Goal: Book appointment/travel/reservation

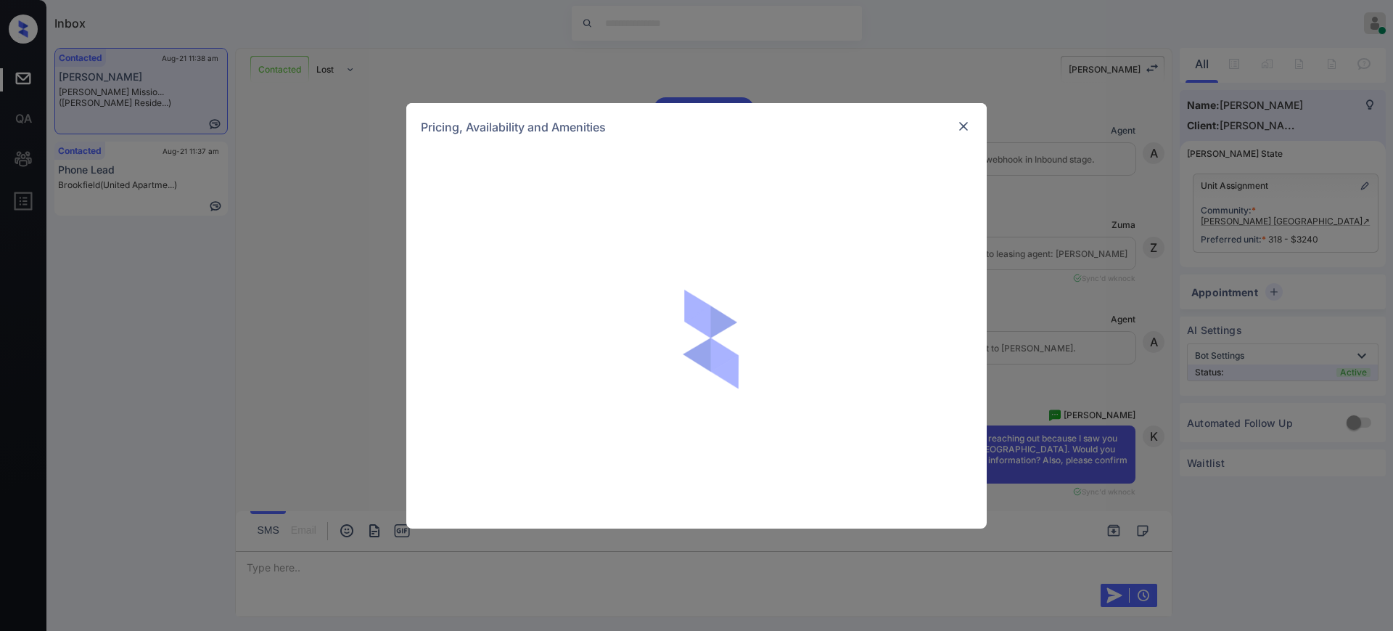
scroll to position [2257, 0]
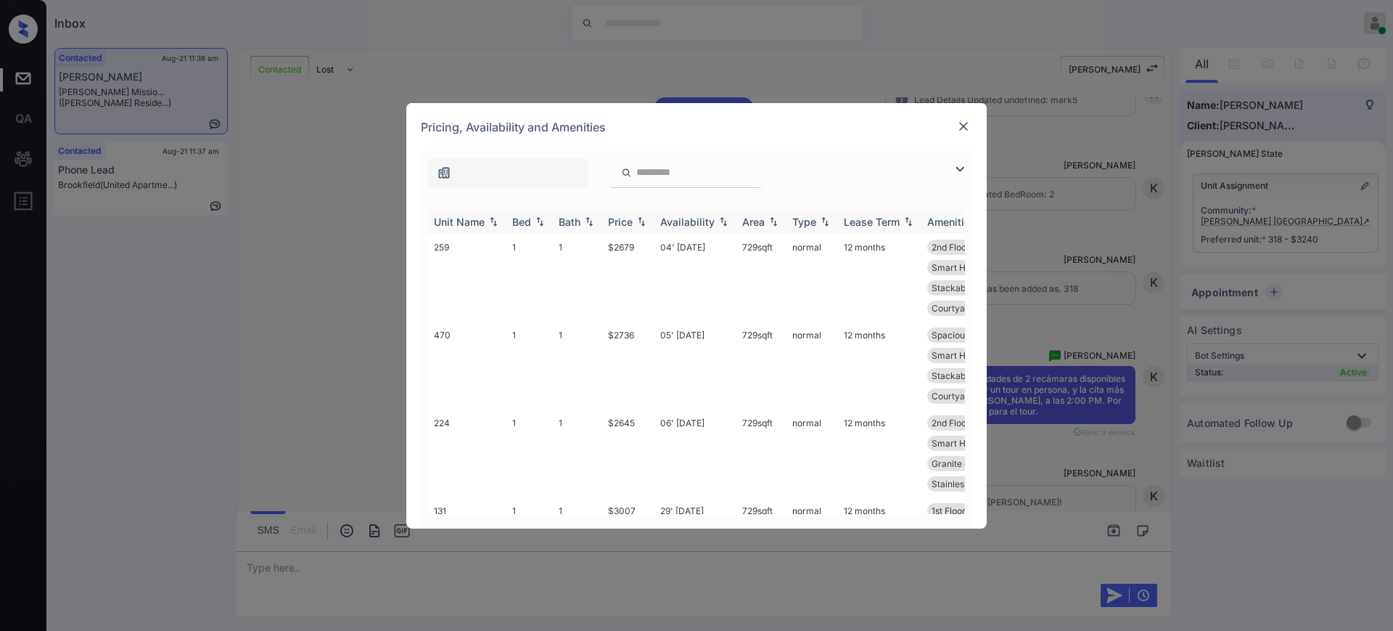
click at [530, 221] on div "Bed" at bounding box center [521, 222] width 19 height 12
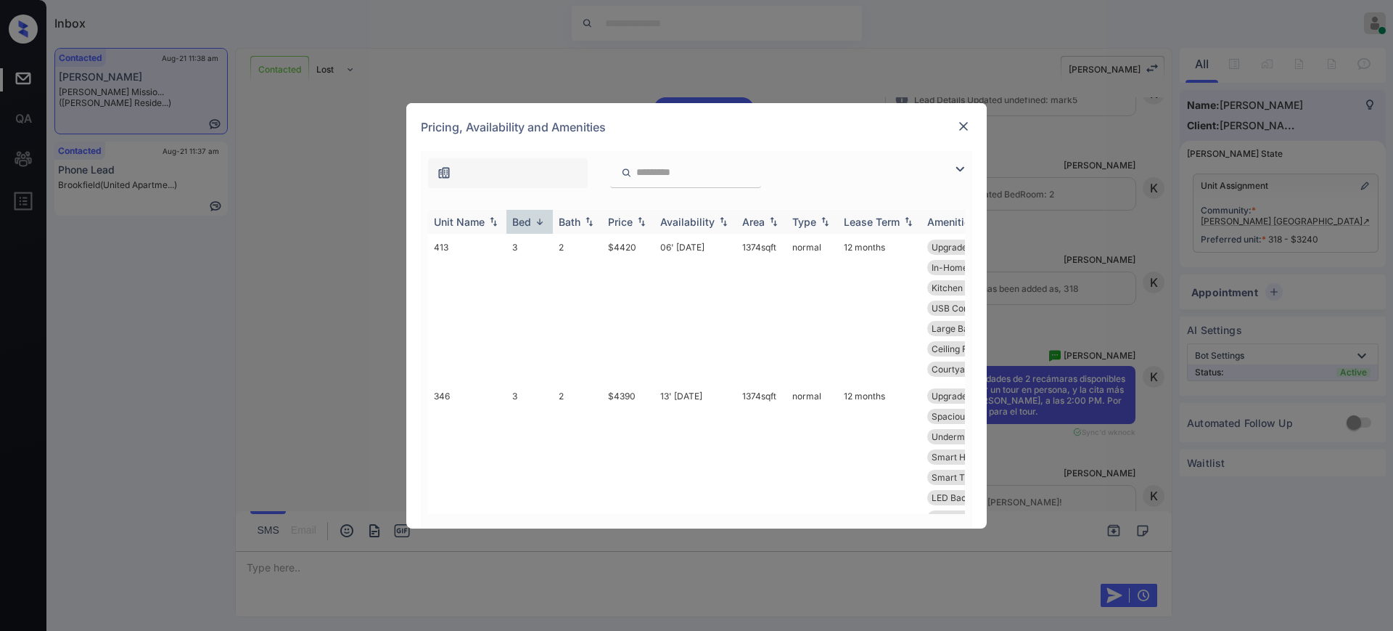
click at [530, 221] on div "Bed" at bounding box center [521, 222] width 19 height 12
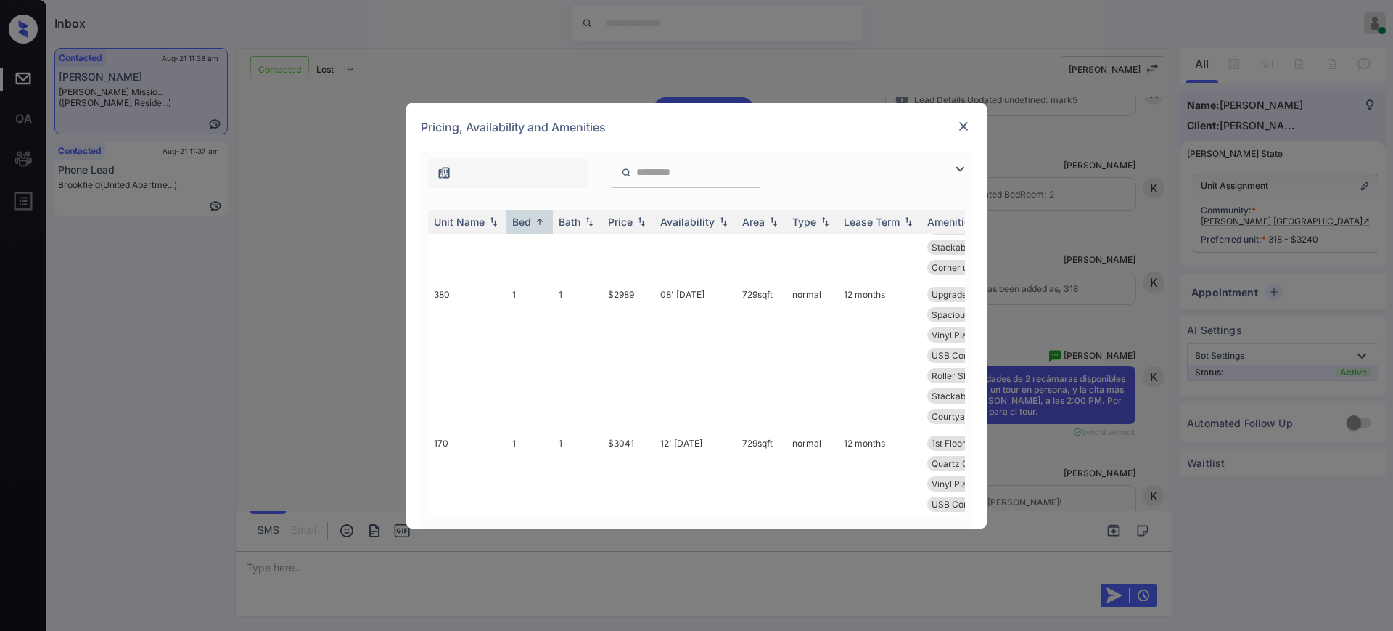
scroll to position [0, 0]
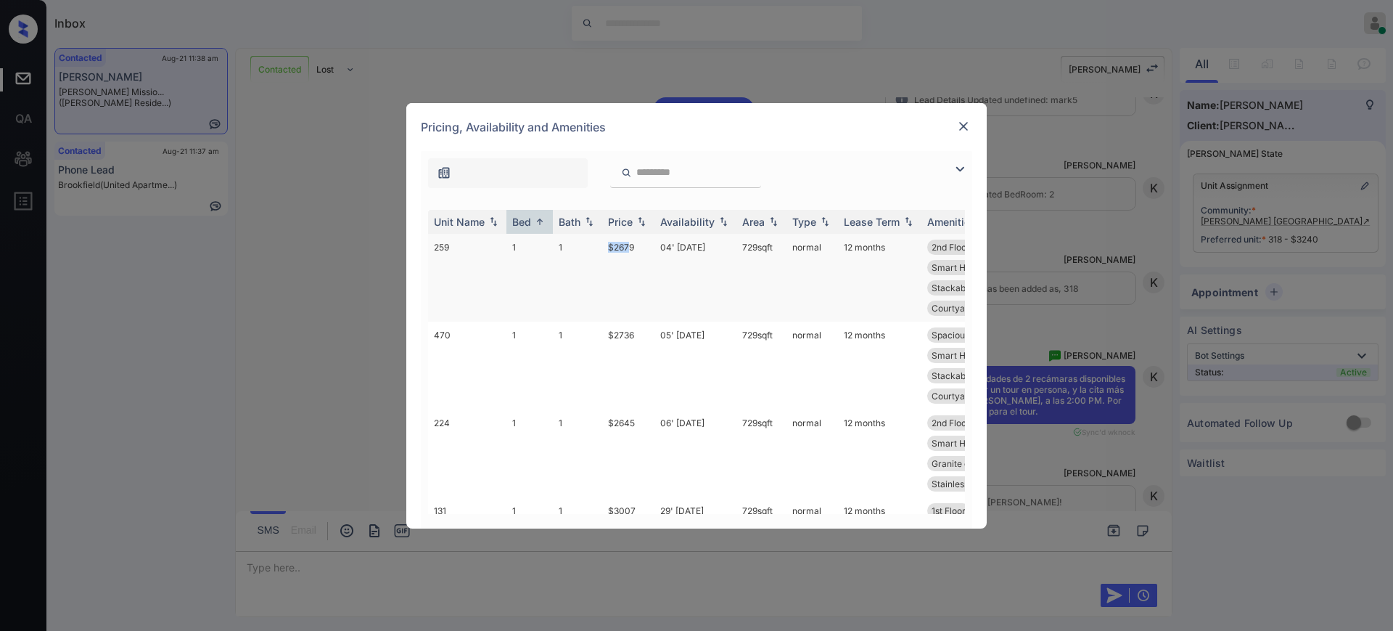
drag, startPoint x: 597, startPoint y: 244, endPoint x: 637, endPoint y: 247, distance: 40.7
click at [635, 245] on tr "259 1 1 $2679 04' Sep 25 729 sqft normal 12 months 2nd Floor Spacious Closet Ba…" at bounding box center [807, 278] width 758 height 88
copy tr "$2679"
drag, startPoint x: 602, startPoint y: 417, endPoint x: 642, endPoint y: 427, distance: 41.2
click at [636, 422] on td "$2645" at bounding box center [628, 453] width 52 height 88
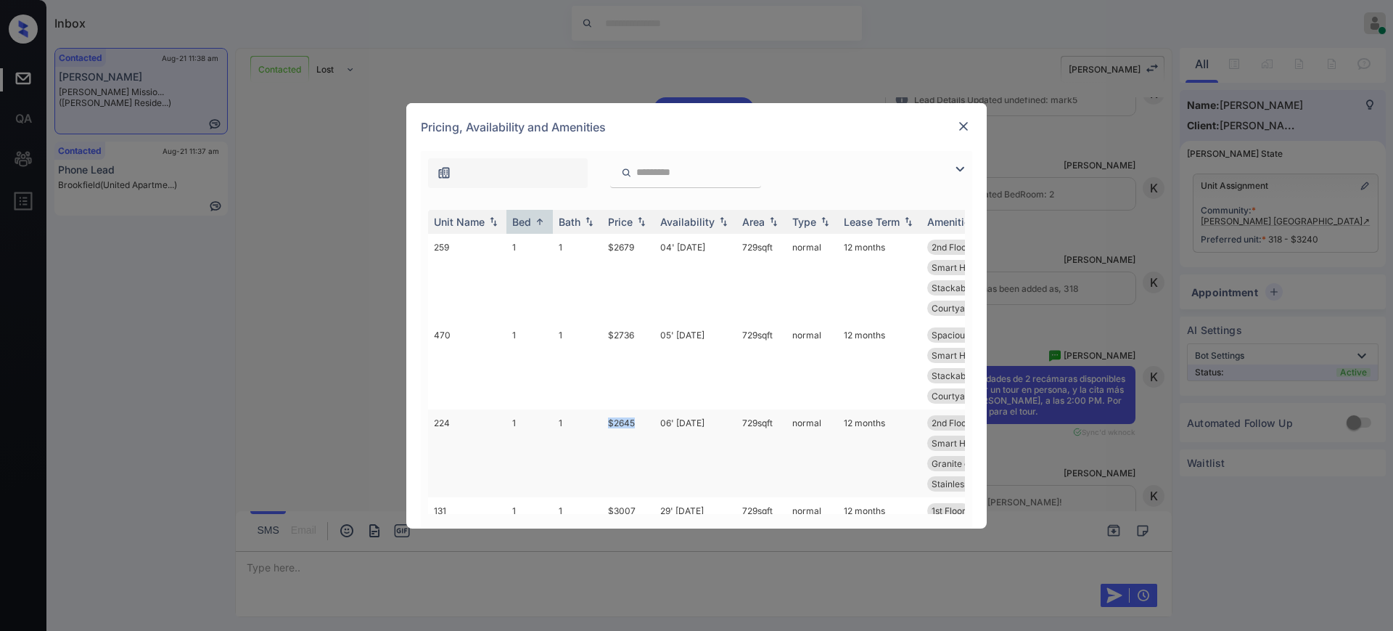
copy td "$2645"
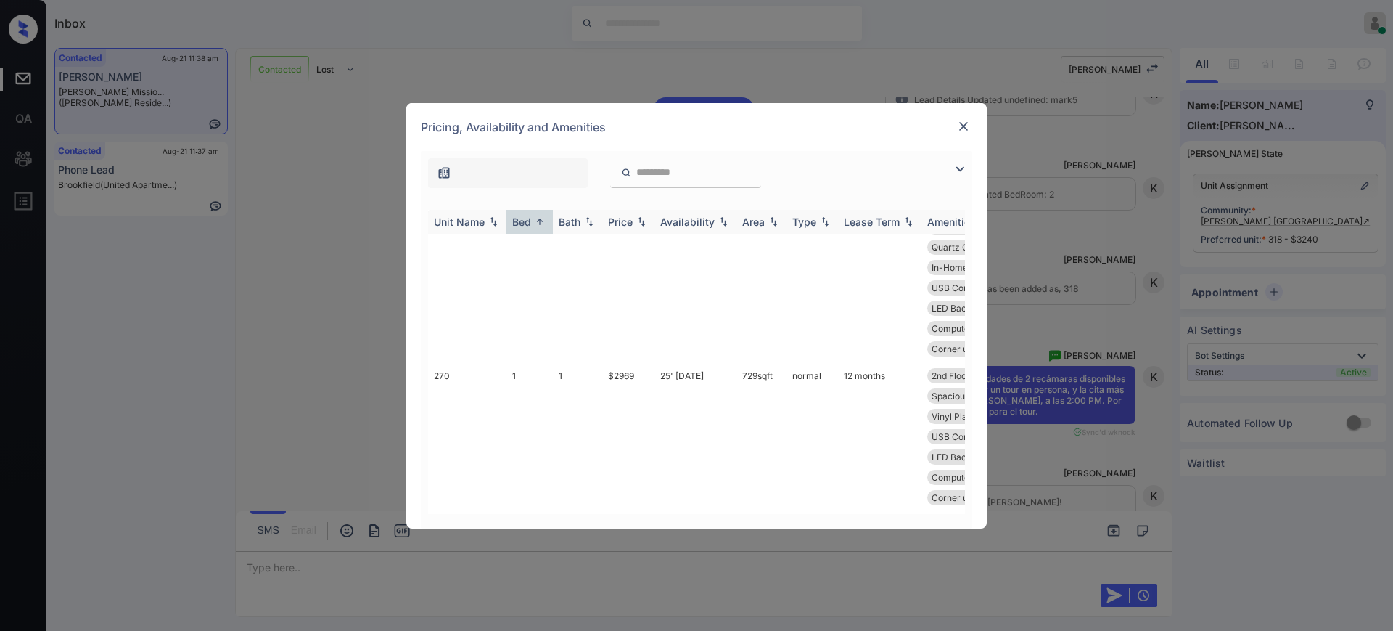
scroll to position [998, 0]
click at [961, 121] on img at bounding box center [963, 126] width 15 height 15
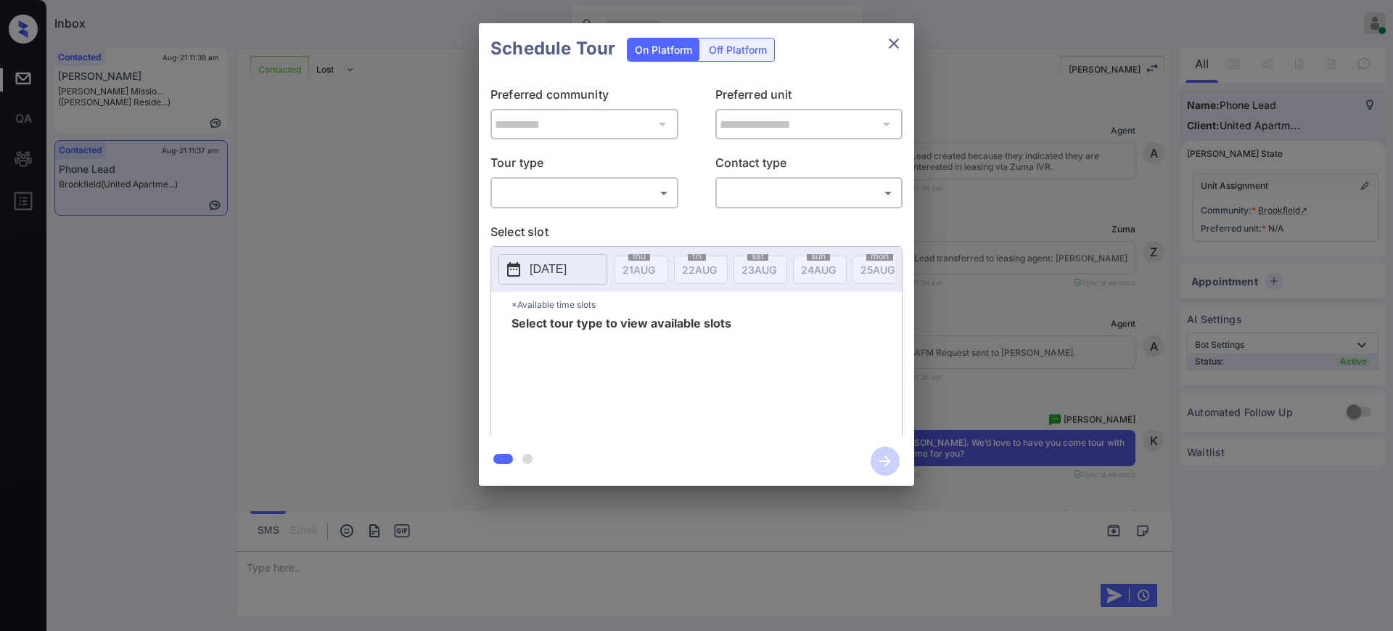
scroll to position [1073, 0]
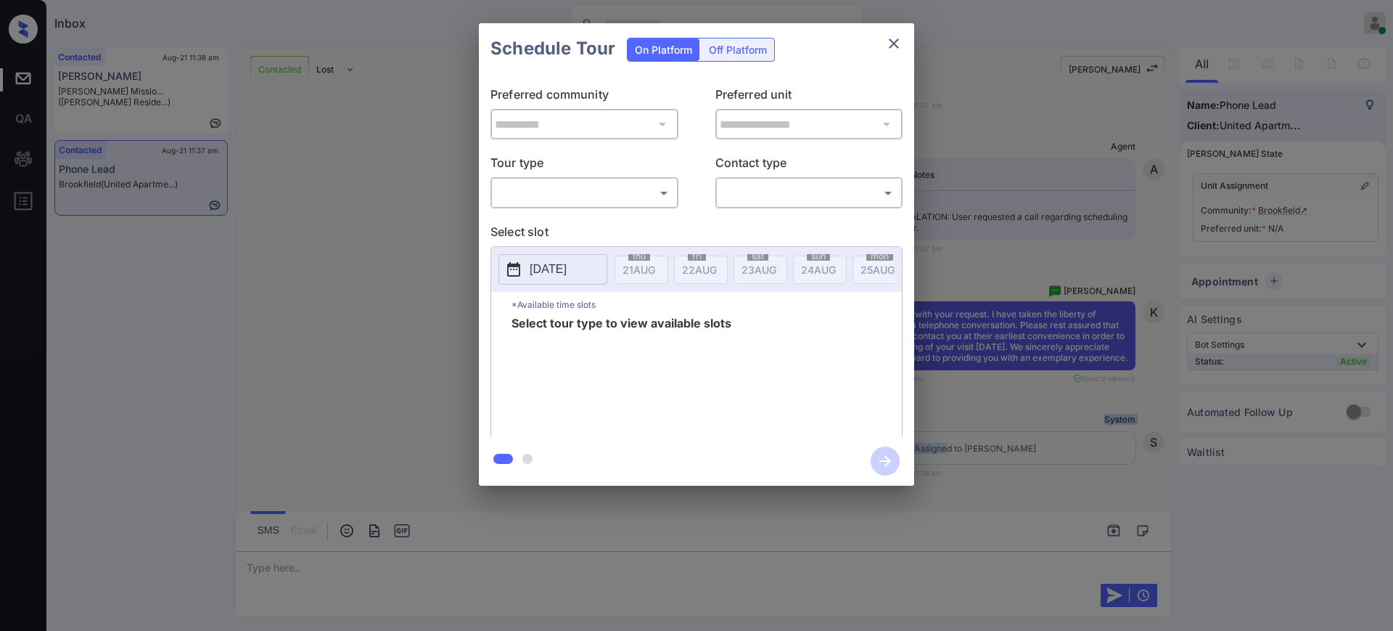
click at [542, 189] on body "Inbox Ajay Kumar Online Set yourself offline Set yourself on break Profile Swit…" at bounding box center [696, 315] width 1393 height 631
click at [536, 228] on li "In Person" at bounding box center [584, 225] width 179 height 26
type input "********"
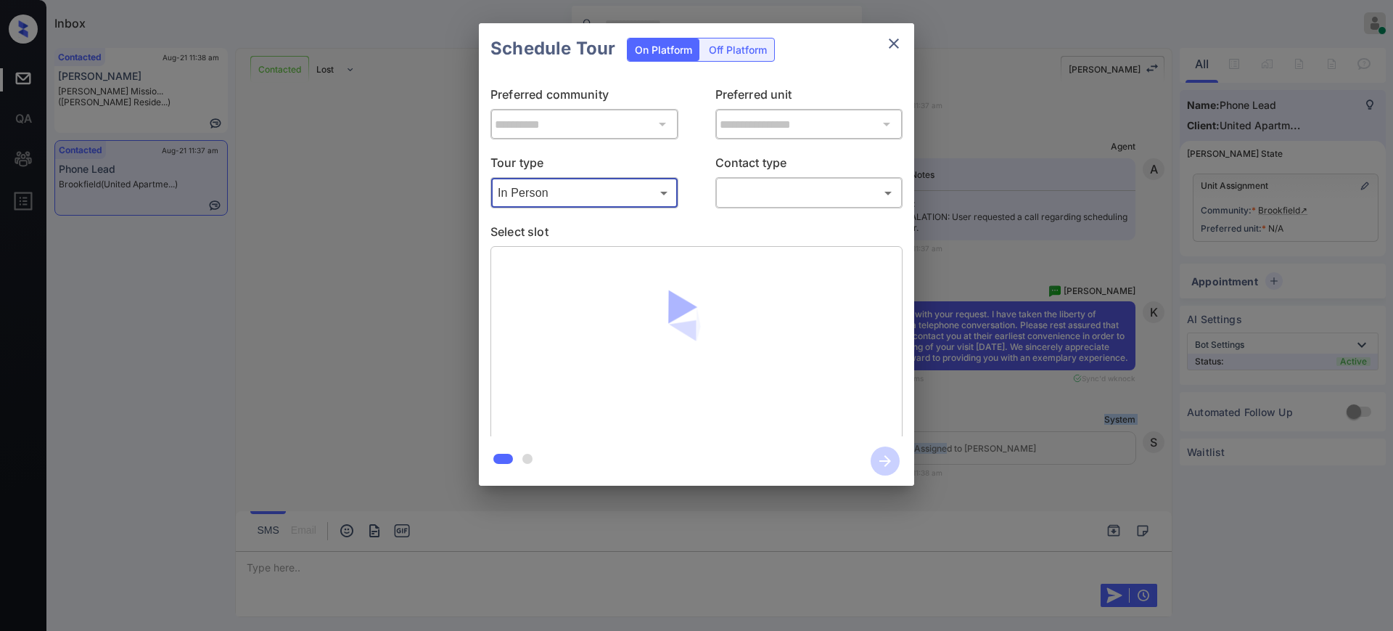
click at [794, 191] on body "Inbox Ajay Kumar Online Set yourself offline Set yourself on break Profile Swit…" at bounding box center [696, 315] width 1393 height 631
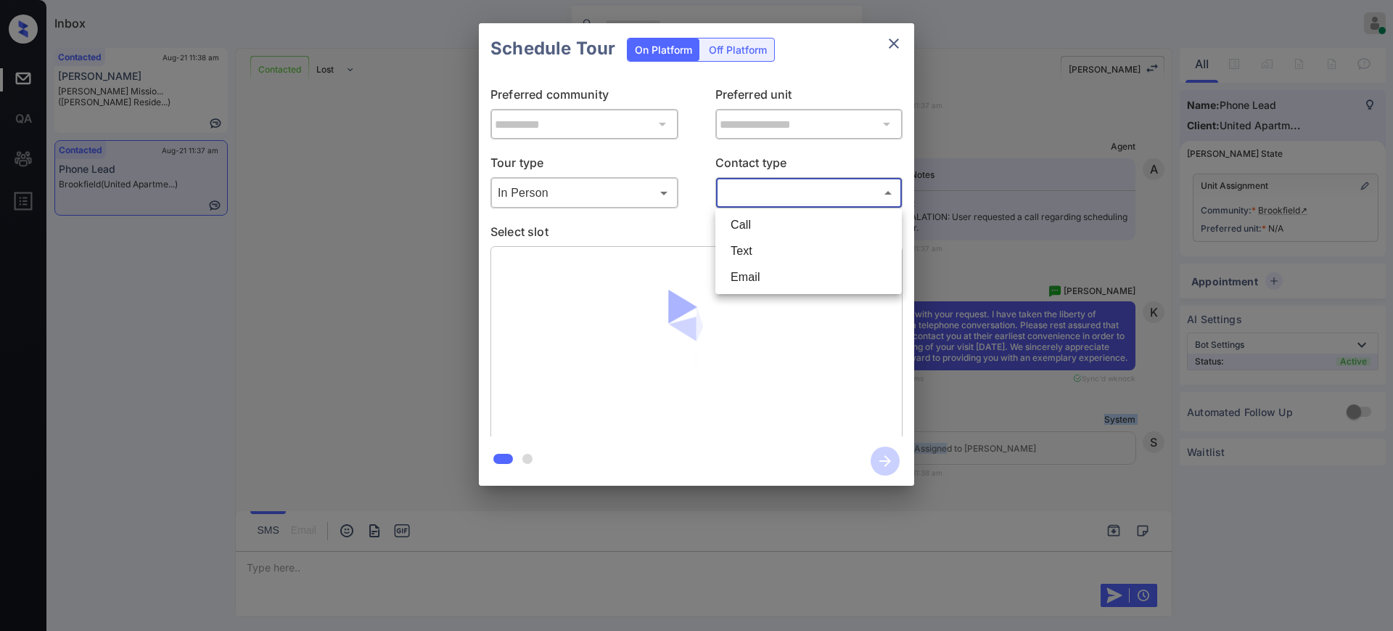
click at [755, 248] on li "Text" at bounding box center [808, 251] width 179 height 26
type input "****"
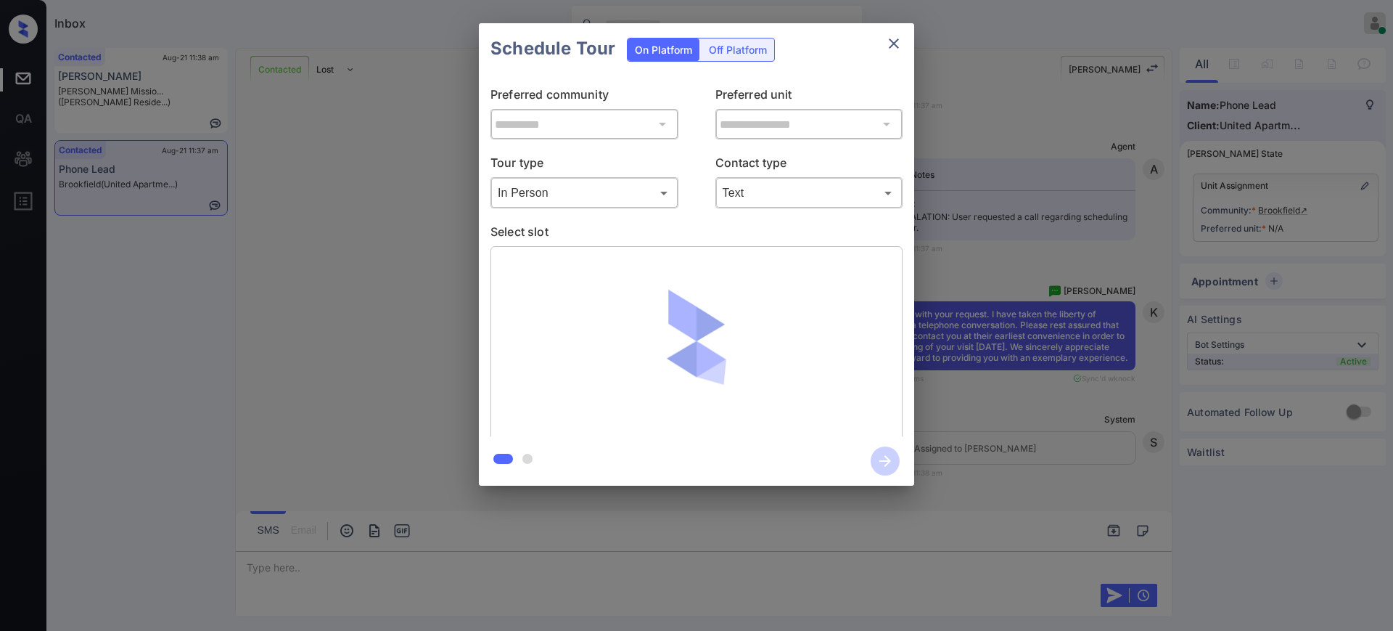
click at [702, 228] on p "Select slot" at bounding box center [697, 234] width 412 height 23
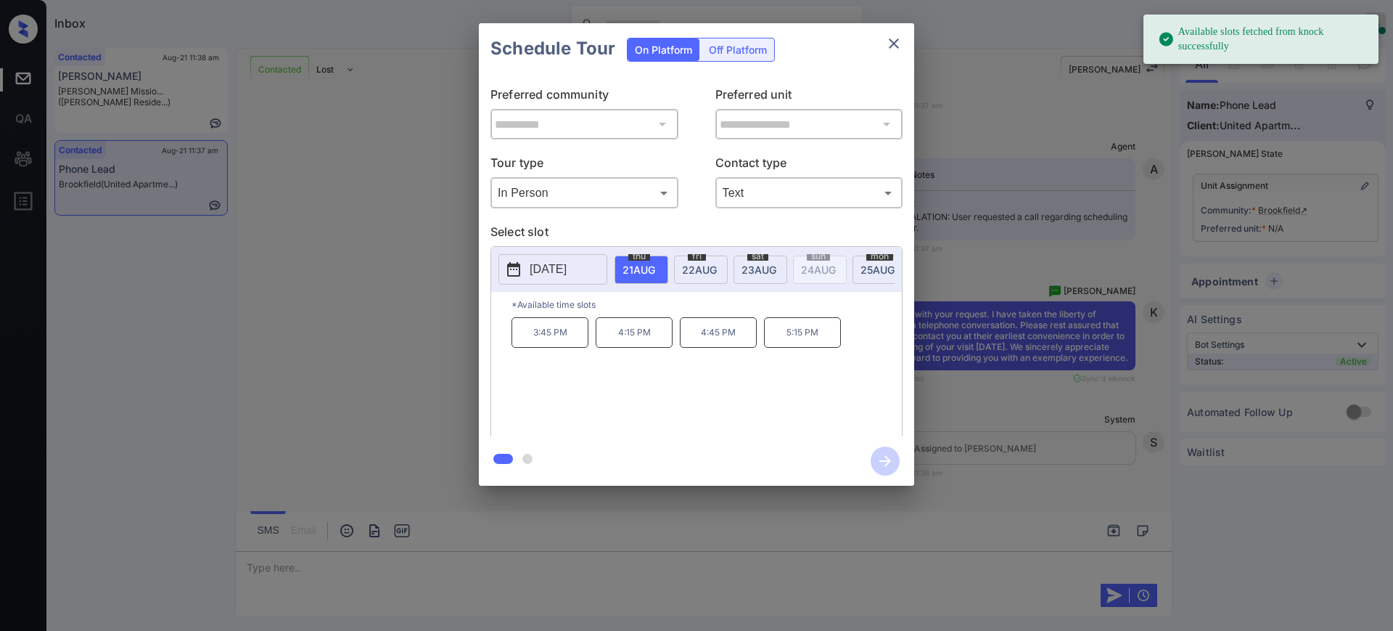
drag, startPoint x: 605, startPoint y: 275, endPoint x: 589, endPoint y: 275, distance: 16.0
click at [605, 275] on button "2025-08-21" at bounding box center [553, 269] width 109 height 30
click at [567, 275] on p "2025-08-21" at bounding box center [548, 269] width 37 height 17
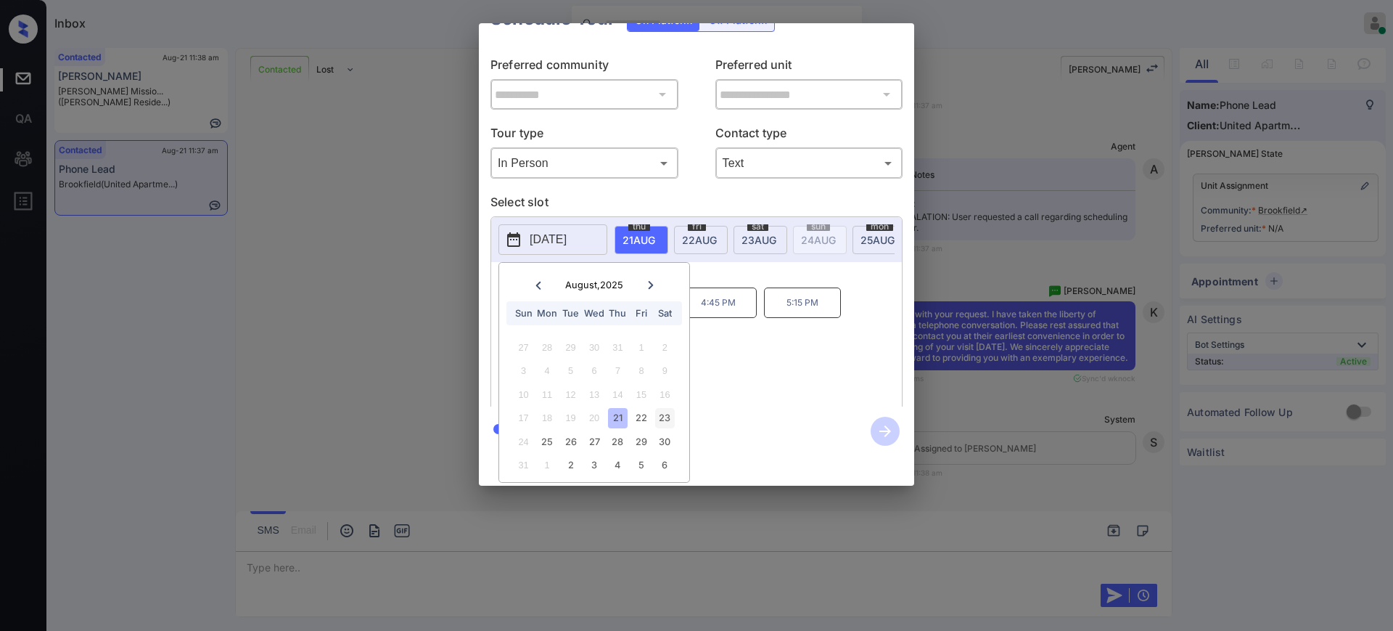
click at [671, 408] on div "23" at bounding box center [665, 418] width 20 height 20
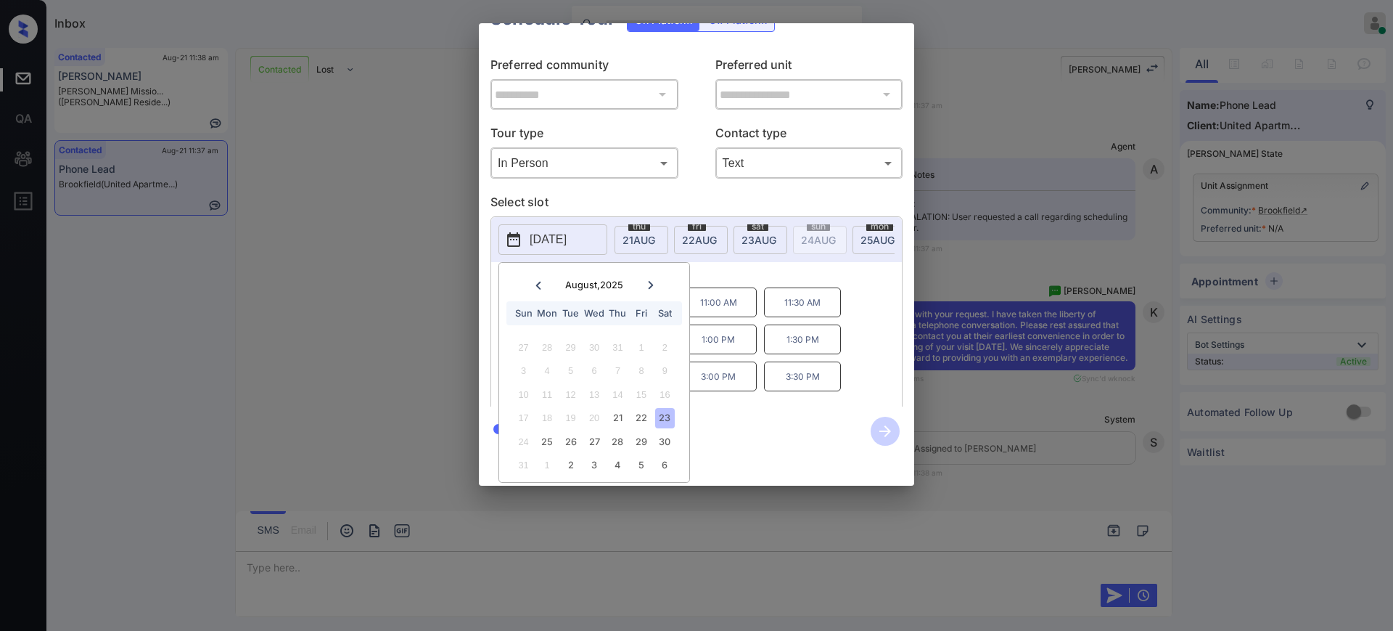
scroll to position [0, 0]
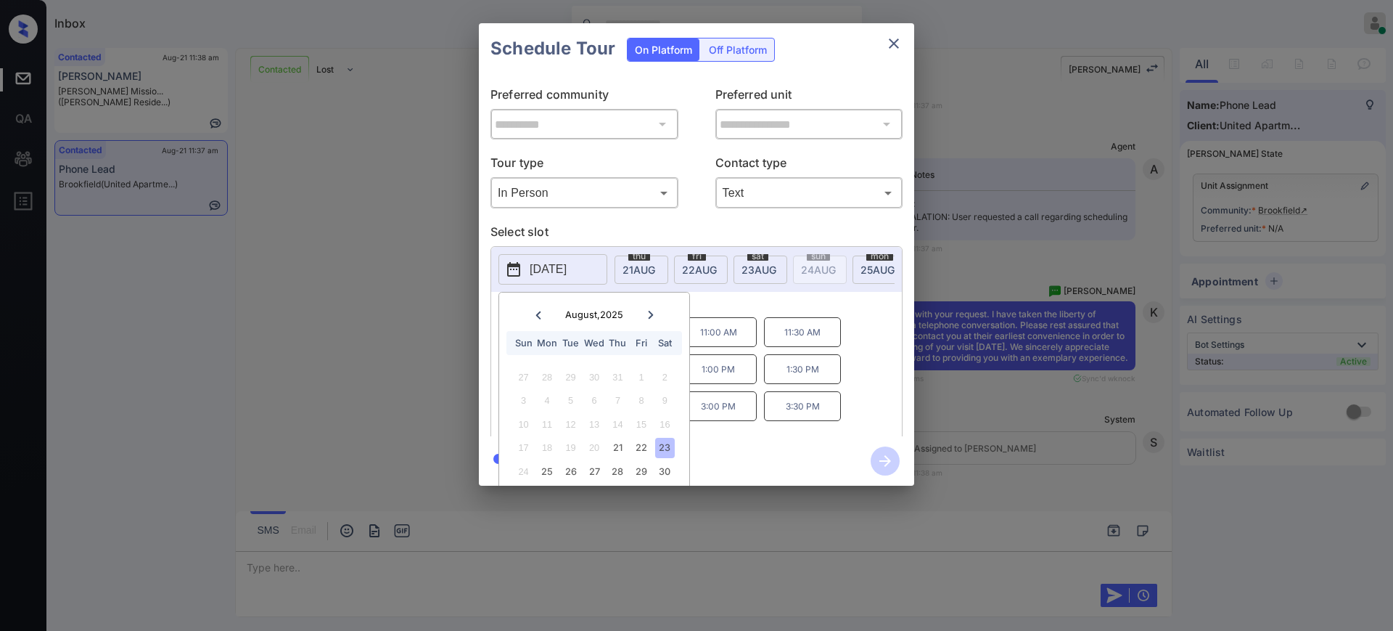
click at [776, 320] on div "*Available time slots 10:00 AM 10:30 AM 11:00 AM 11:30 AM 12:00 PM 12:30 PM 1:0…" at bounding box center [696, 366] width 411 height 149
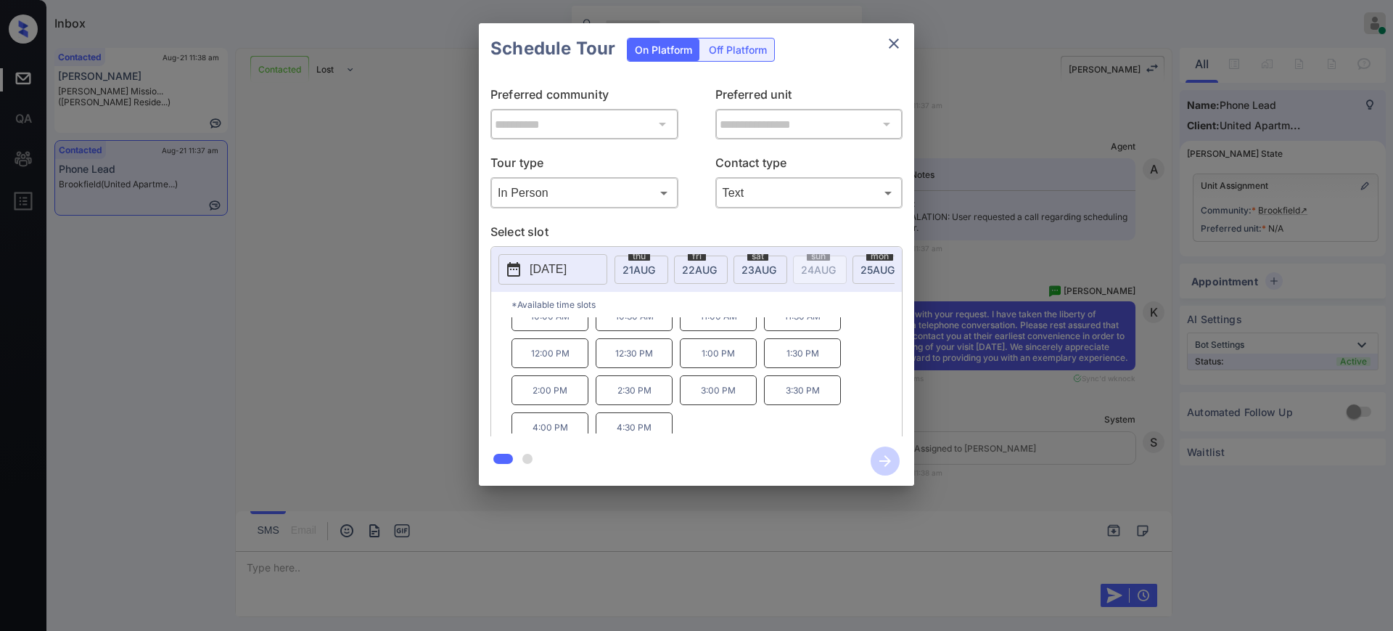
scroll to position [25, 0]
click at [260, 584] on div at bounding box center [696, 315] width 1393 height 631
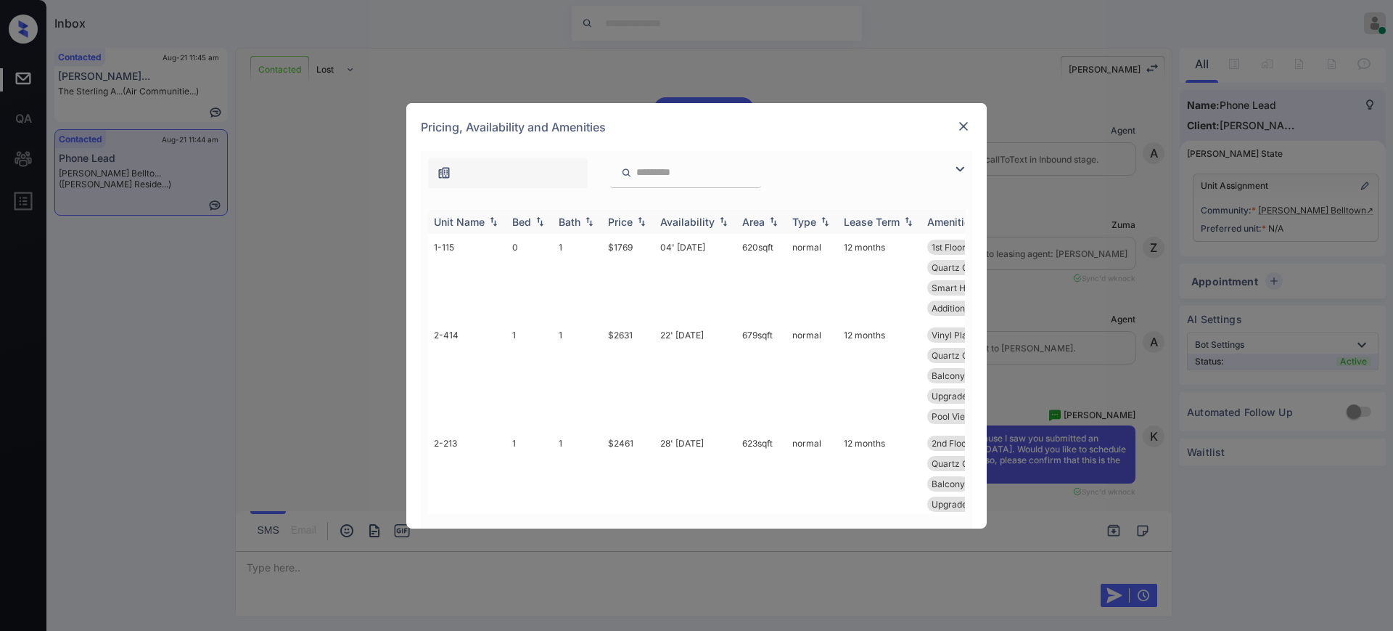
scroll to position [272, 0]
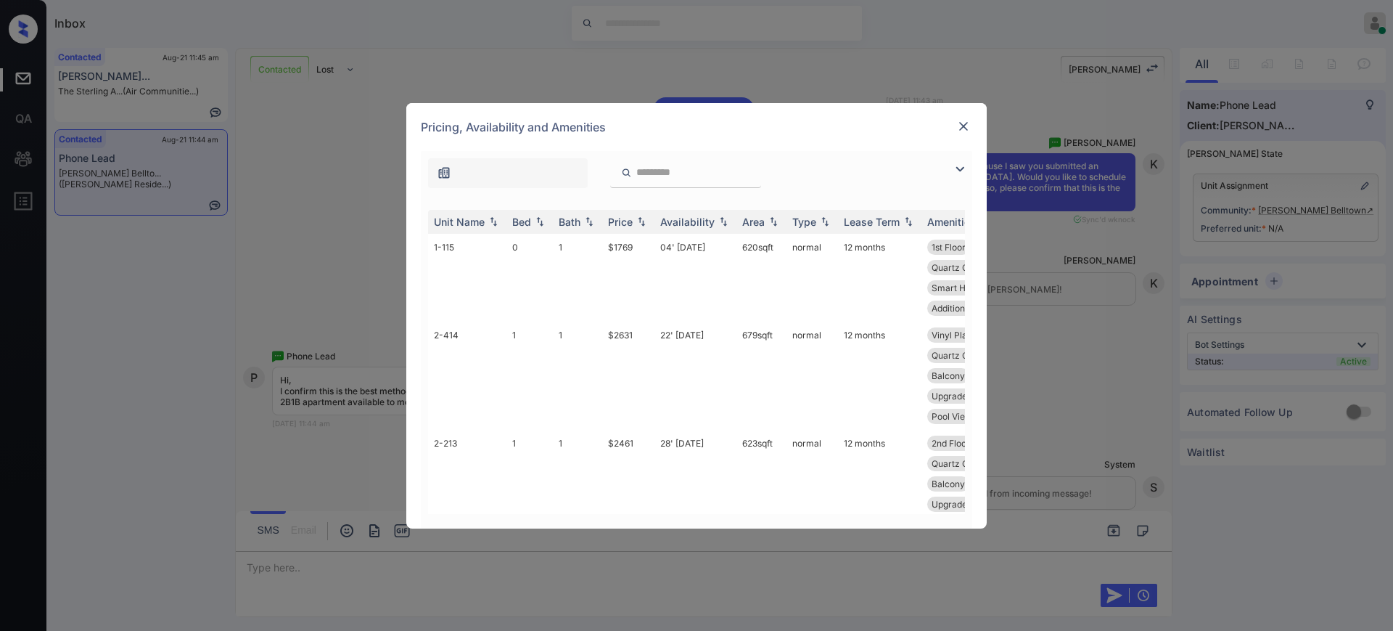
click at [529, 208] on div "Unit Name Bed Bath Price Availability Area Type Lease Term Amenities 1-115 0 1 …" at bounding box center [697, 361] width 552 height 333
click at [530, 212] on th "Bed" at bounding box center [530, 222] width 46 height 24
click at [532, 218] on div "Bed" at bounding box center [529, 222] width 35 height 12
click at [533, 219] on img at bounding box center [540, 221] width 15 height 11
click at [526, 218] on div "Bed" at bounding box center [521, 222] width 19 height 12
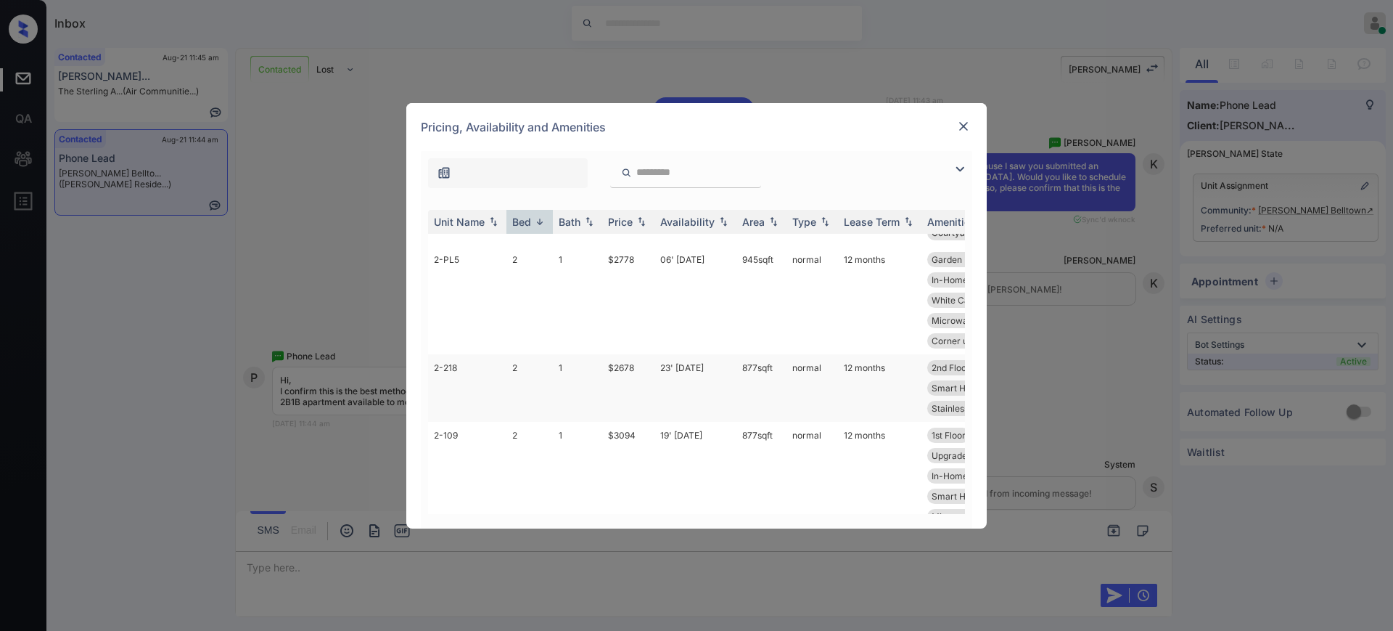
scroll to position [0, 0]
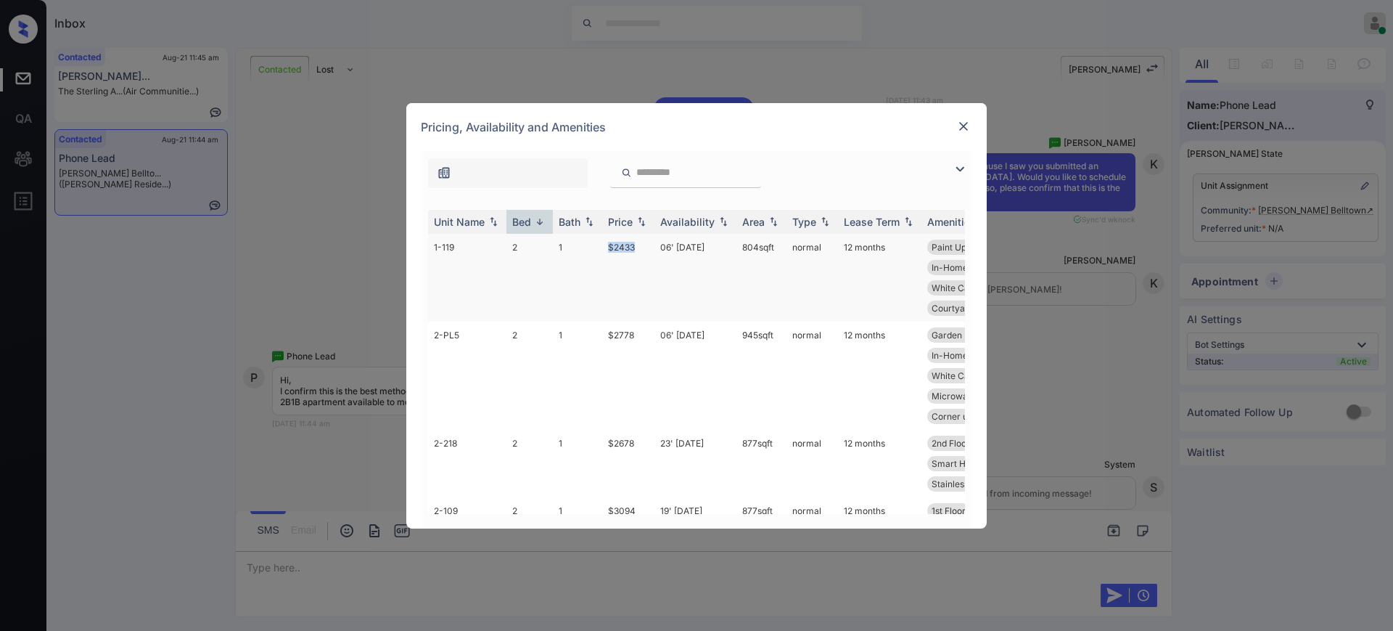
drag, startPoint x: 600, startPoint y: 249, endPoint x: 649, endPoint y: 248, distance: 48.6
click at [644, 248] on tr "1-119 2 1 $2433 06' Sep 25 804 sqft normal 12 months Paint Upgrade 1st Floor Vi…" at bounding box center [807, 278] width 758 height 88
copy tr "$2433"
click at [964, 118] on div at bounding box center [963, 126] width 17 height 17
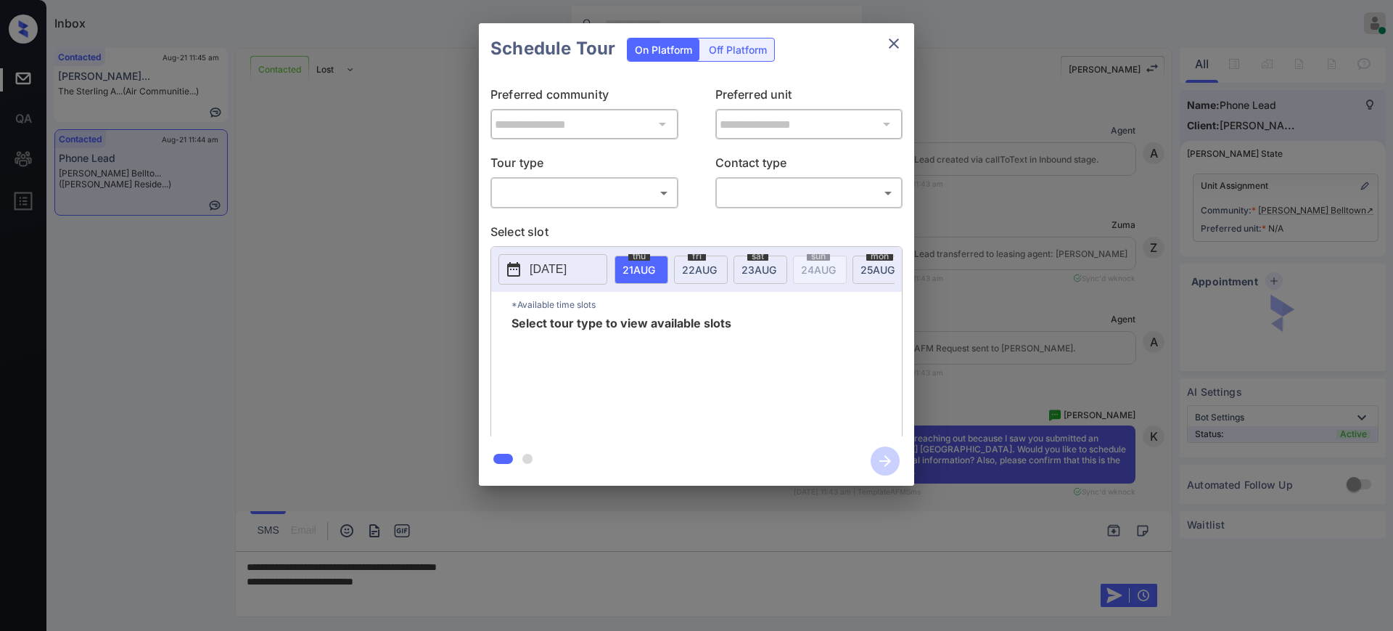
scroll to position [536, 0]
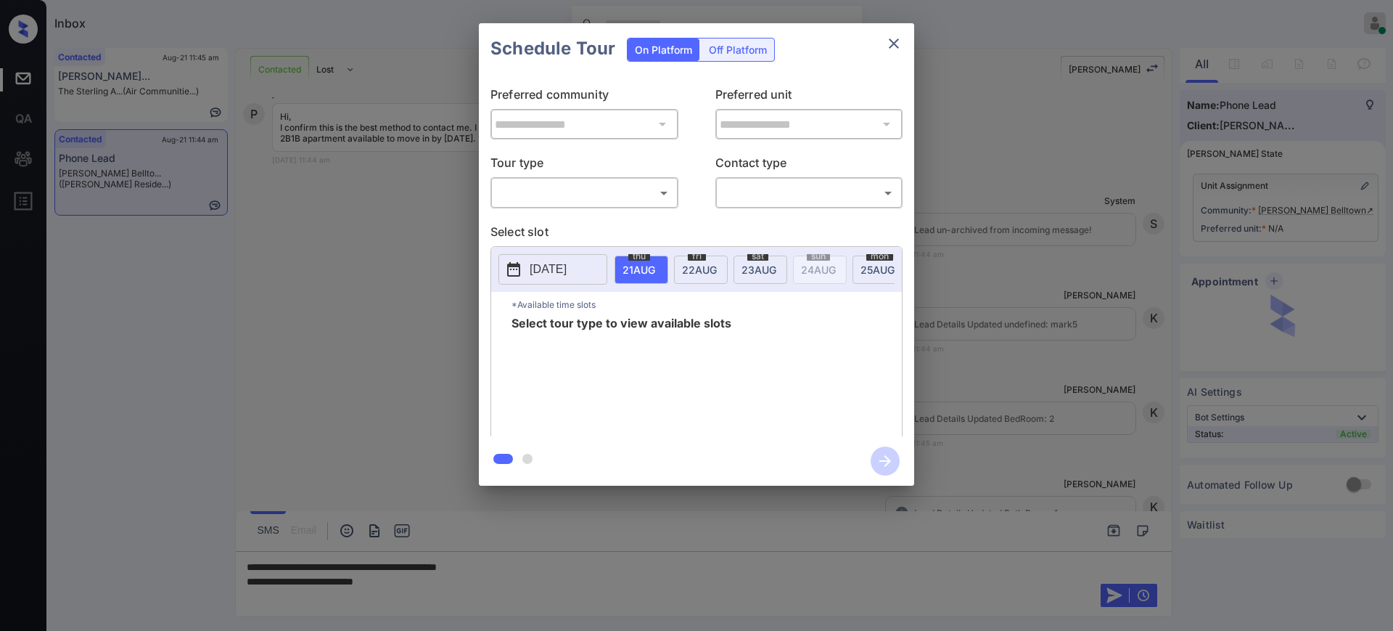
drag, startPoint x: 557, startPoint y: 179, endPoint x: 557, endPoint y: 194, distance: 15.3
click at [557, 180] on div "​ ​" at bounding box center [585, 192] width 188 height 31
click at [999, 151] on div "**********" at bounding box center [696, 254] width 1393 height 509
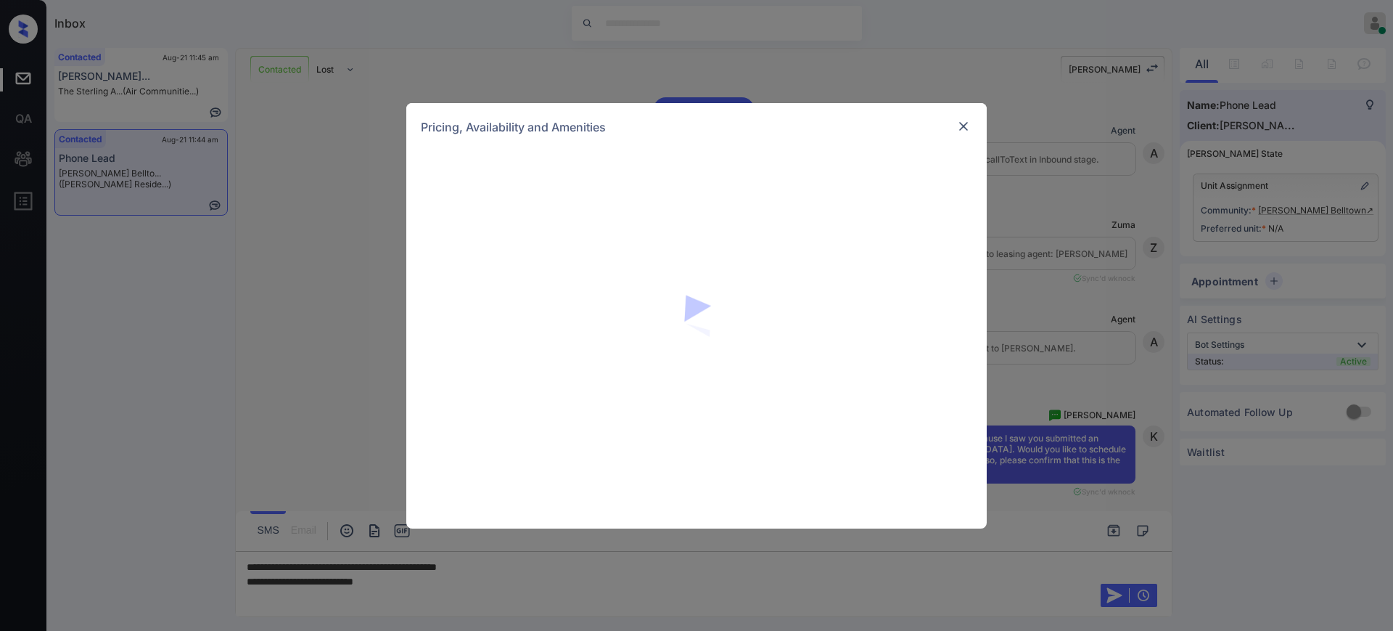
scroll to position [536, 0]
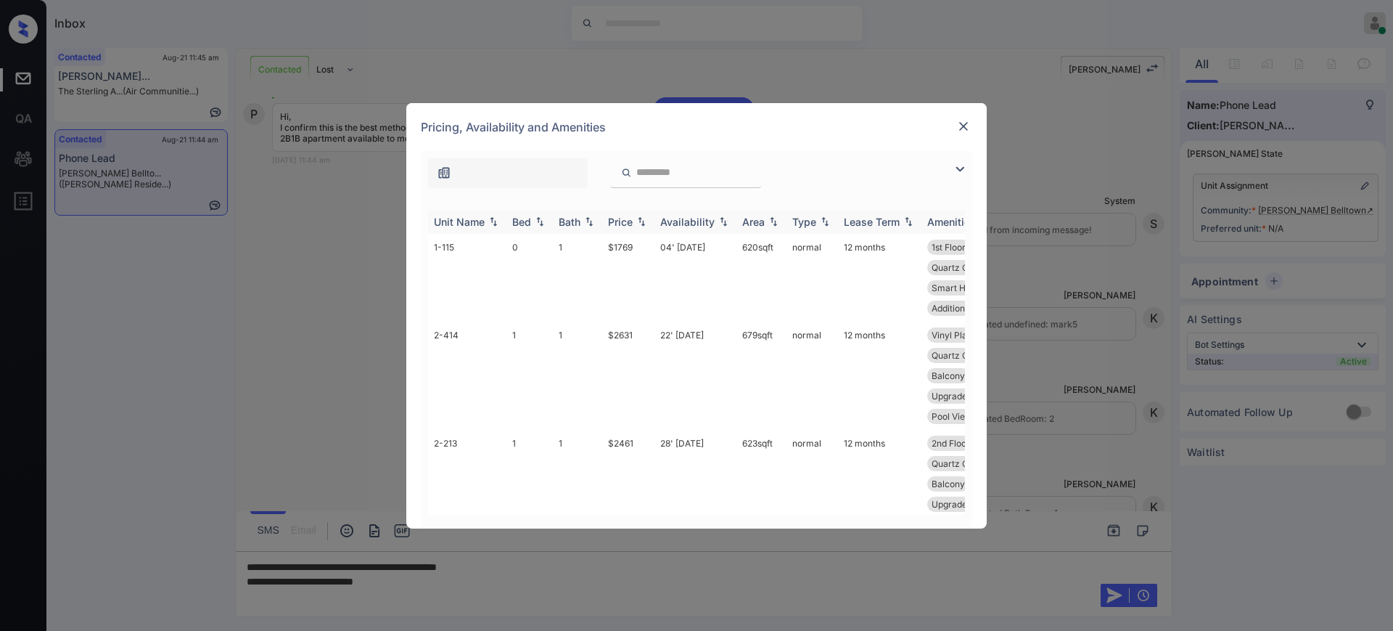
click at [524, 226] on div "Bed" at bounding box center [521, 222] width 19 height 12
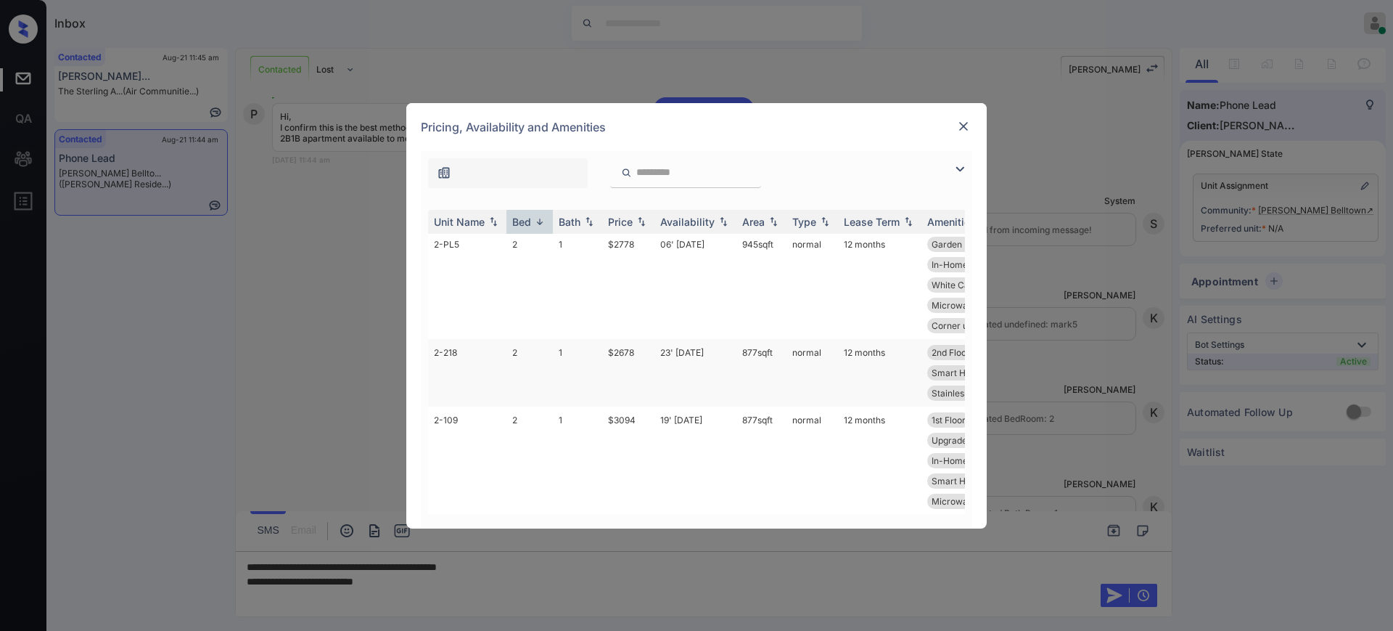
scroll to position [0, 0]
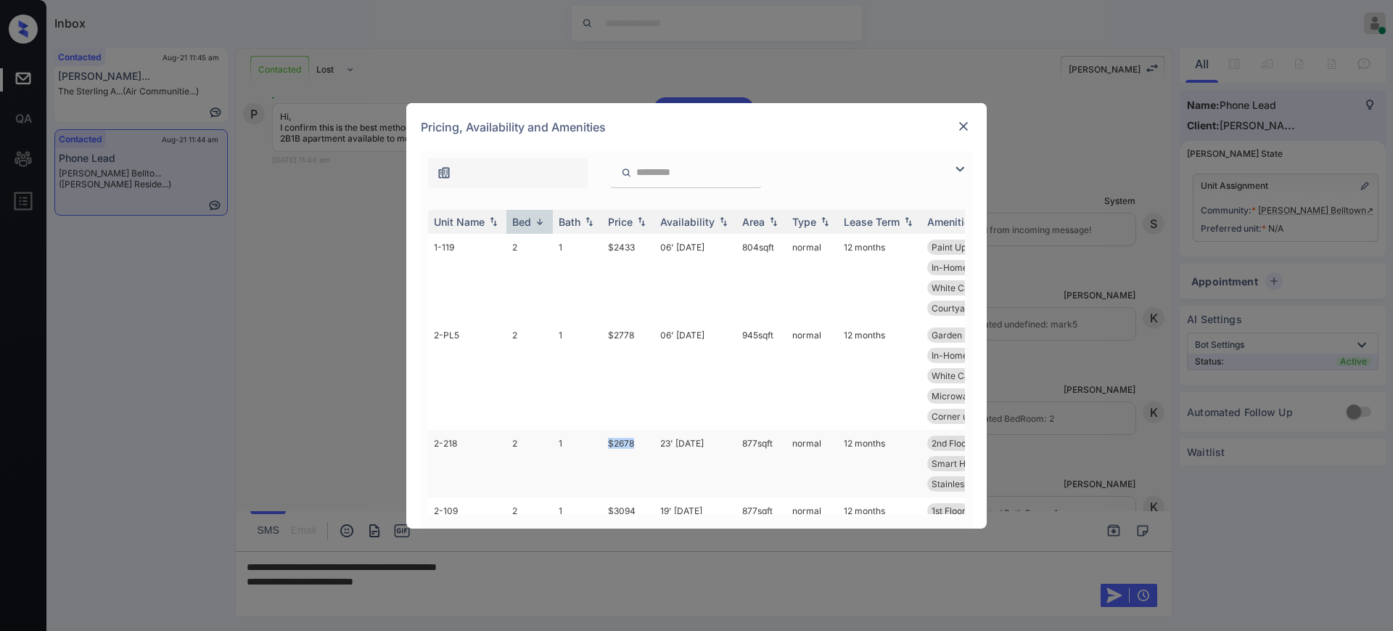
drag, startPoint x: 599, startPoint y: 443, endPoint x: 647, endPoint y: 446, distance: 48.0
click at [647, 446] on tr "2-218 2 1 $2678 23' [DATE] 877 sqft normal 12 months 2nd Floor In-Home Washer .…" at bounding box center [807, 463] width 758 height 67
copy tr "$2678"
click at [958, 126] on img at bounding box center [963, 126] width 15 height 15
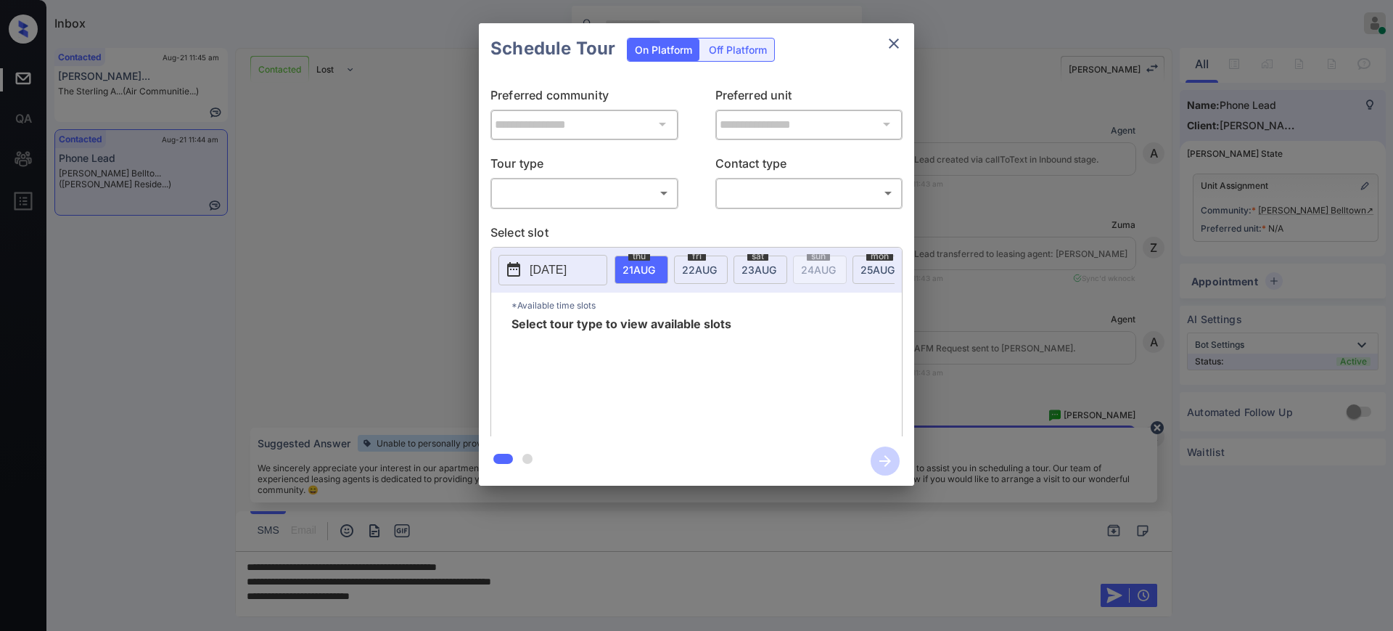
scroll to position [536, 0]
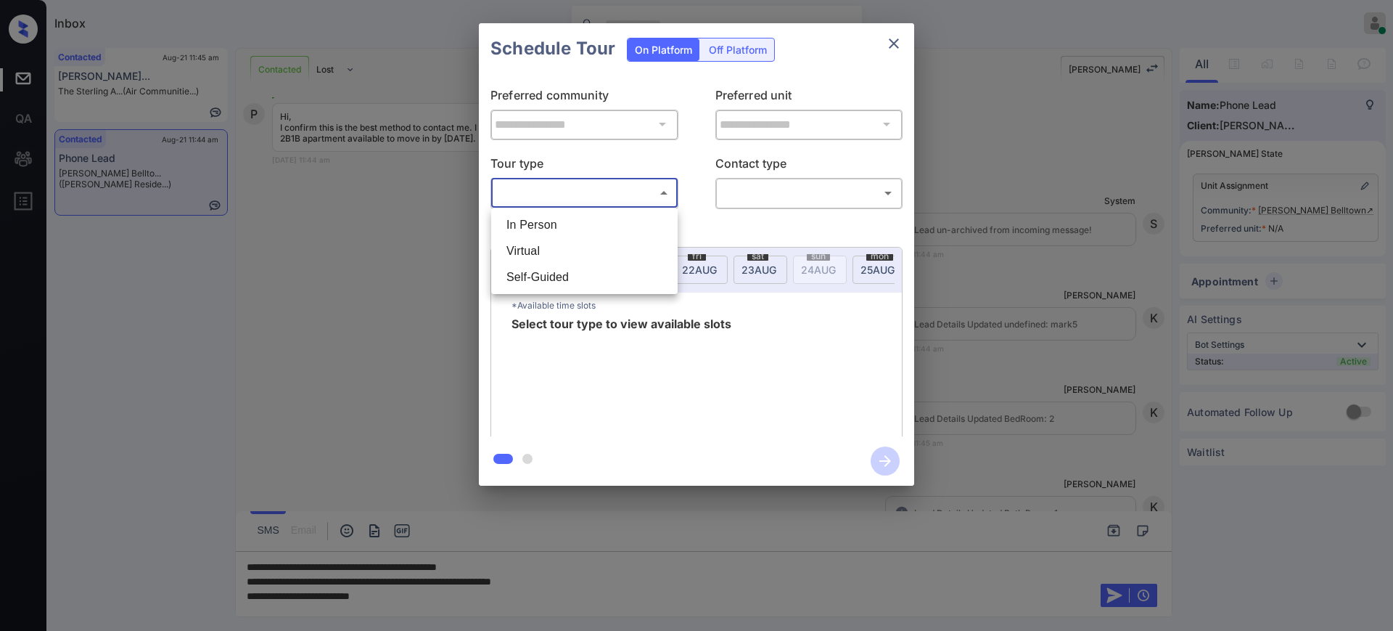
click at [570, 183] on body "Inbox Ajay Kumar Online Set yourself offline Set yourself on break Profile Swit…" at bounding box center [696, 315] width 1393 height 631
drag, startPoint x: 565, startPoint y: 221, endPoint x: 619, endPoint y: 224, distance: 54.5
click at [565, 221] on li "In Person" at bounding box center [584, 225] width 179 height 26
type input "********"
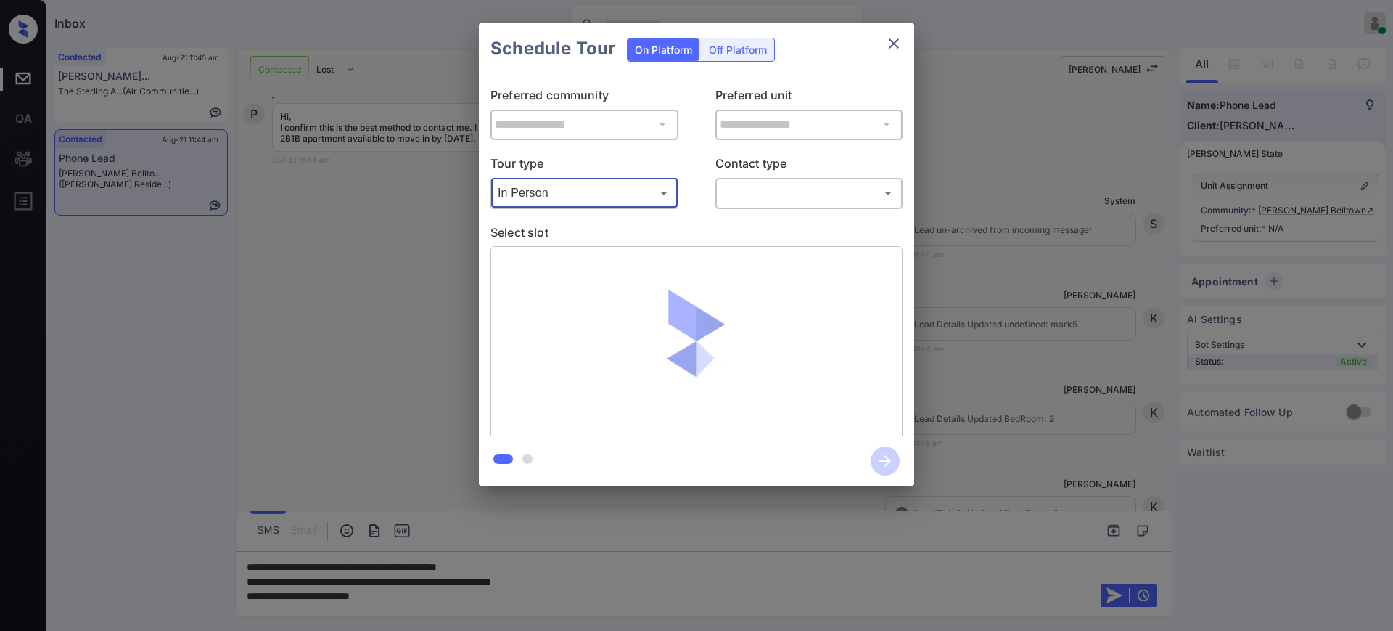
click at [758, 194] on body "Inbox Ajay Kumar Online Set yourself offline Set yourself on break Profile Swit…" at bounding box center [696, 315] width 1393 height 631
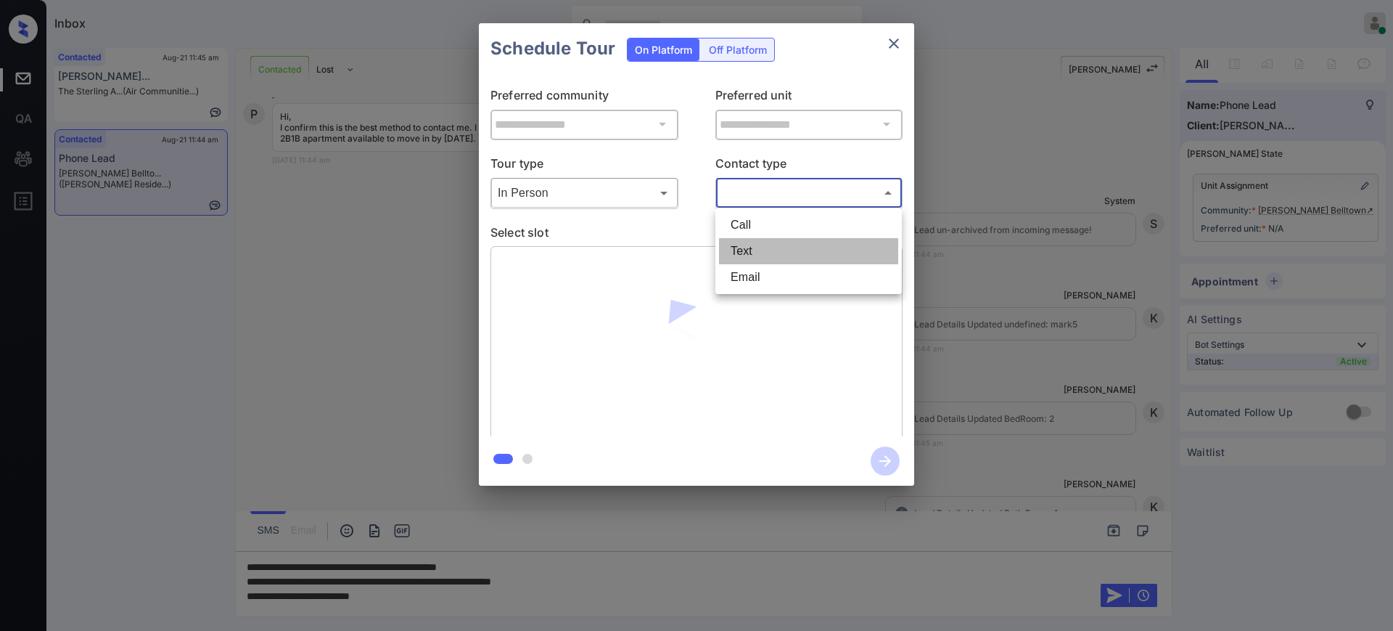
click at [745, 255] on li "Text" at bounding box center [808, 251] width 179 height 26
type input "****"
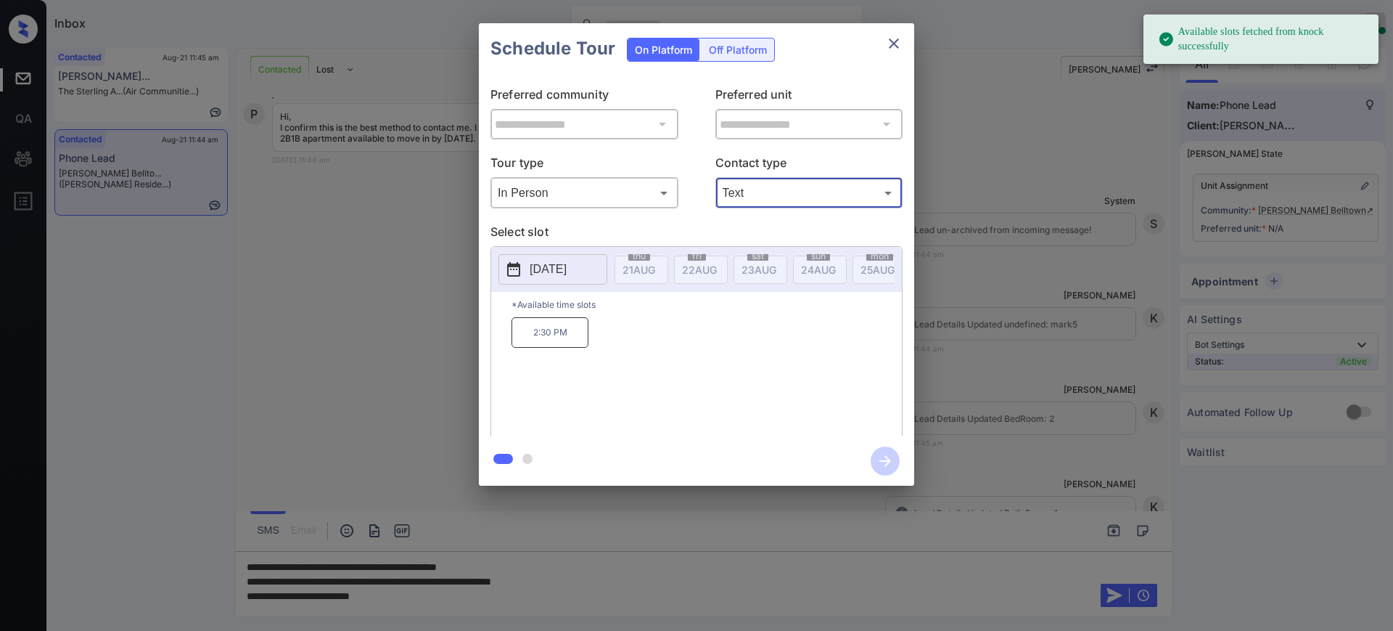
click at [560, 259] on button "[DATE]" at bounding box center [553, 269] width 109 height 30
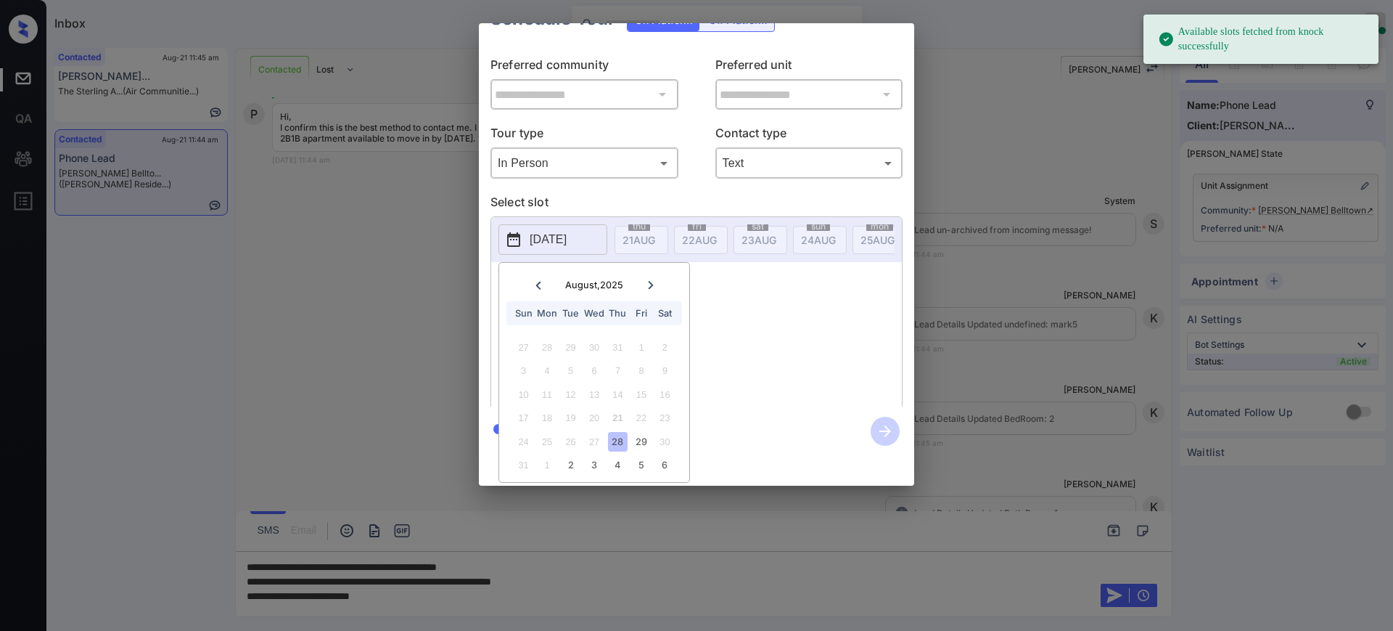
scroll to position [45, 0]
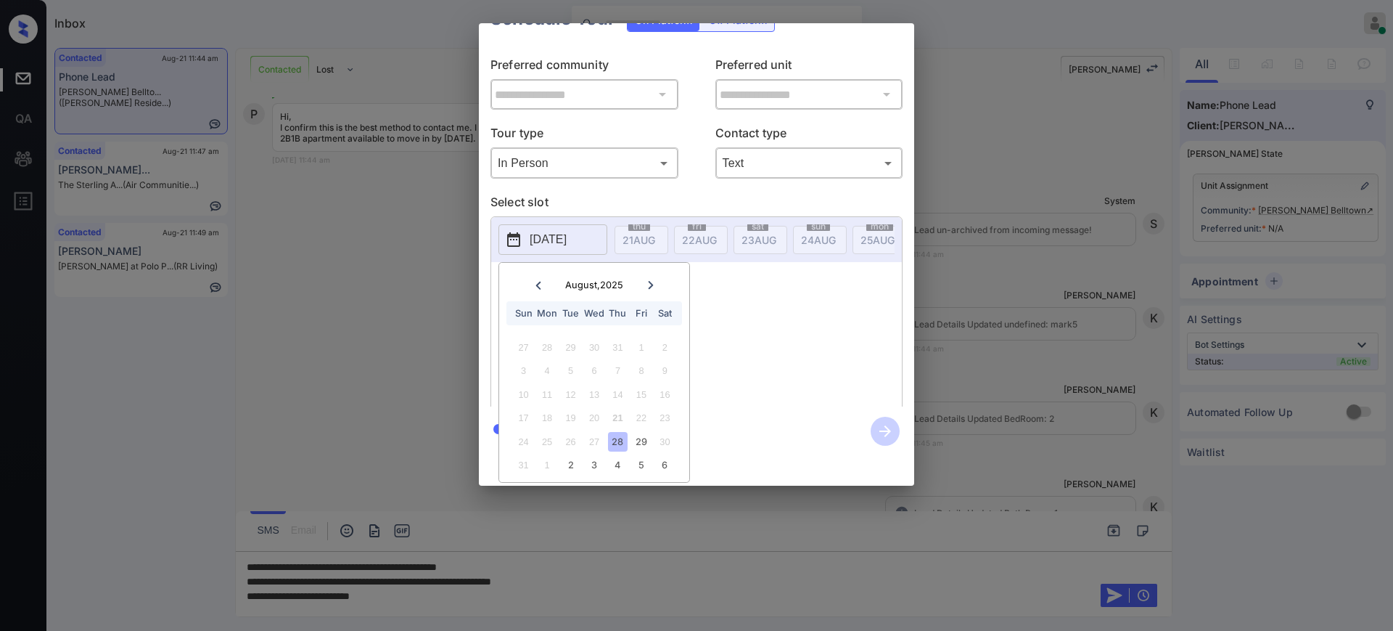
click at [651, 281] on icon at bounding box center [650, 285] width 5 height 8
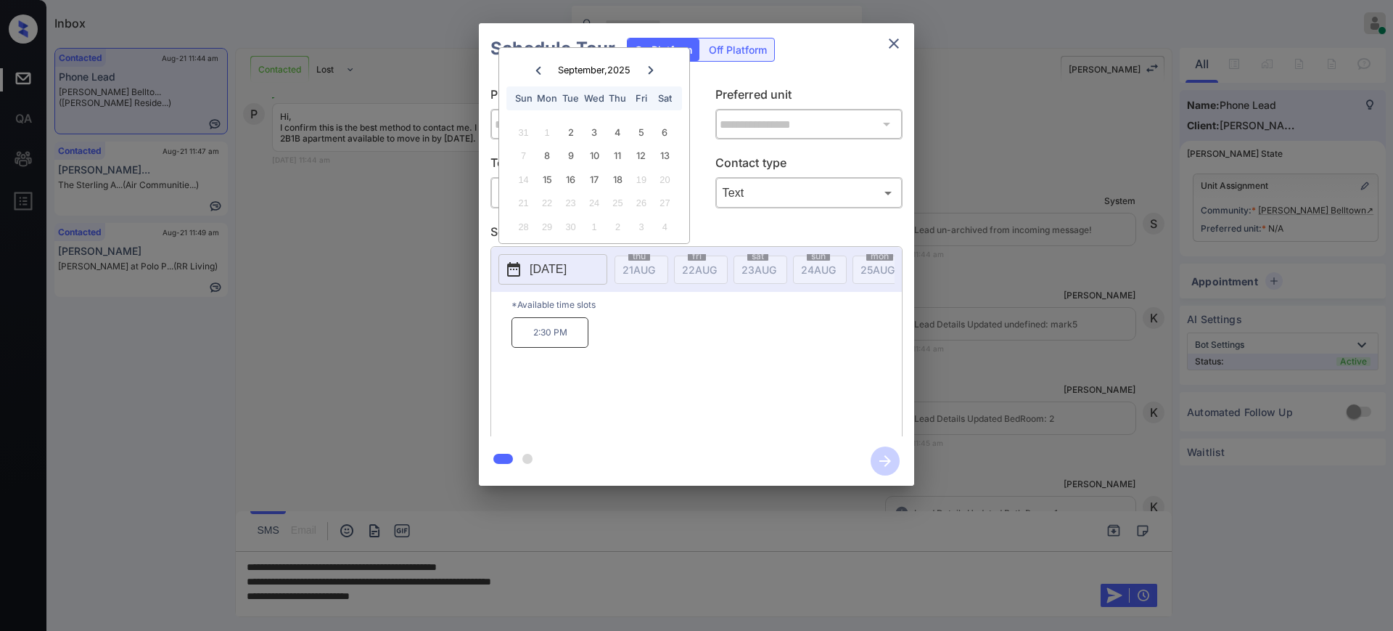
scroll to position [0, 0]
click at [535, 61] on div at bounding box center [538, 70] width 20 height 18
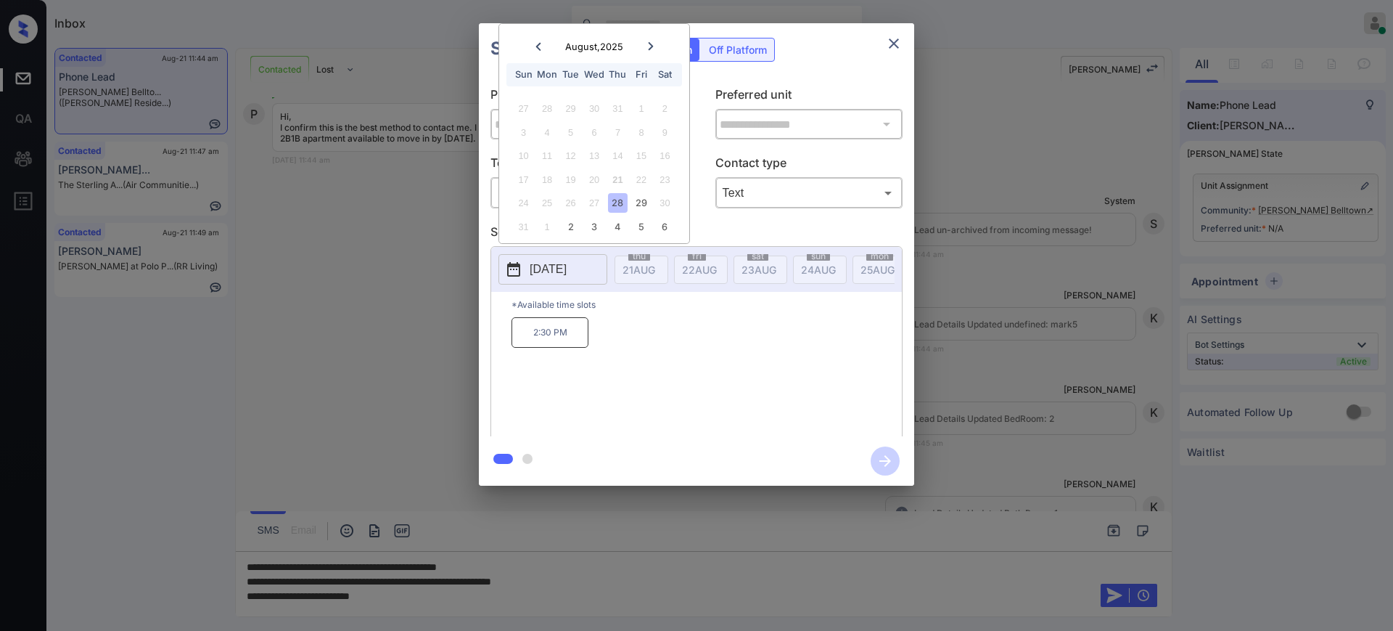
click at [533, 41] on div at bounding box center [538, 46] width 20 height 18
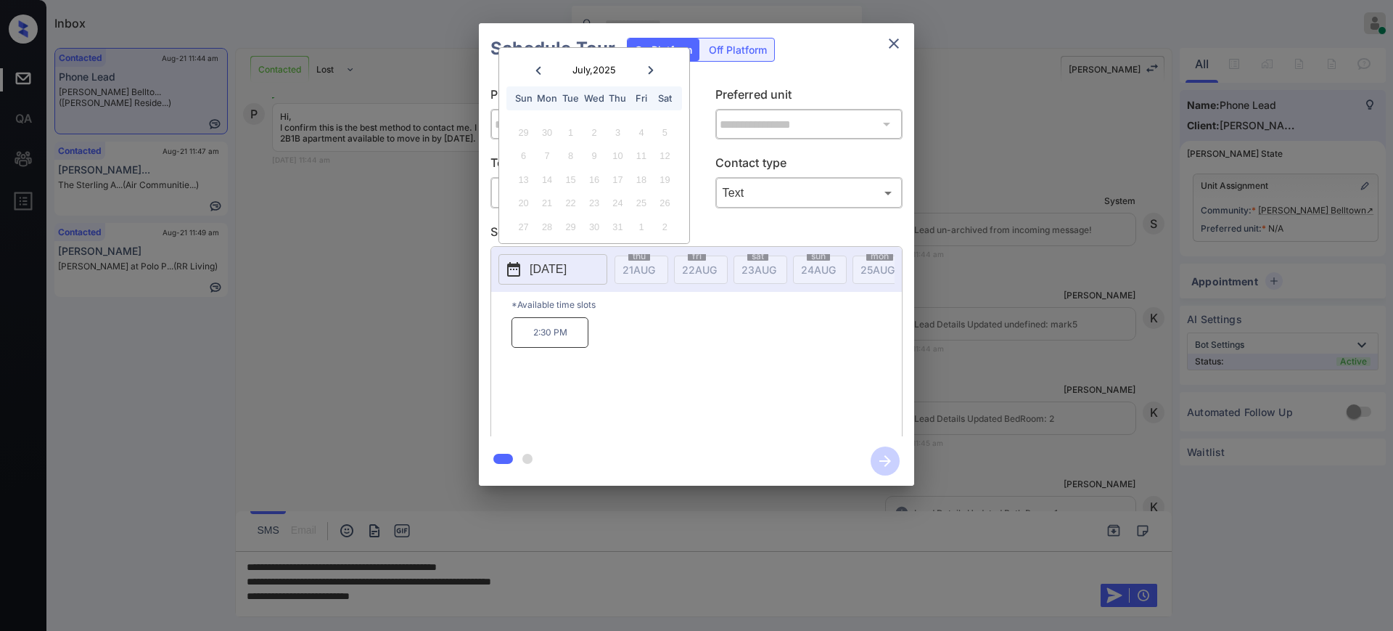
click at [652, 72] on icon at bounding box center [651, 70] width 9 height 9
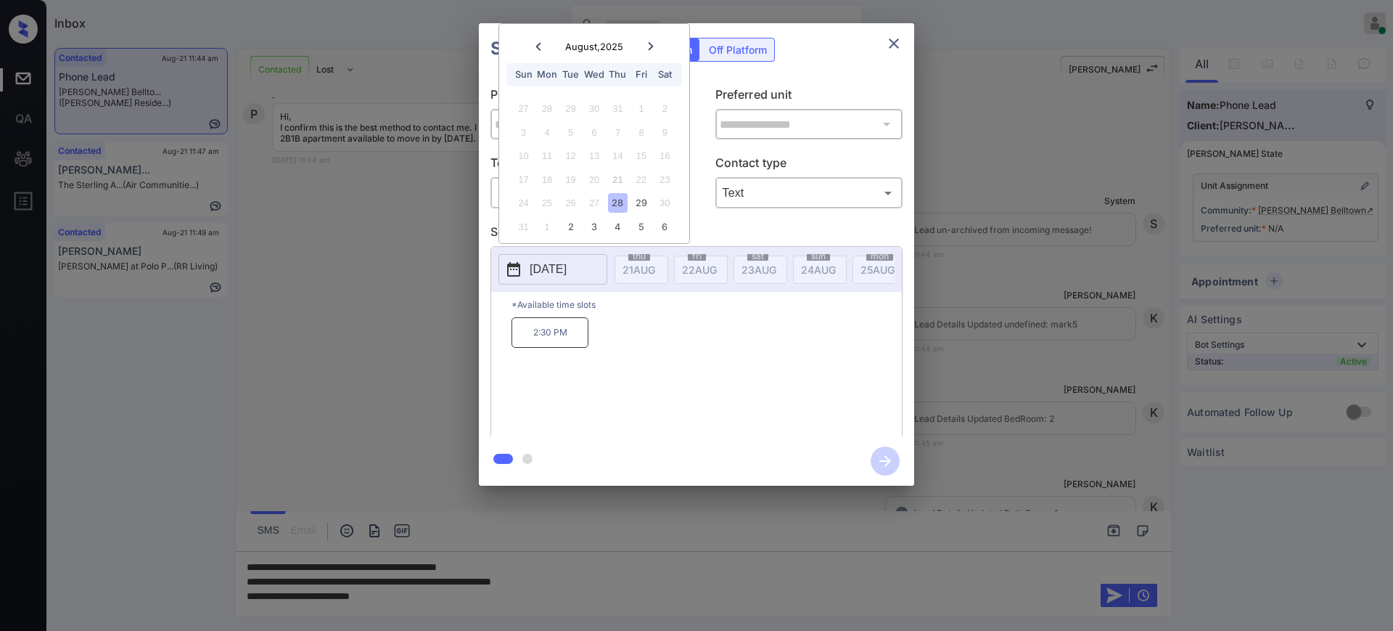
click at [617, 198] on div "28" at bounding box center [618, 203] width 20 height 20
click at [639, 198] on div "29" at bounding box center [641, 203] width 20 height 20
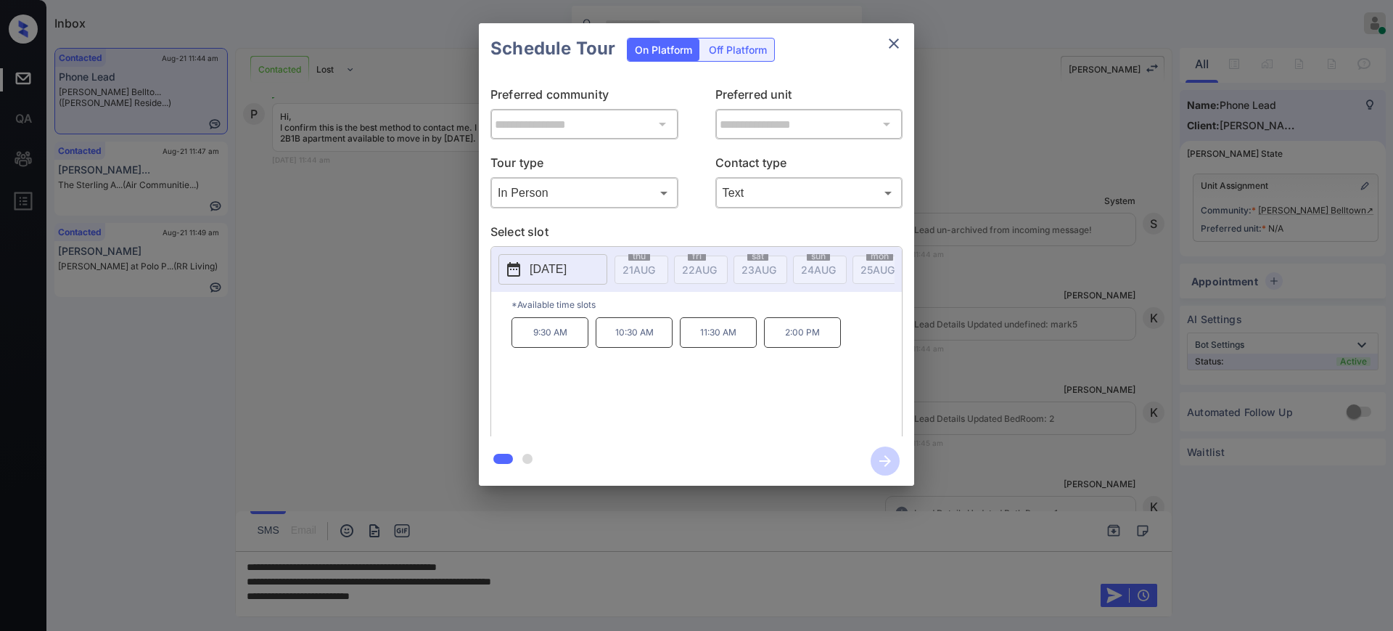
click at [479, 598] on div at bounding box center [696, 315] width 1393 height 631
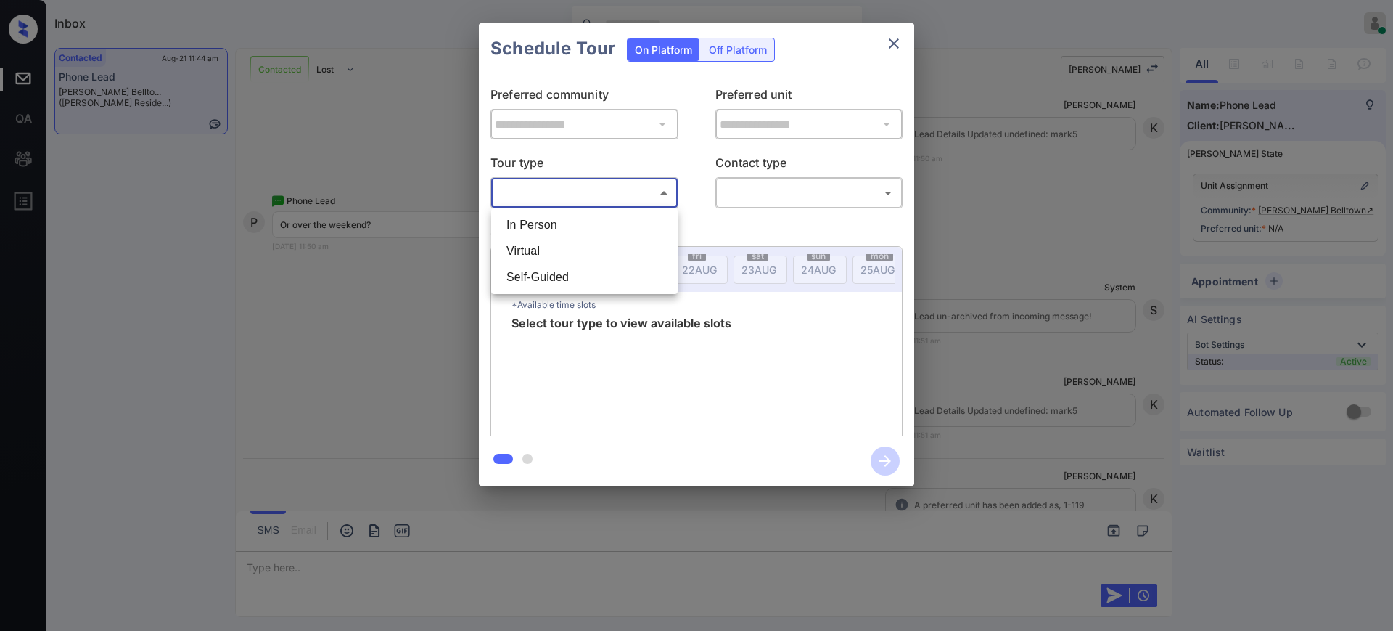
click at [615, 181] on body "Inbox [PERSON_NAME] Online Set yourself offline Set yourself on break Profile S…" at bounding box center [696, 315] width 1393 height 631
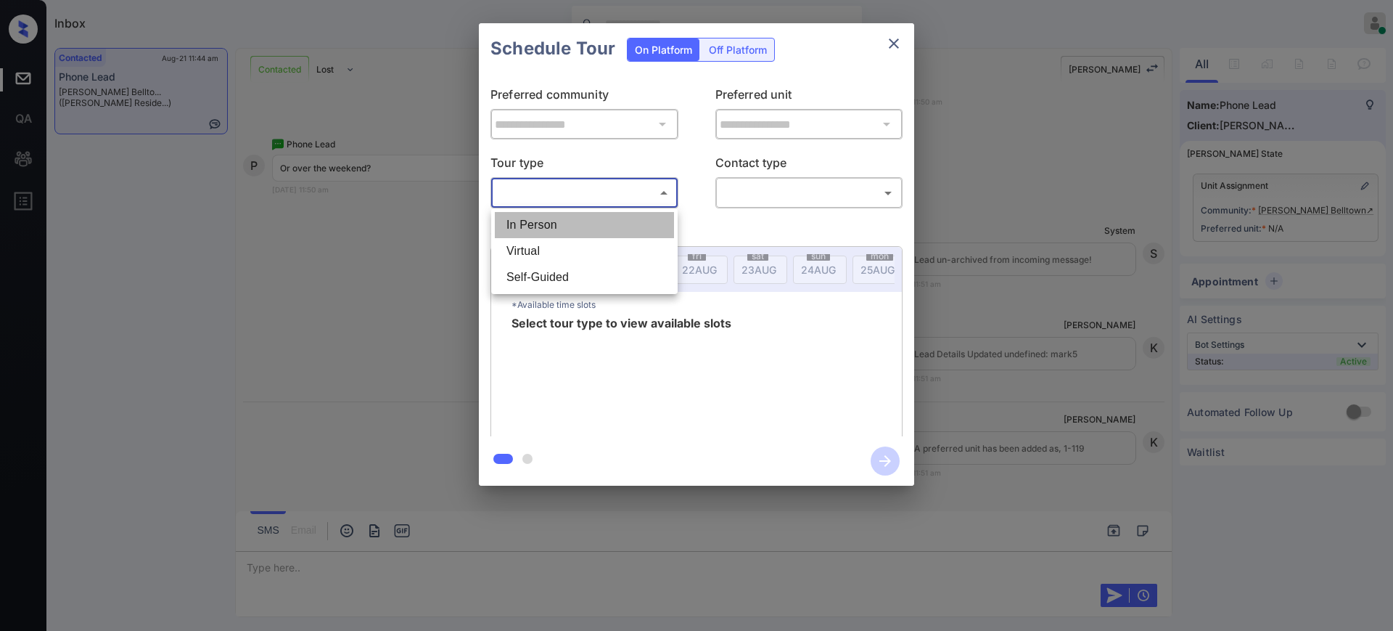
click at [565, 226] on li "In Person" at bounding box center [584, 225] width 179 height 26
type input "********"
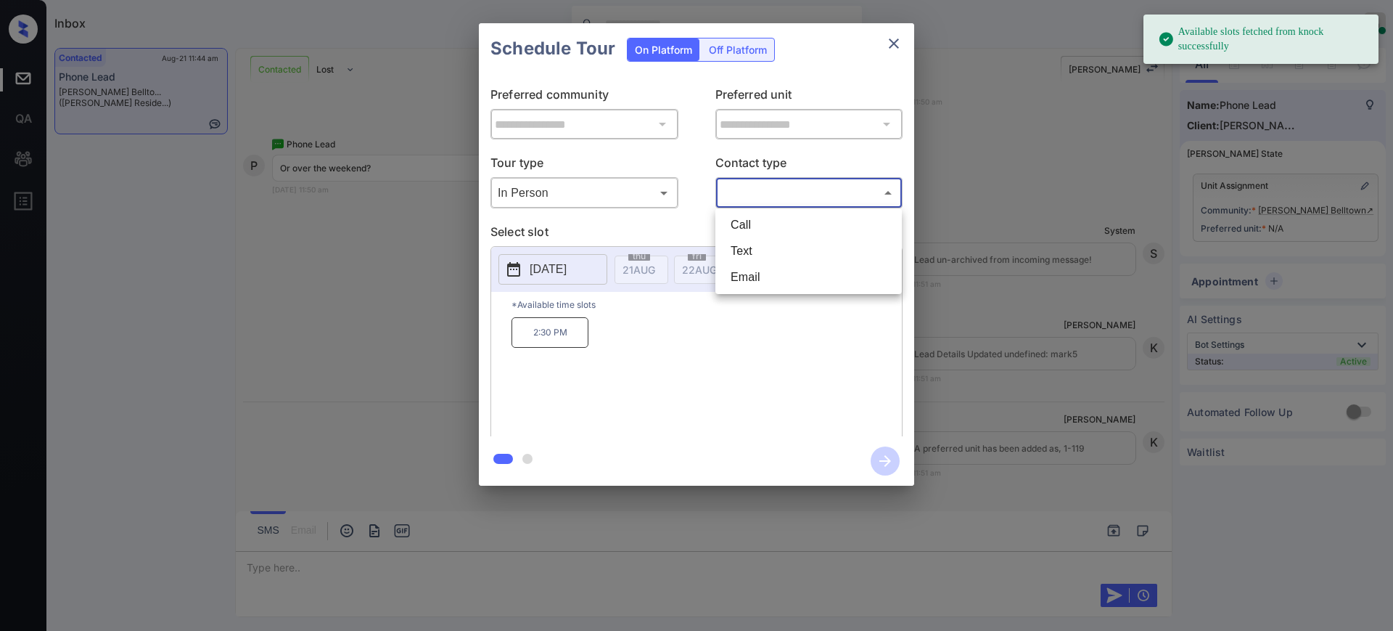
click at [753, 187] on body "Available slots fetched from knock successfully Inbox [PERSON_NAME] Online Set …" at bounding box center [696, 315] width 1393 height 631
click at [739, 248] on li "Text" at bounding box center [808, 251] width 179 height 26
type input "****"
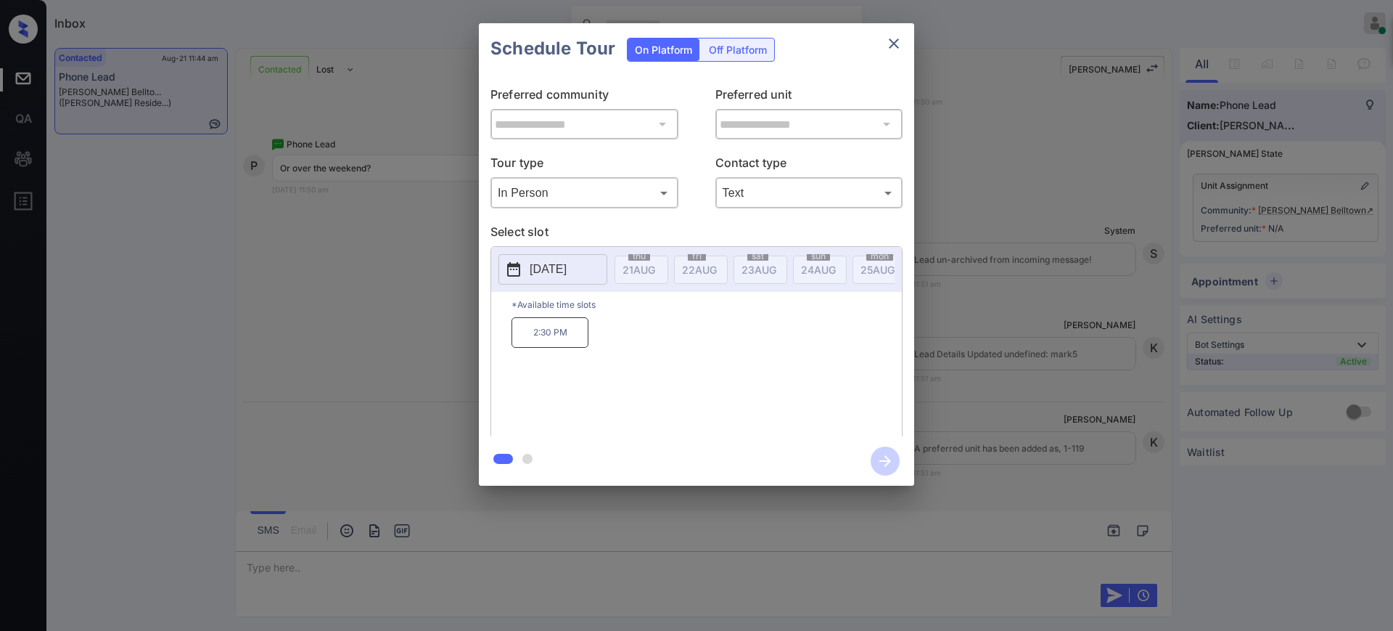
click at [547, 263] on p "[DATE]" at bounding box center [548, 269] width 37 height 17
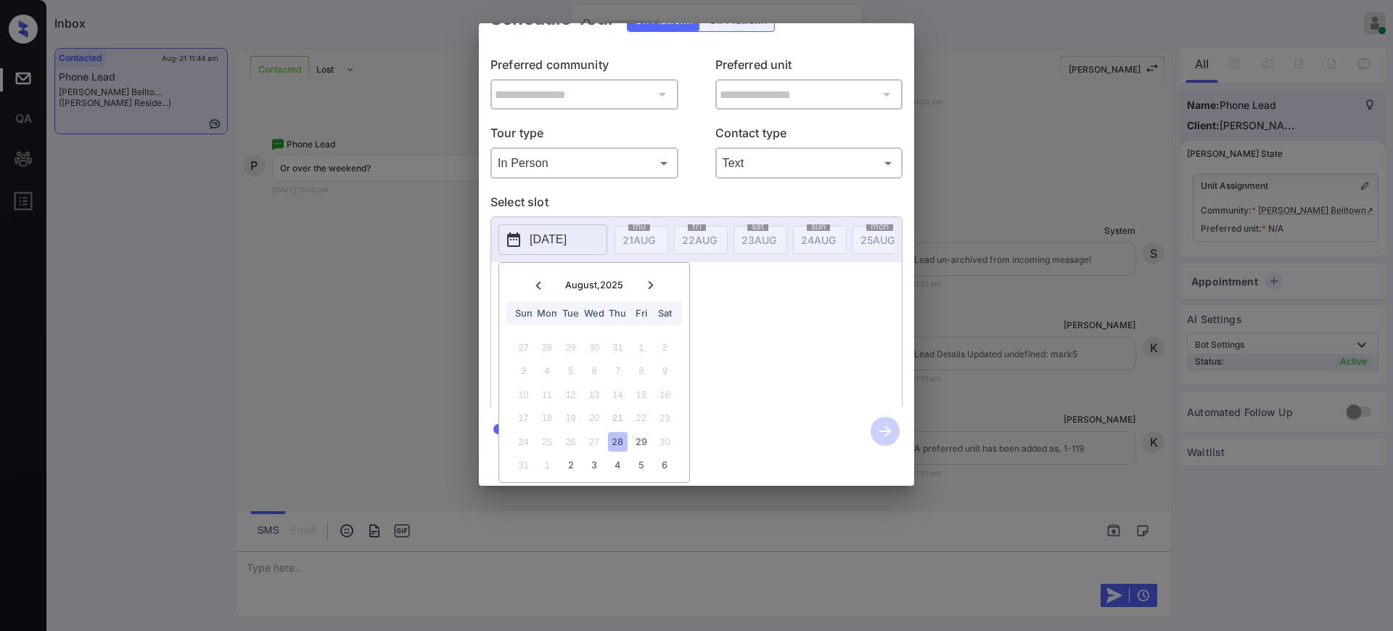
click at [652, 281] on icon at bounding box center [650, 285] width 5 height 8
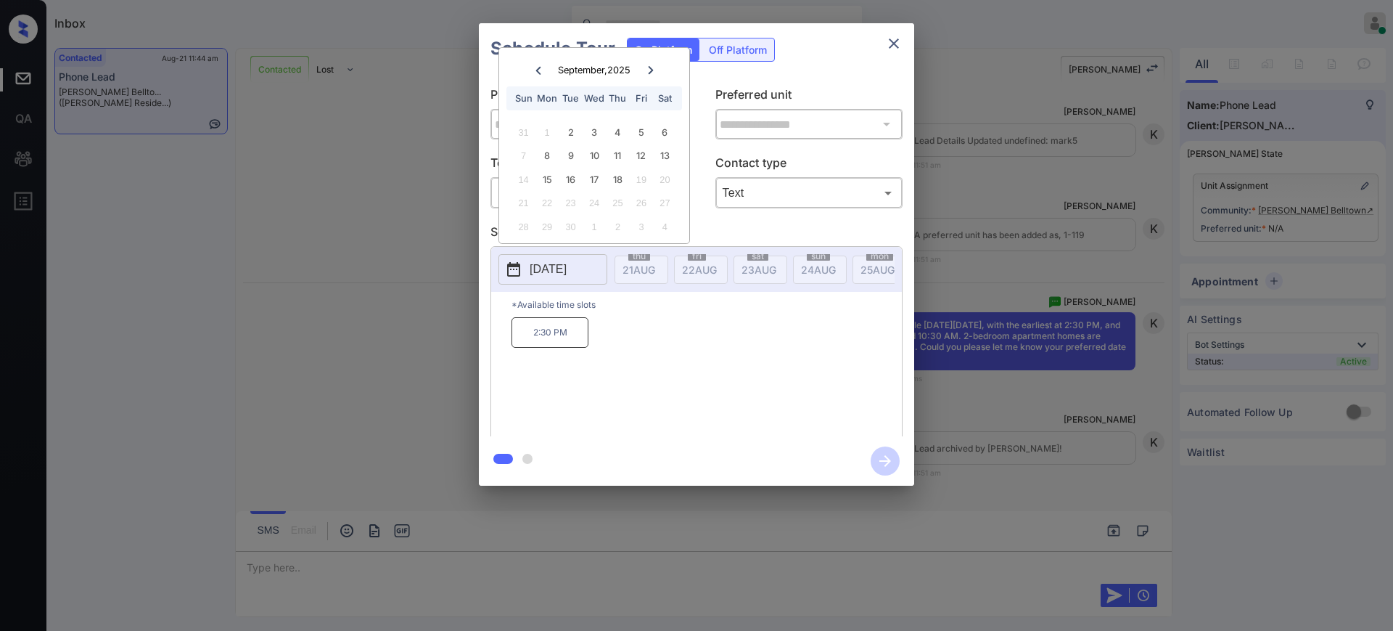
scroll to position [1988, 0]
click at [995, 276] on div "**********" at bounding box center [696, 254] width 1393 height 509
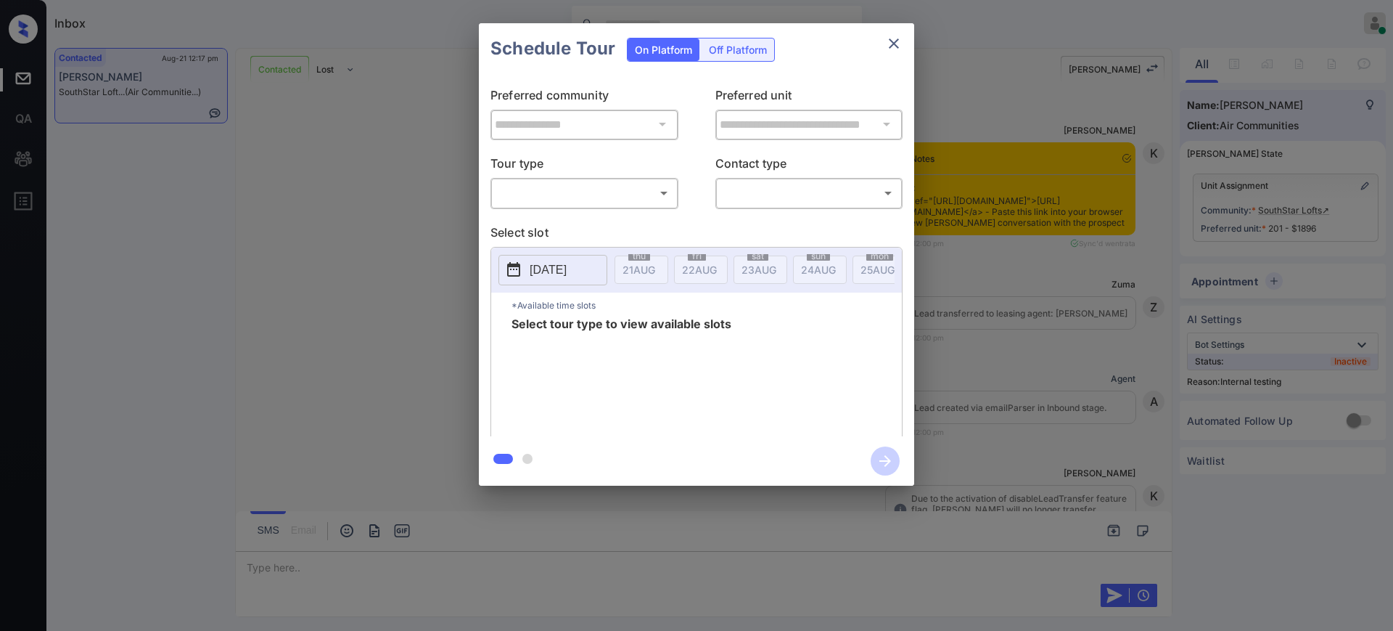
scroll to position [1674, 0]
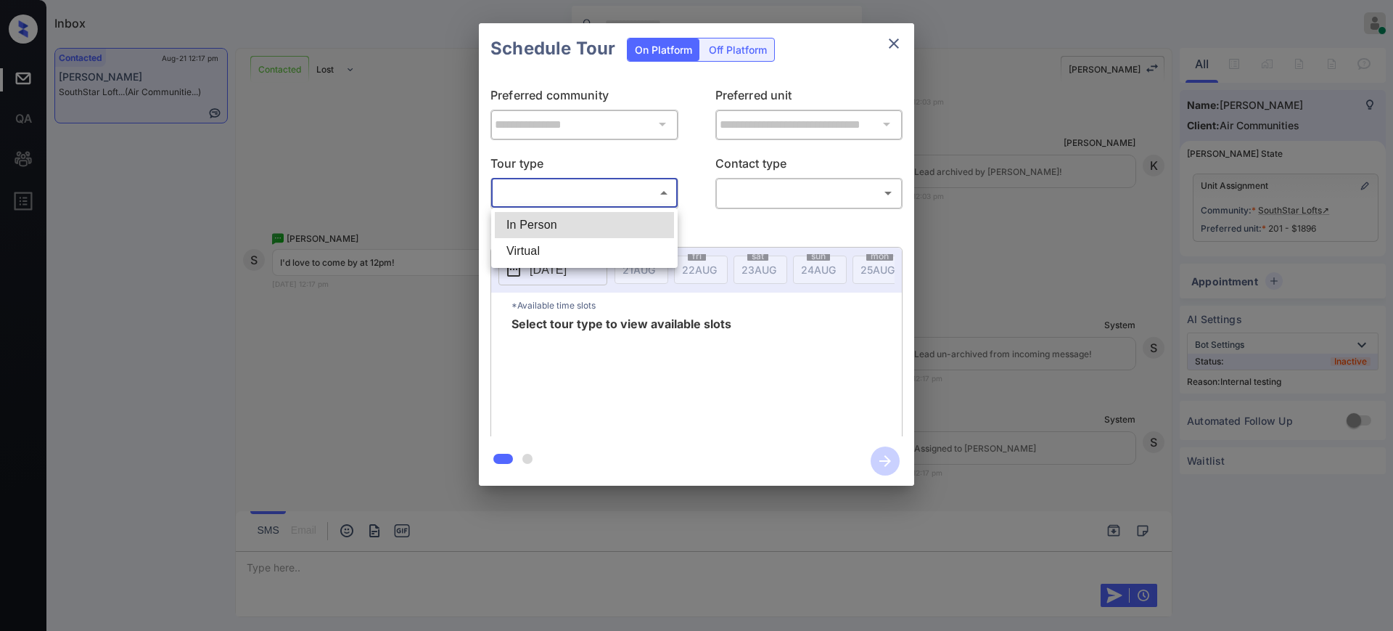
click at [584, 197] on body "Inbox [PERSON_NAME] Online Set yourself offline Set yourself on break Profile S…" at bounding box center [696, 315] width 1393 height 631
click at [565, 224] on li "In Person" at bounding box center [584, 225] width 179 height 26
type input "********"
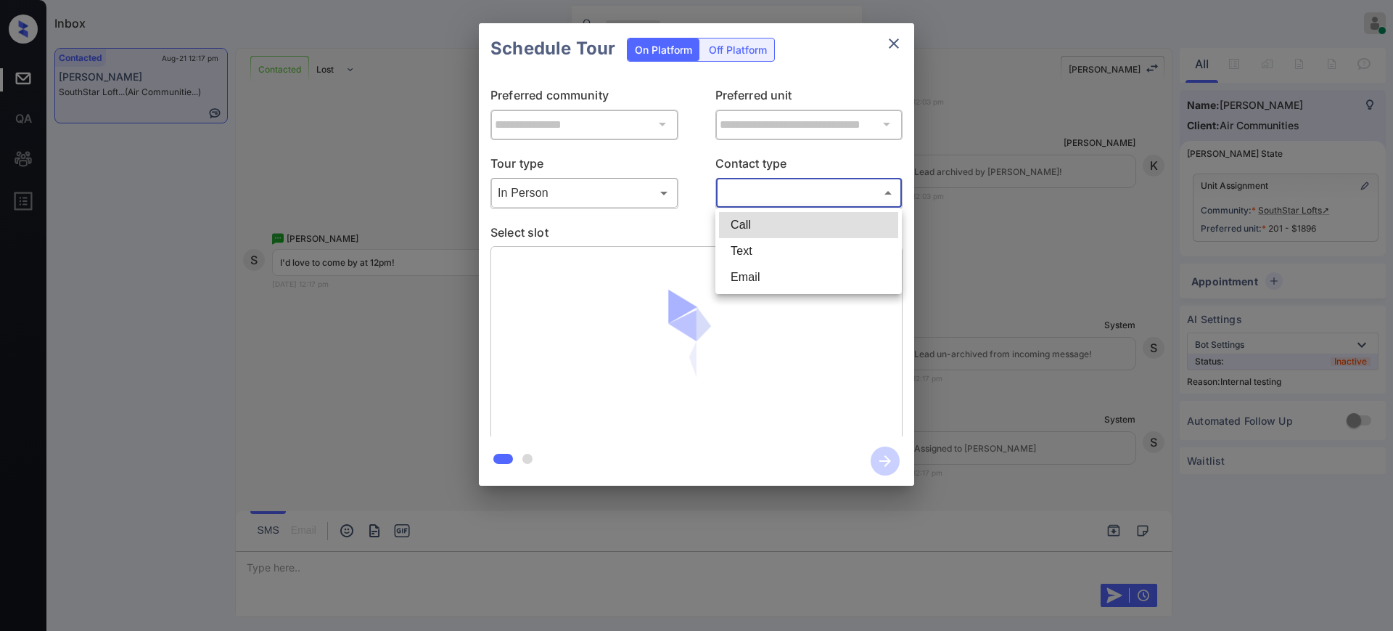
drag, startPoint x: 744, startPoint y: 184, endPoint x: 748, endPoint y: 237, distance: 53.2
click at [745, 184] on body "Inbox [PERSON_NAME] Online Set yourself offline Set yourself on break Profile S…" at bounding box center [696, 315] width 1393 height 631
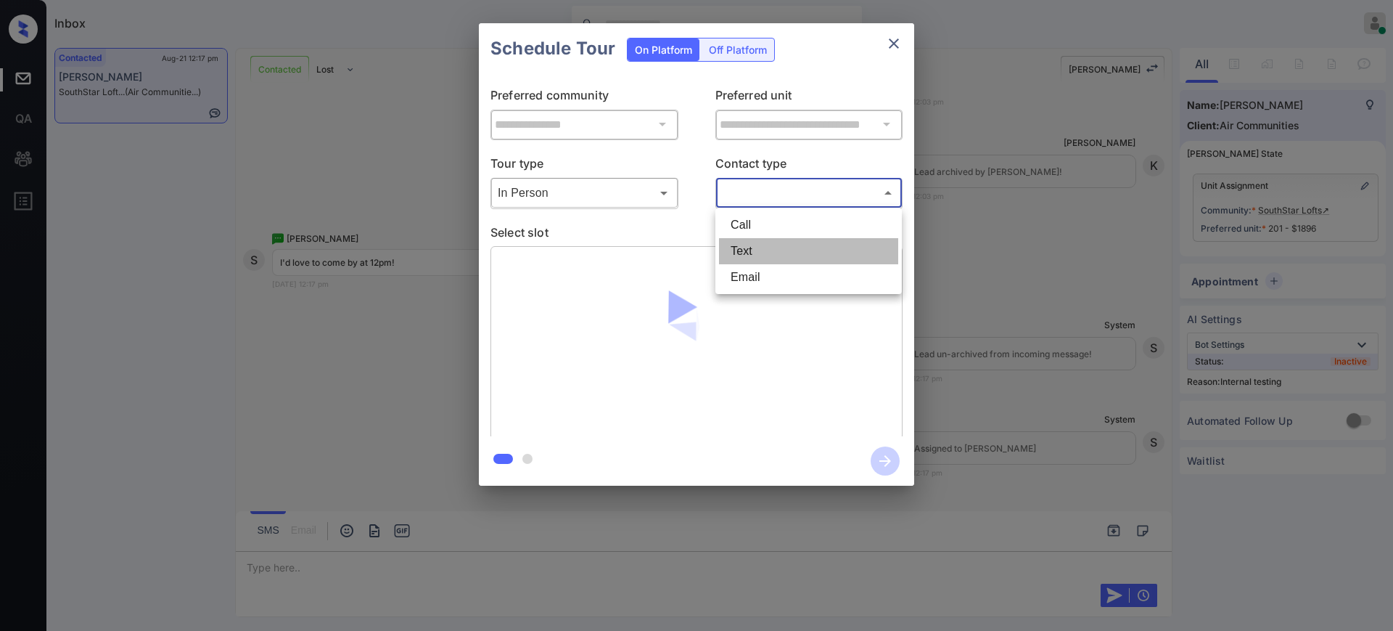
click at [749, 253] on li "Text" at bounding box center [808, 251] width 179 height 26
type input "****"
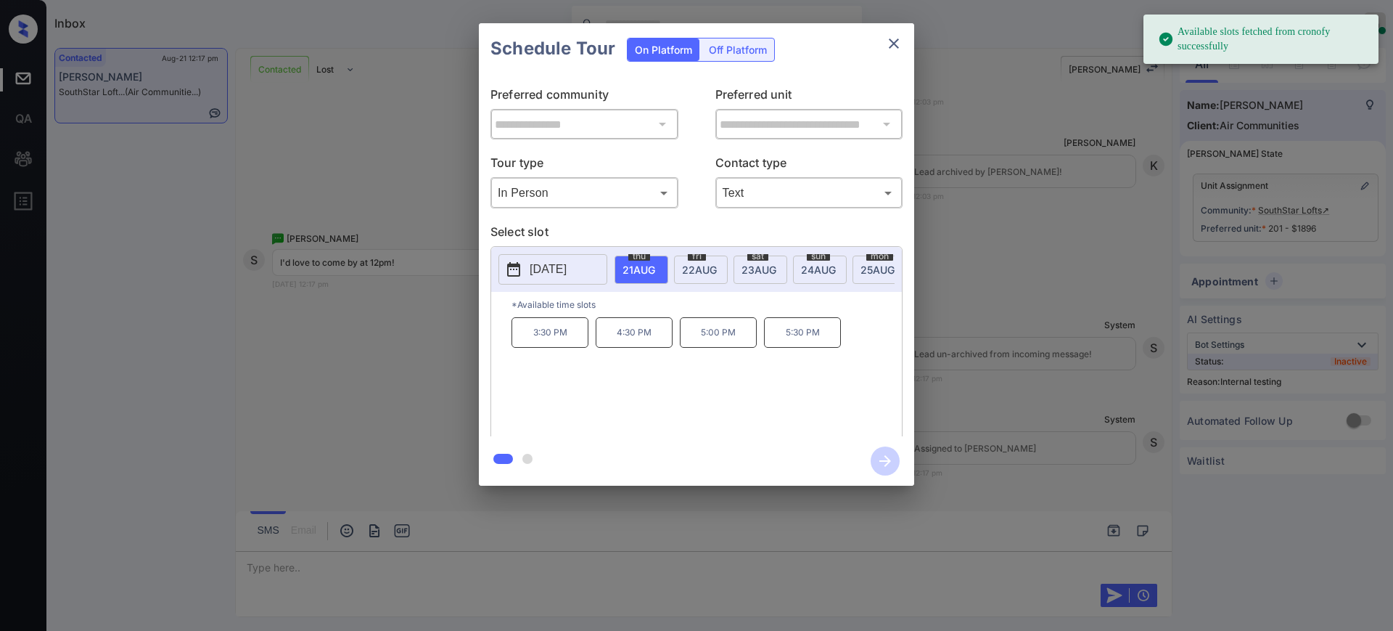
click at [655, 269] on span "[DATE]" at bounding box center [639, 269] width 33 height 12
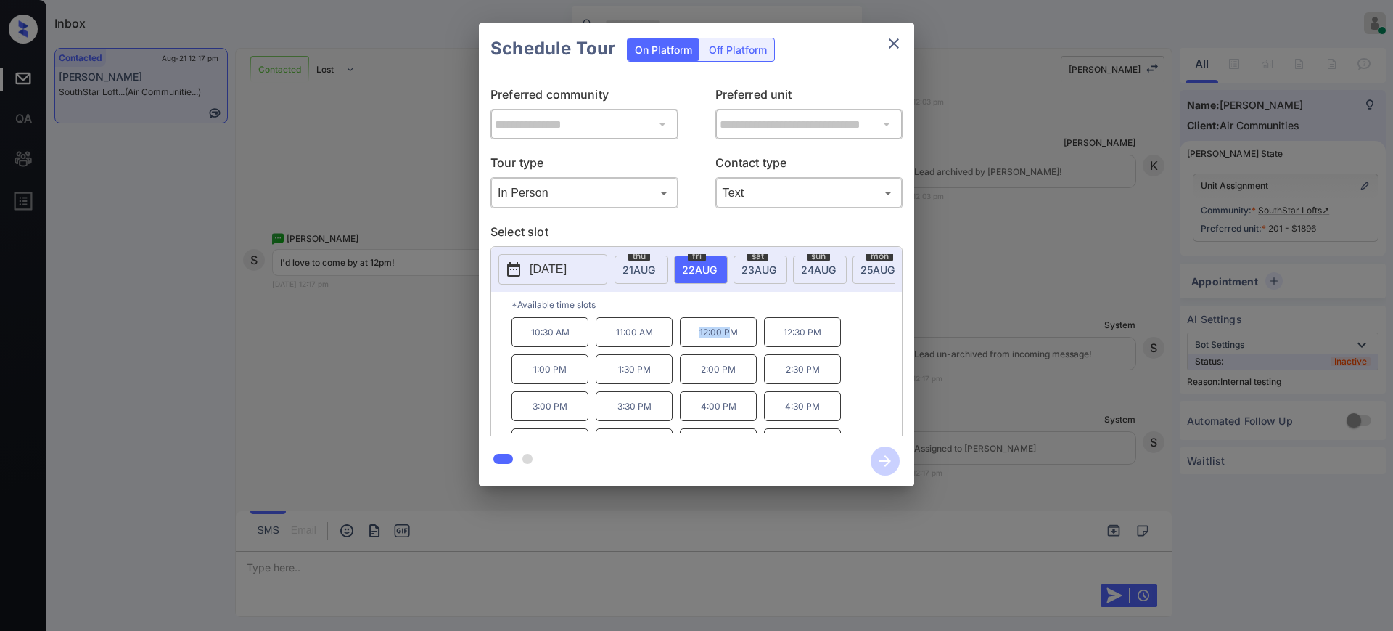
drag, startPoint x: 690, startPoint y: 338, endPoint x: 729, endPoint y: 343, distance: 39.4
type textarea "*******"
click at [729, 343] on p "12:00 PM" at bounding box center [718, 332] width 77 height 30
click at [740, 344] on p "12:00 PM" at bounding box center [718, 332] width 77 height 30
drag, startPoint x: 743, startPoint y: 344, endPoint x: 738, endPoint y: 320, distance: 24.5
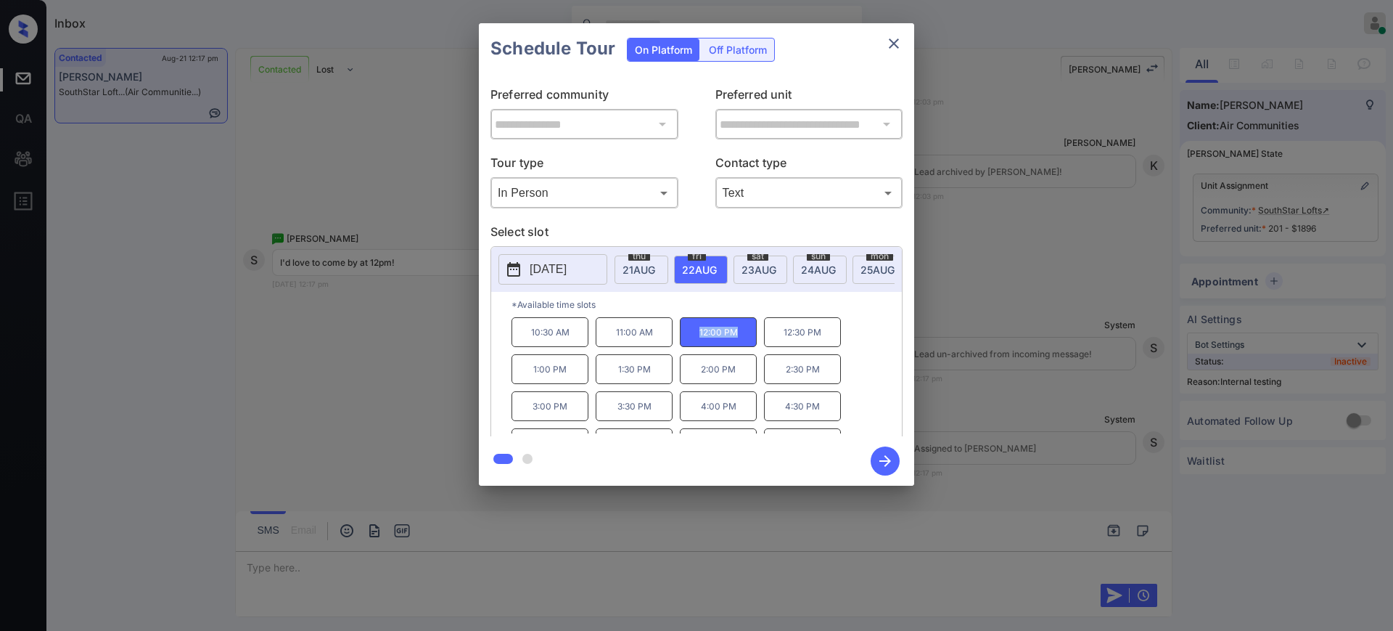
click at [694, 343] on p "12:00 PM" at bounding box center [718, 332] width 77 height 30
copy p "12:00 PM"
click at [888, 49] on icon "close" at bounding box center [893, 43] width 17 height 17
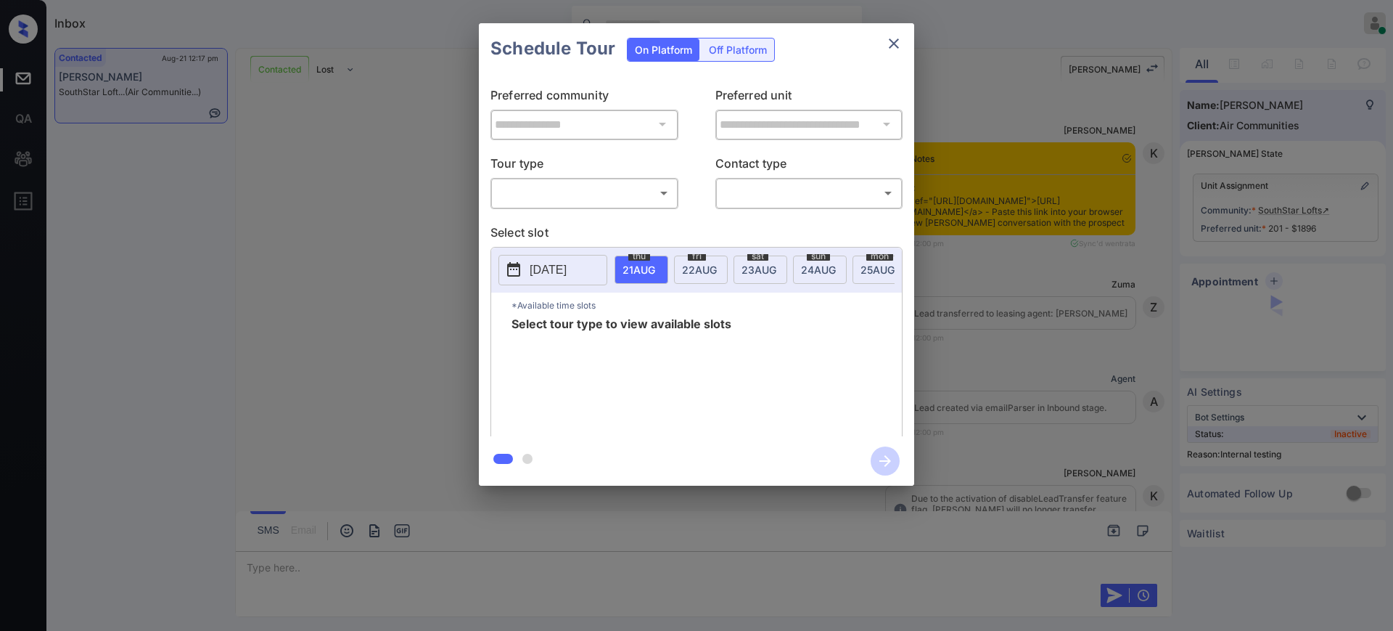
scroll to position [1771, 0]
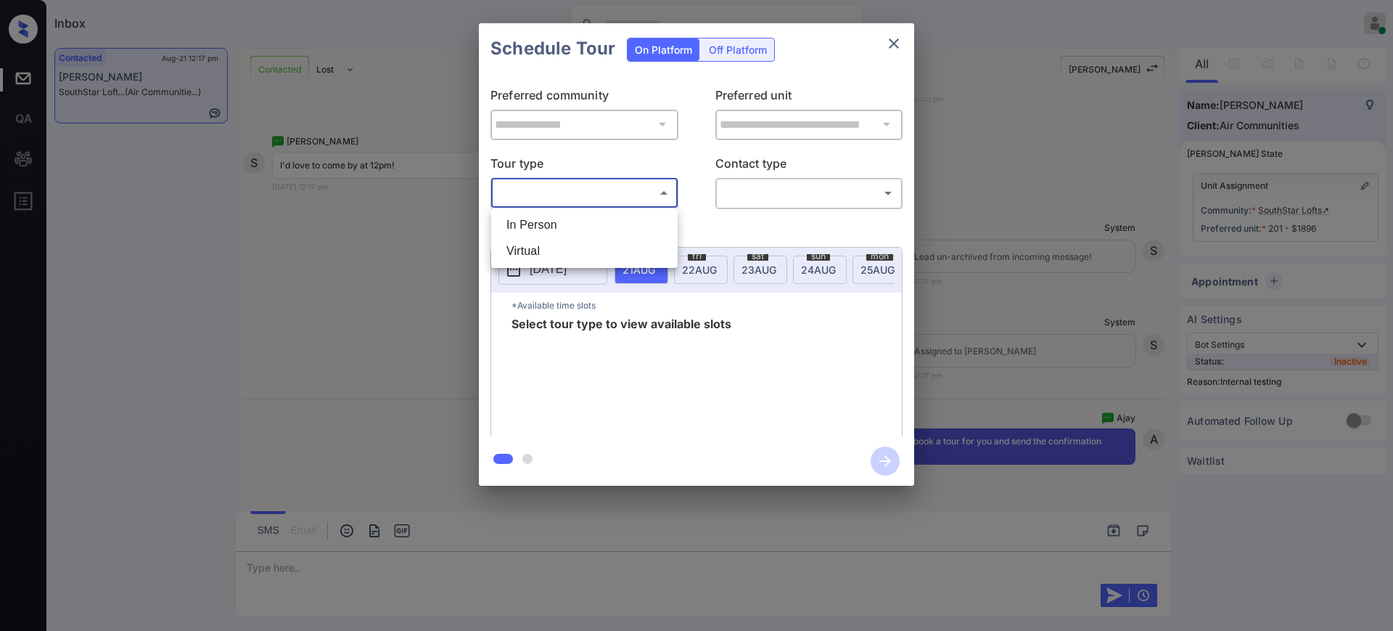
click at [569, 185] on body "Inbox [PERSON_NAME] Online Set yourself offline Set yourself on break Profile S…" at bounding box center [696, 315] width 1393 height 631
click at [562, 219] on li "In Person" at bounding box center [584, 225] width 179 height 26
type input "********"
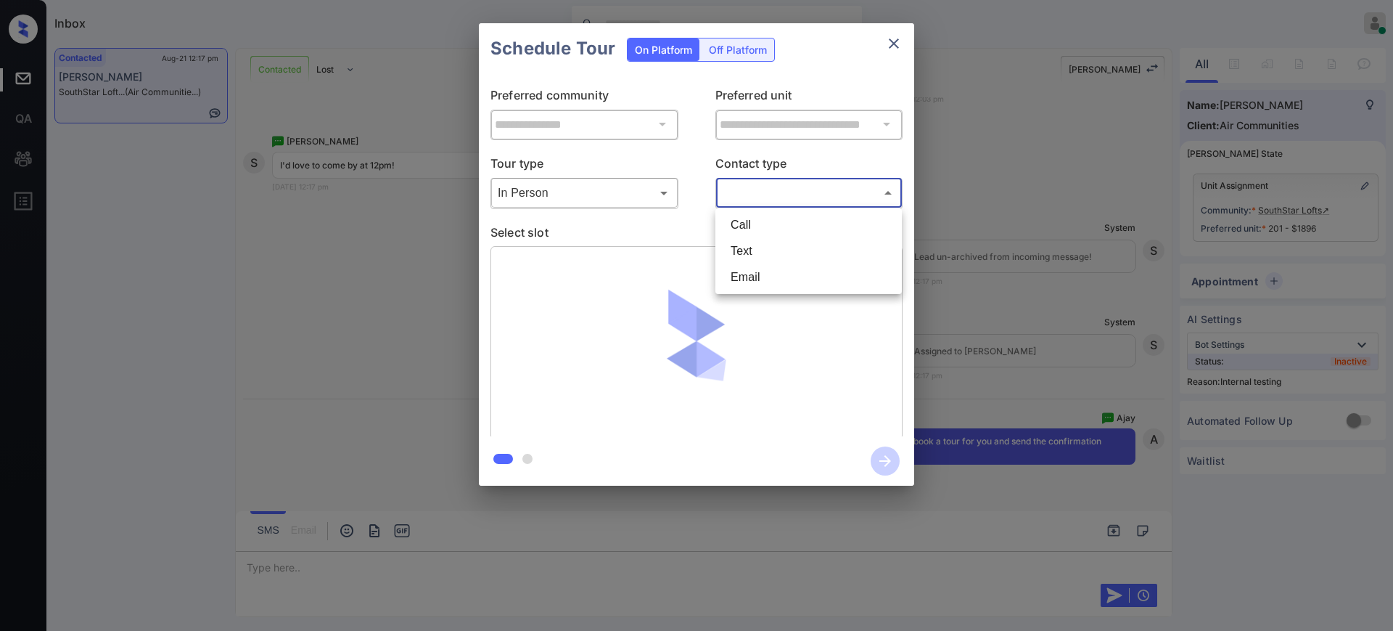
click at [747, 187] on body "Inbox Ajay Kumar Online Set yourself offline Set yourself on break Profile Swit…" at bounding box center [696, 315] width 1393 height 631
click at [737, 256] on li "Text" at bounding box center [808, 251] width 179 height 26
type input "****"
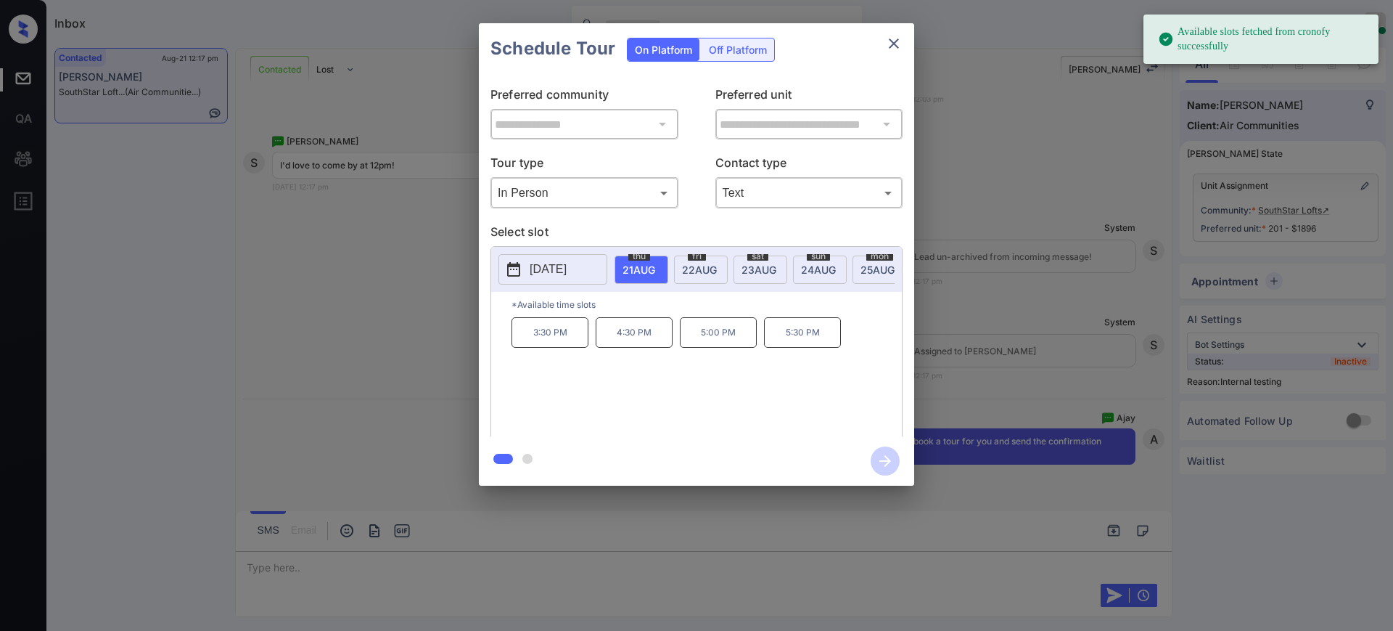
click at [655, 268] on span "22 AUG" at bounding box center [639, 269] width 33 height 12
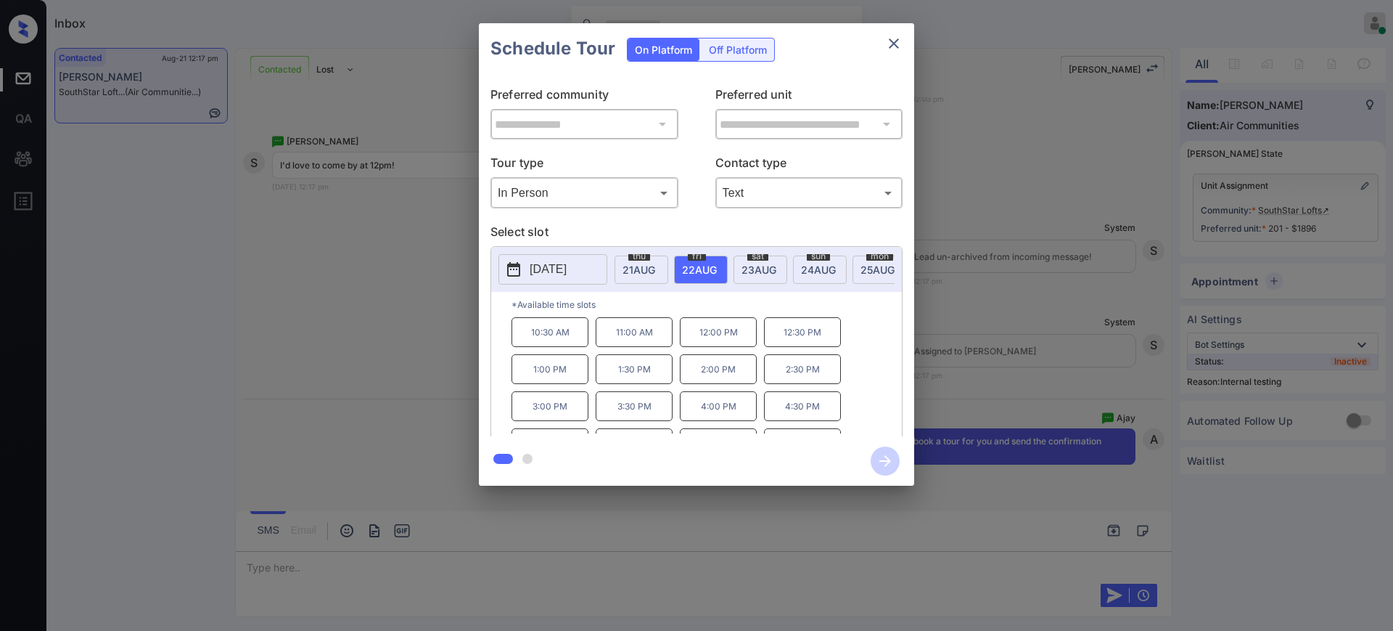
click at [711, 347] on p "12:00 PM" at bounding box center [718, 332] width 77 height 30
click at [877, 459] on icon "button" at bounding box center [885, 460] width 29 height 29
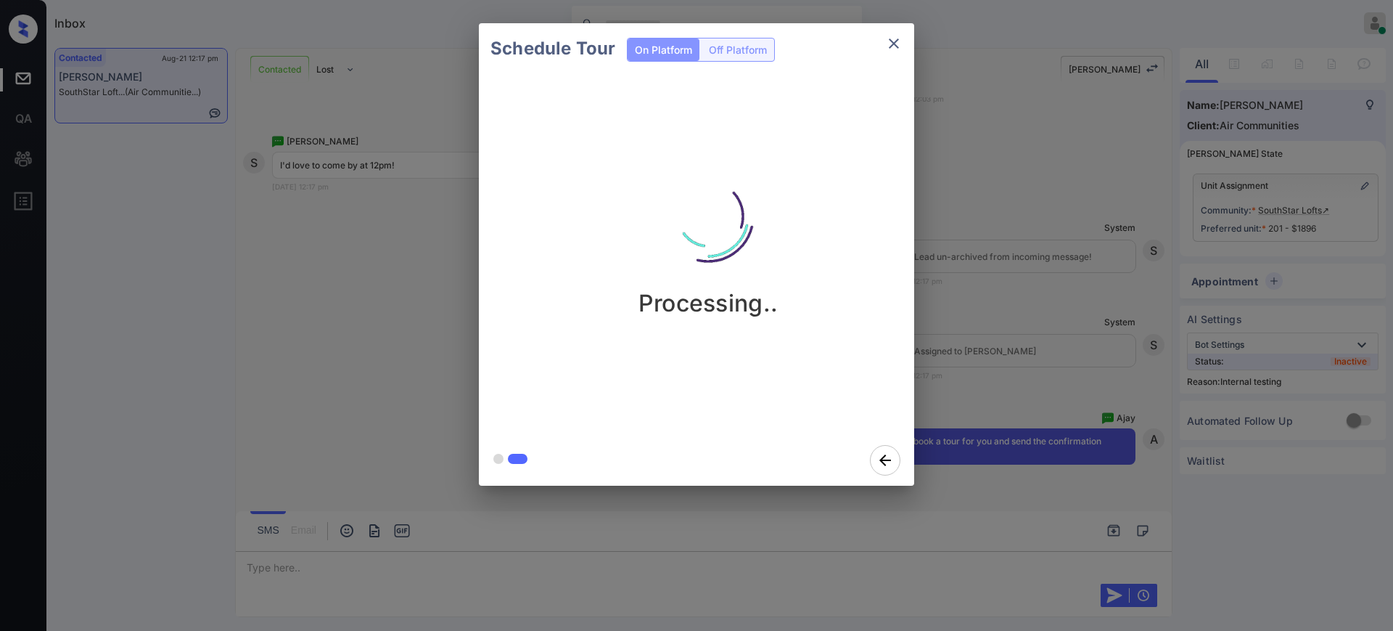
click at [999, 330] on div "Schedule Tour On Platform Off Platform Processing.." at bounding box center [696, 254] width 1393 height 509
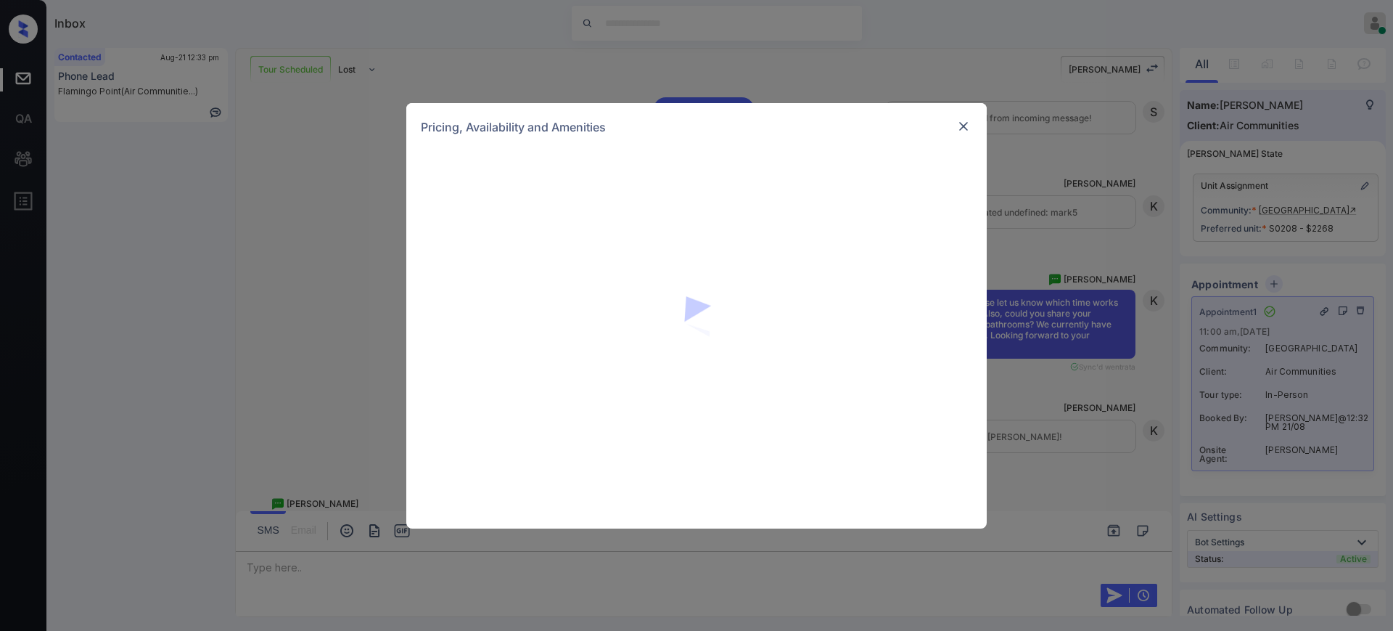
scroll to position [62, 0]
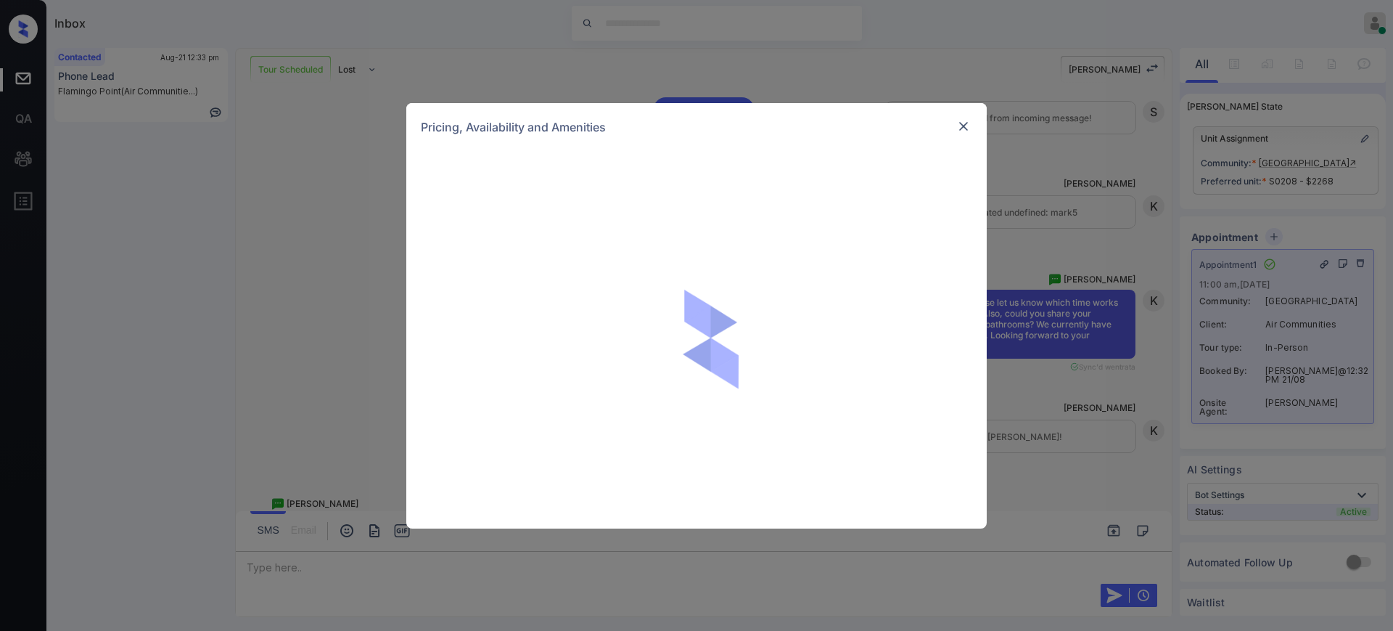
click at [284, 107] on div "Pricing, Availability and Amenities" at bounding box center [696, 315] width 1393 height 631
click at [124, 63] on div "Pricing, Availability and Amenities" at bounding box center [696, 315] width 1393 height 631
click at [112, 91] on div "Pricing, Availability and Amenities" at bounding box center [696, 315] width 1393 height 631
click at [959, 126] on img at bounding box center [963, 126] width 15 height 15
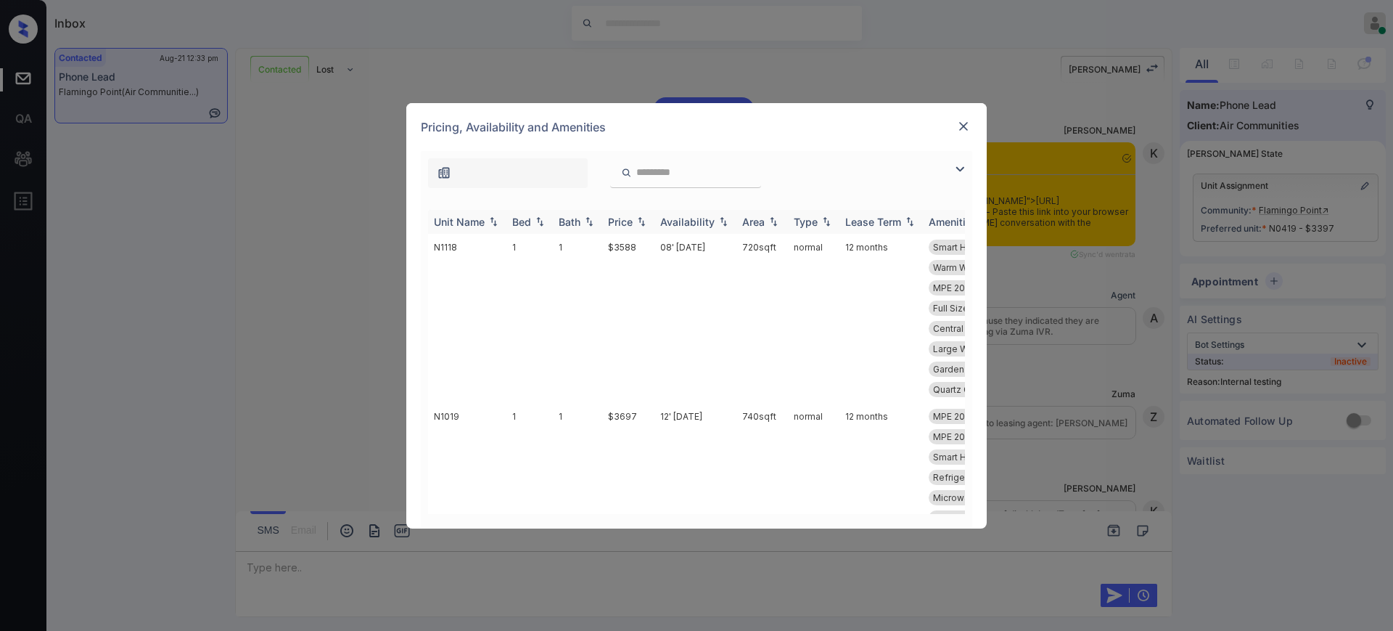
scroll to position [11087, 0]
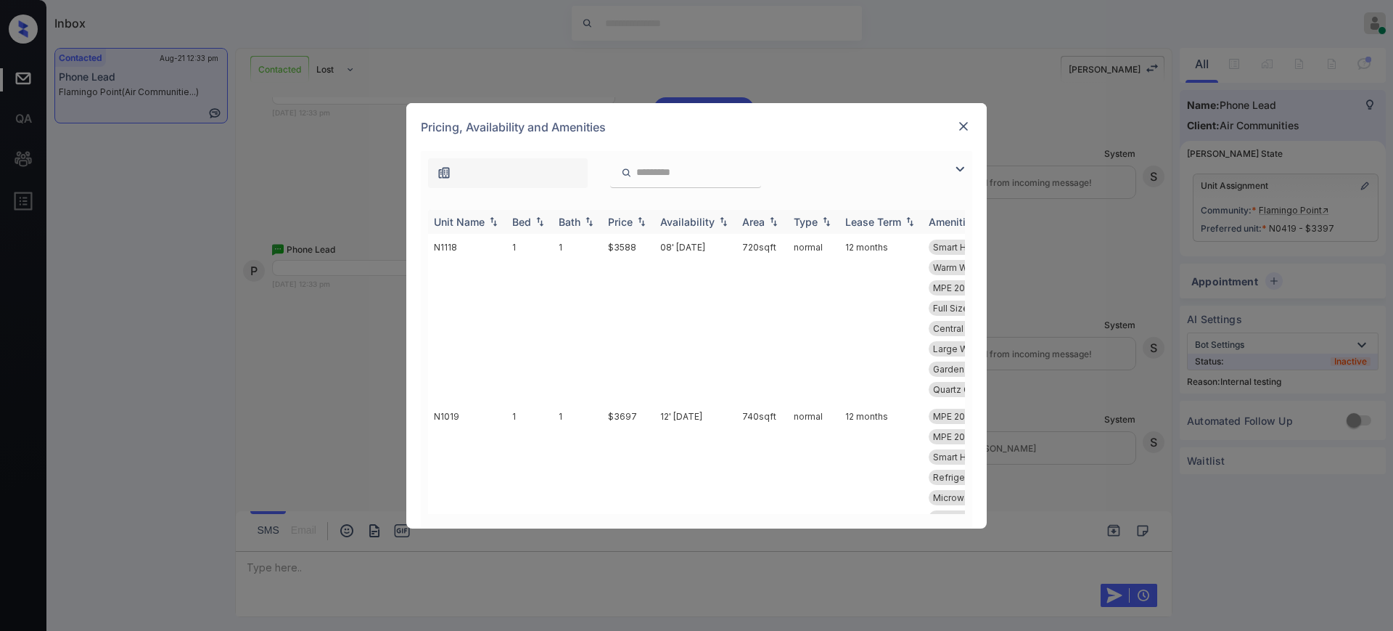
click at [532, 222] on div "Bed" at bounding box center [529, 222] width 35 height 12
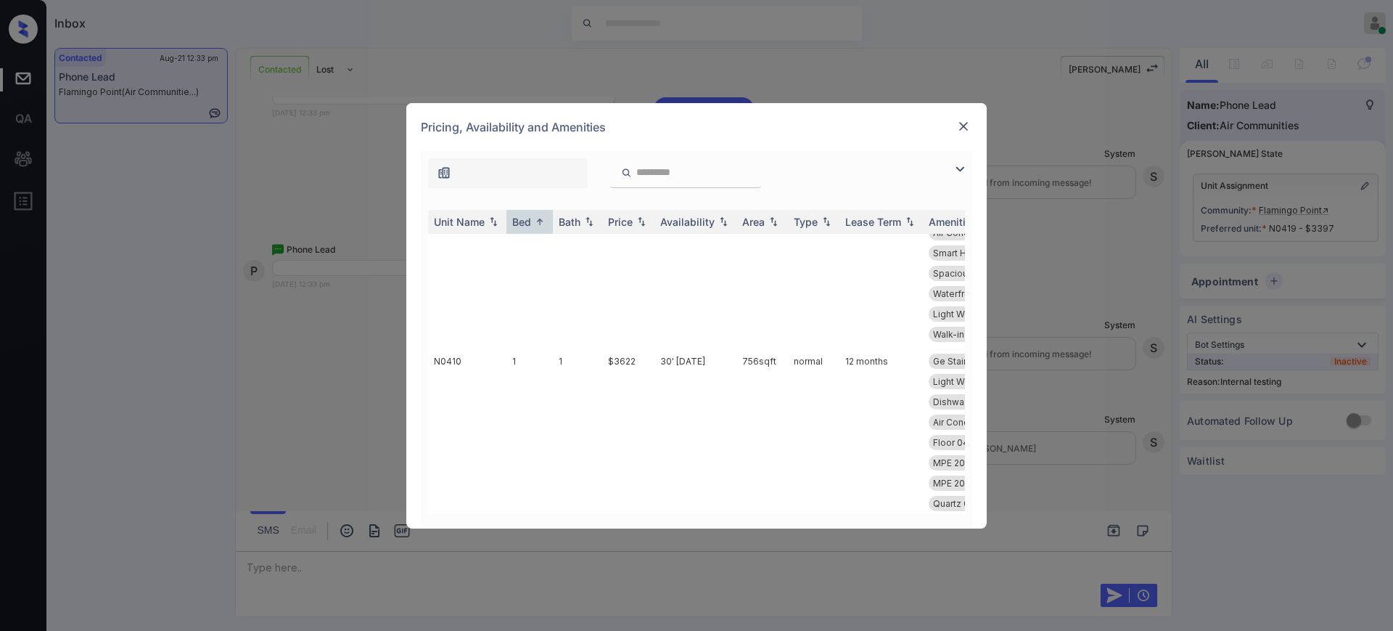
scroll to position [4082, 0]
click at [964, 123] on img at bounding box center [963, 126] width 15 height 15
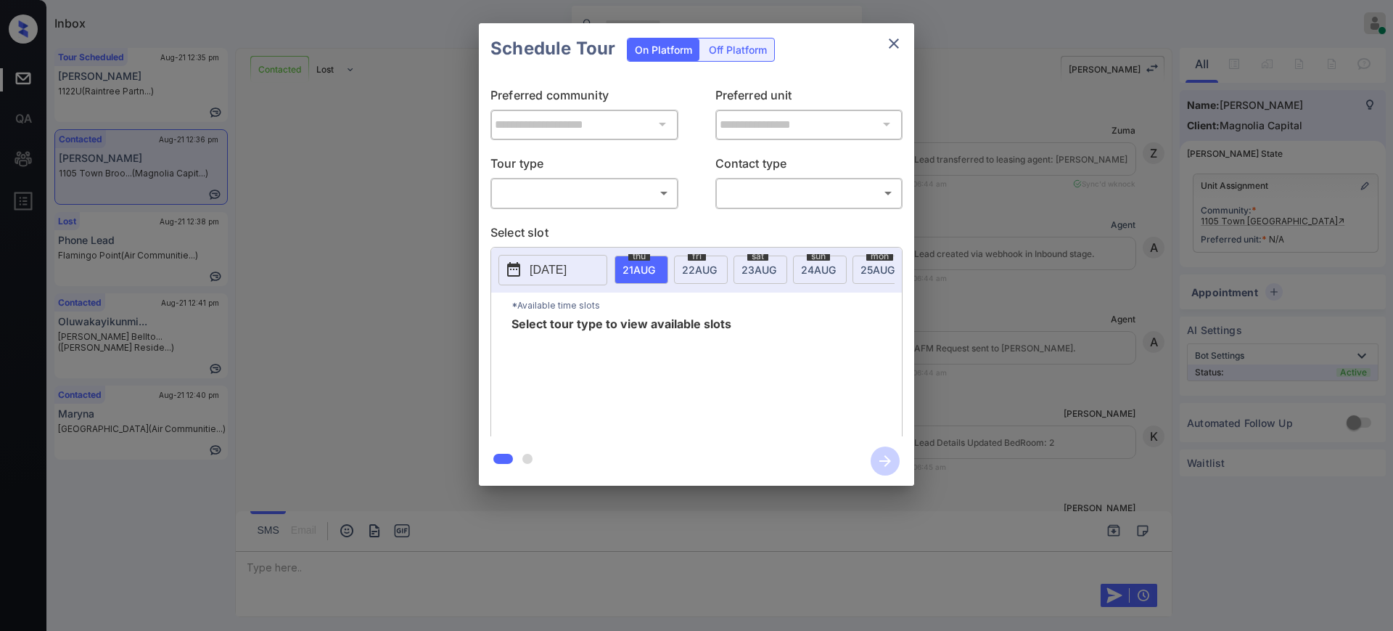
scroll to position [1009, 0]
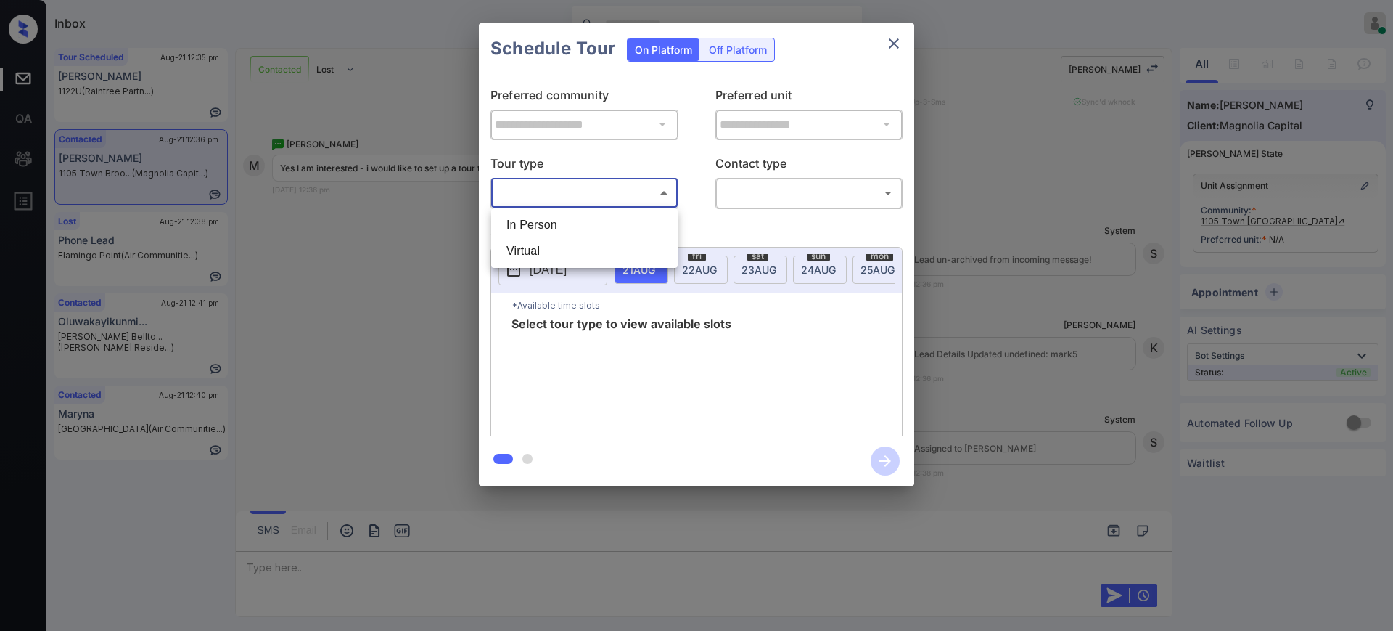
drag, startPoint x: 644, startPoint y: 192, endPoint x: 619, endPoint y: 195, distance: 24.8
click at [638, 192] on body "Inbox [PERSON_NAME] Online Set yourself offline Set yourself on break Profile S…" at bounding box center [696, 315] width 1393 height 631
click at [561, 229] on li "In Person" at bounding box center [584, 225] width 179 height 26
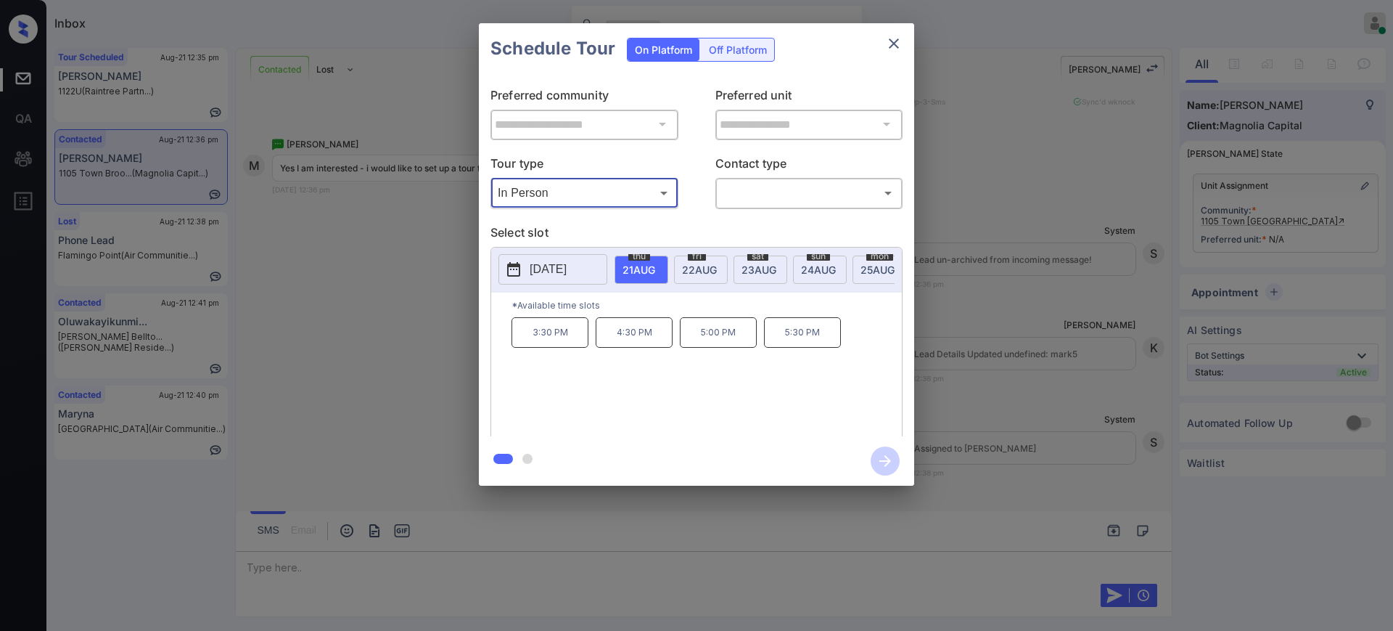
type input "********"
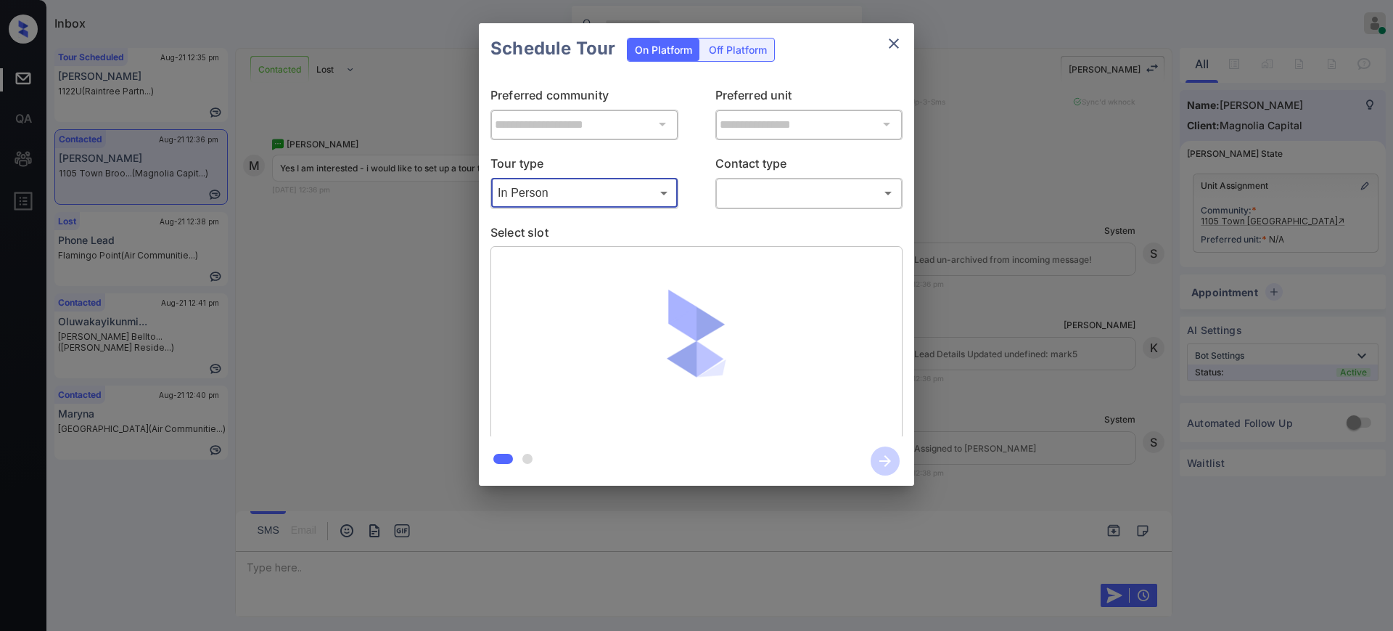
click at [750, 192] on body "Inbox [PERSON_NAME] Online Set yourself offline Set yourself on break Profile S…" at bounding box center [696, 315] width 1393 height 631
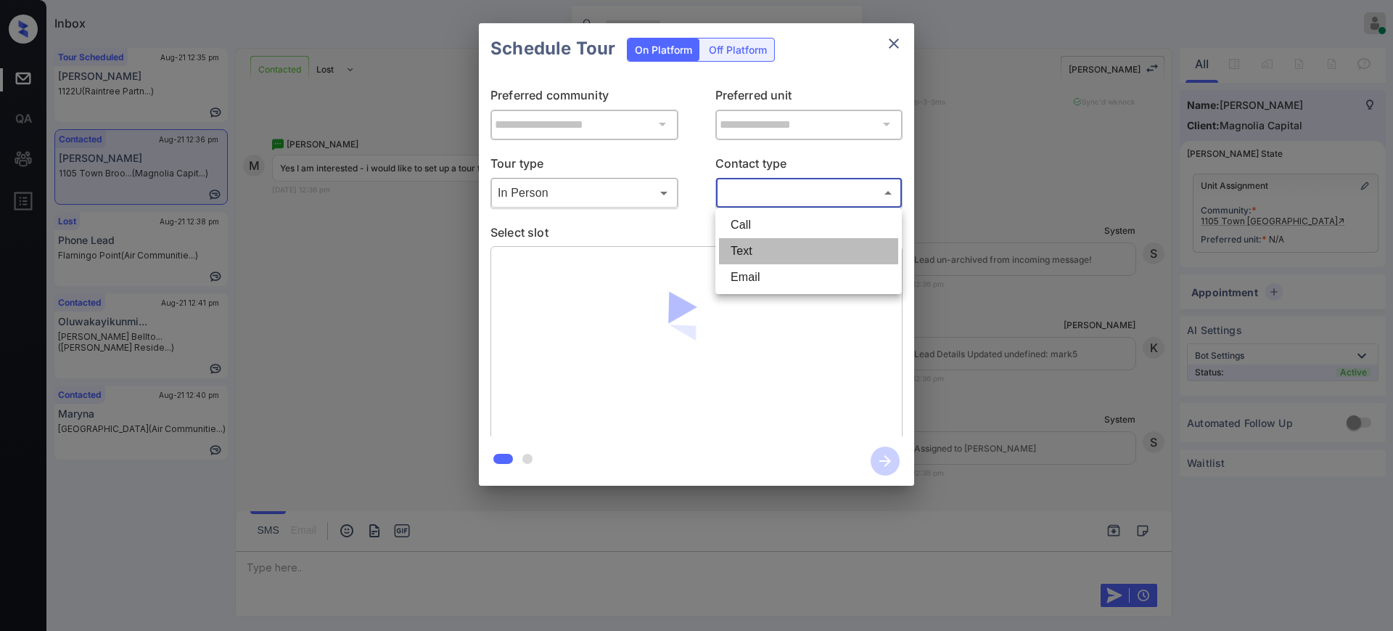
click at [734, 249] on li "Text" at bounding box center [808, 251] width 179 height 26
type input "****"
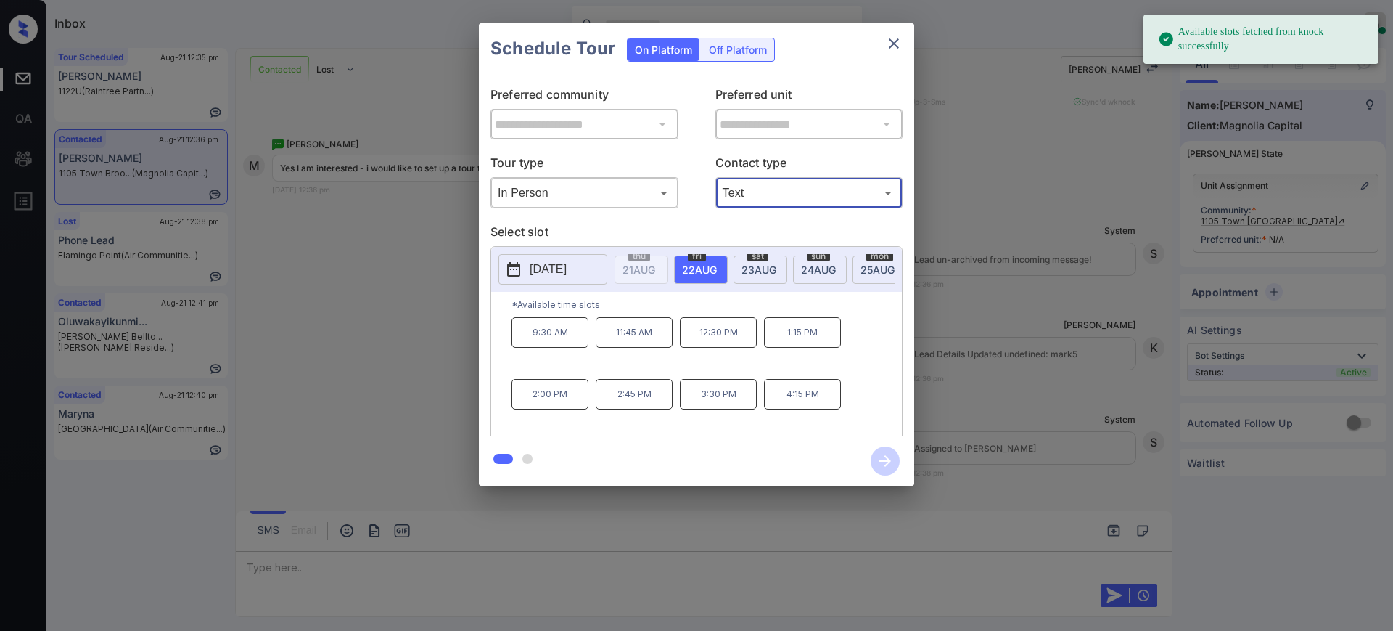
click at [561, 253] on div "2025-08-22 thu 21 AUG fri 22 AUG sat 23 AUG sun 24 AUG mon 25 AUG tue 26 AUG we…" at bounding box center [696, 269] width 411 height 45
click at [567, 267] on p "2025-08-22" at bounding box center [548, 269] width 37 height 17
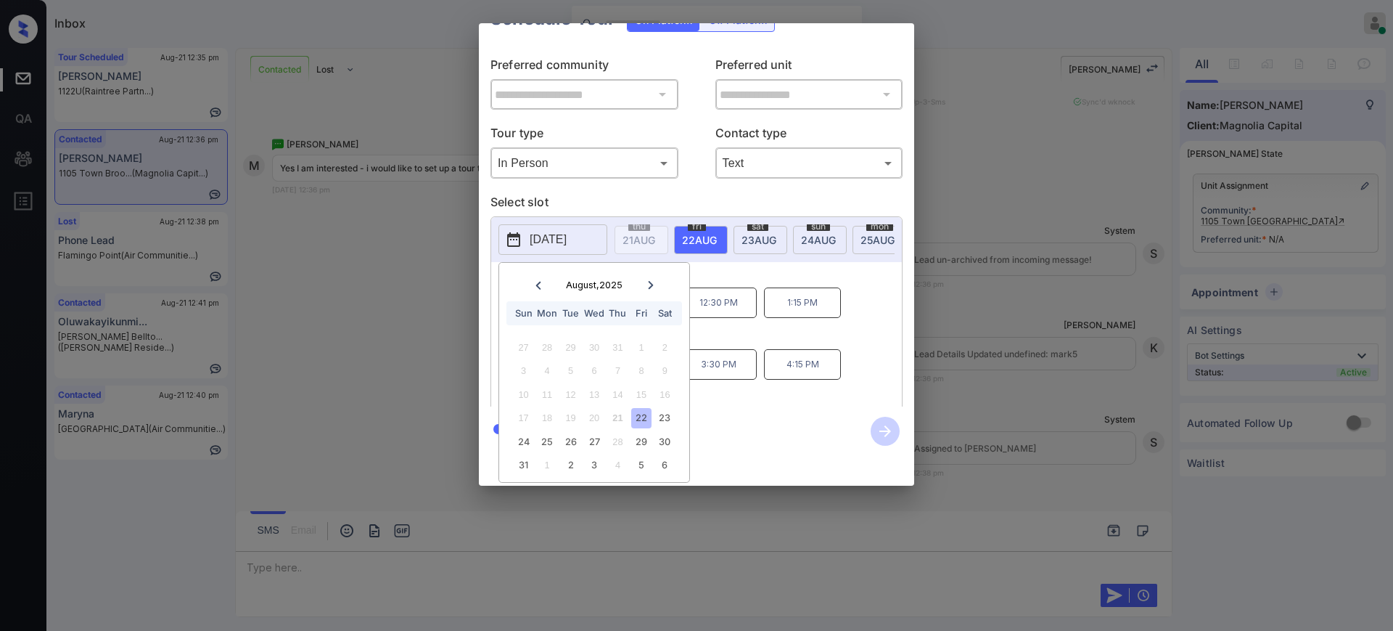
scroll to position [0, 0]
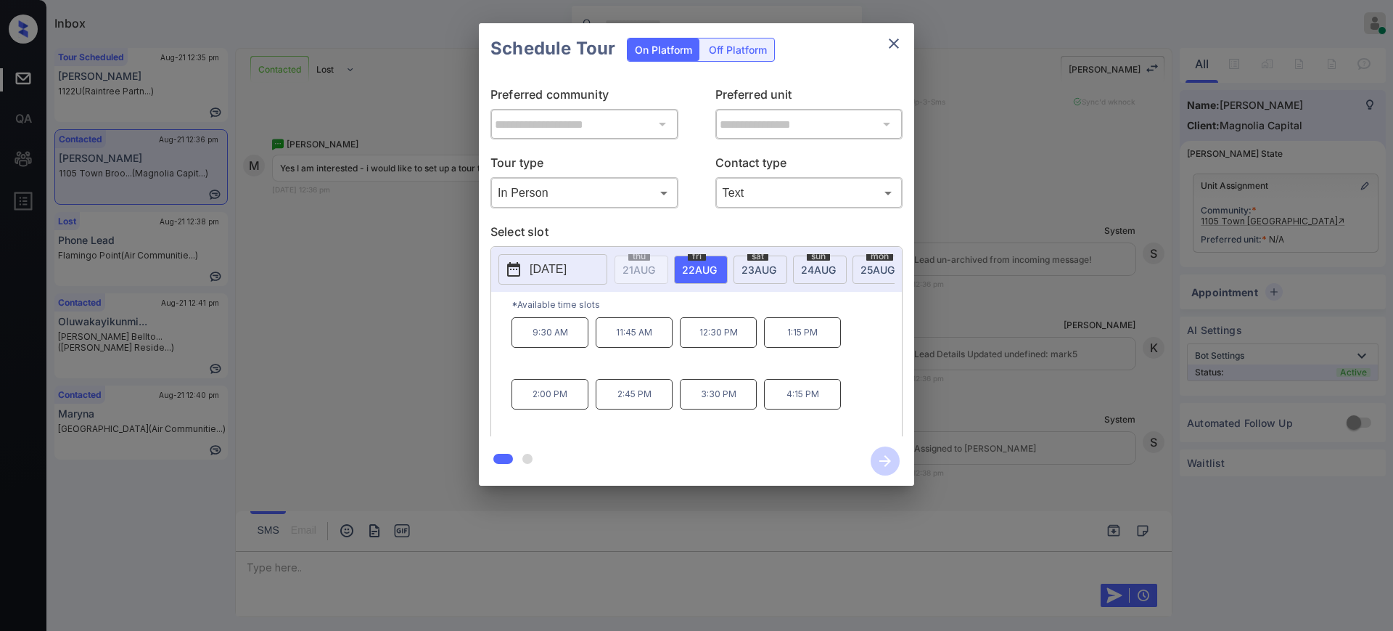
click at [272, 575] on div at bounding box center [696, 315] width 1393 height 631
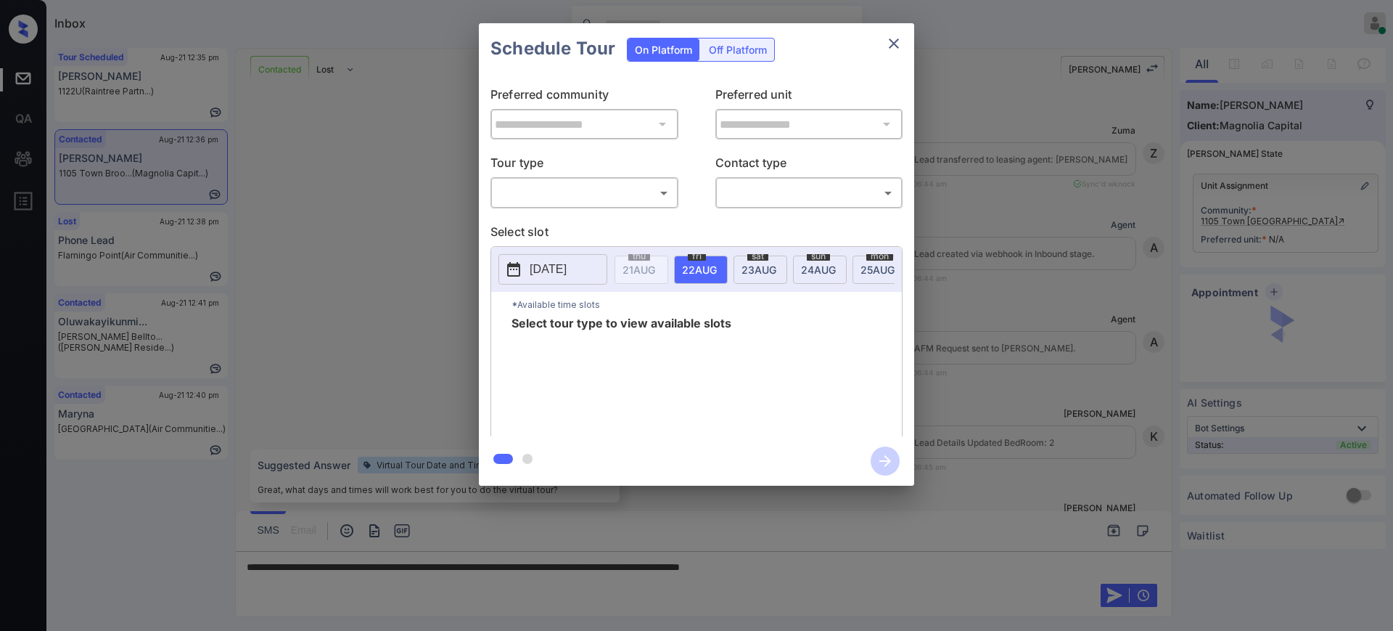
scroll to position [1009, 0]
click at [576, 194] on body "Inbox Ajay Kumar Online Set yourself offline Set yourself on break Profile Swit…" at bounding box center [696, 315] width 1393 height 631
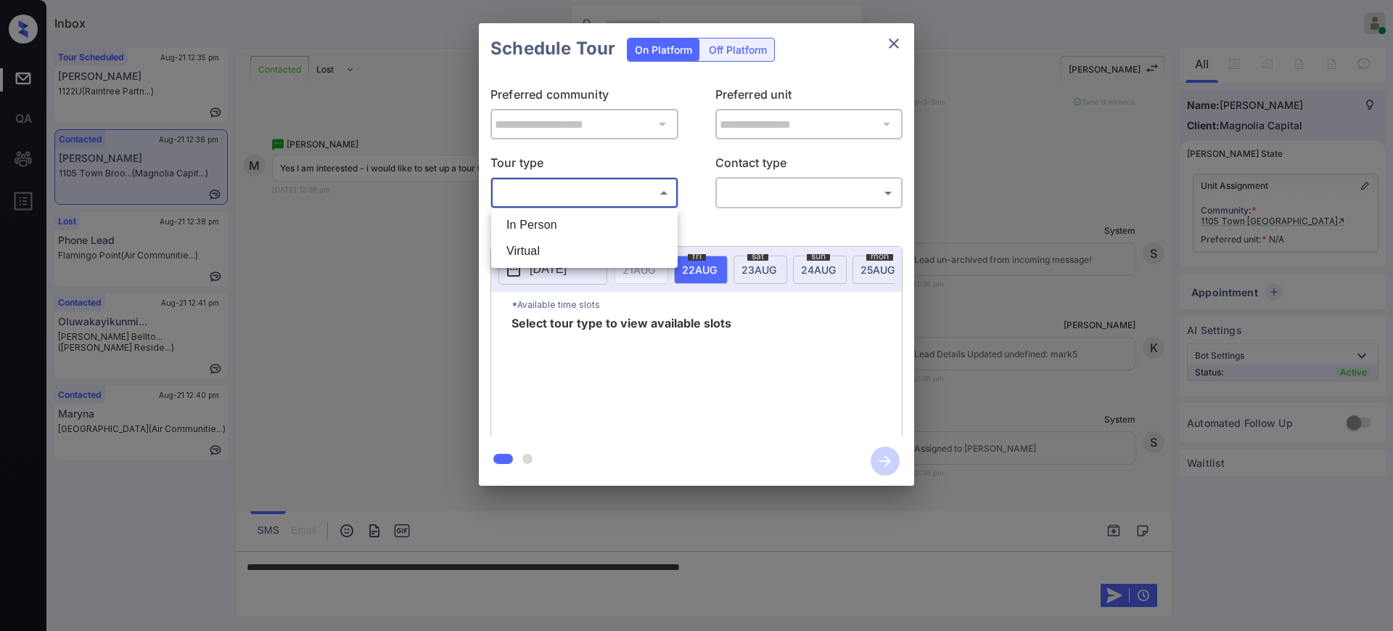
click at [563, 226] on li "In Person" at bounding box center [584, 225] width 179 height 26
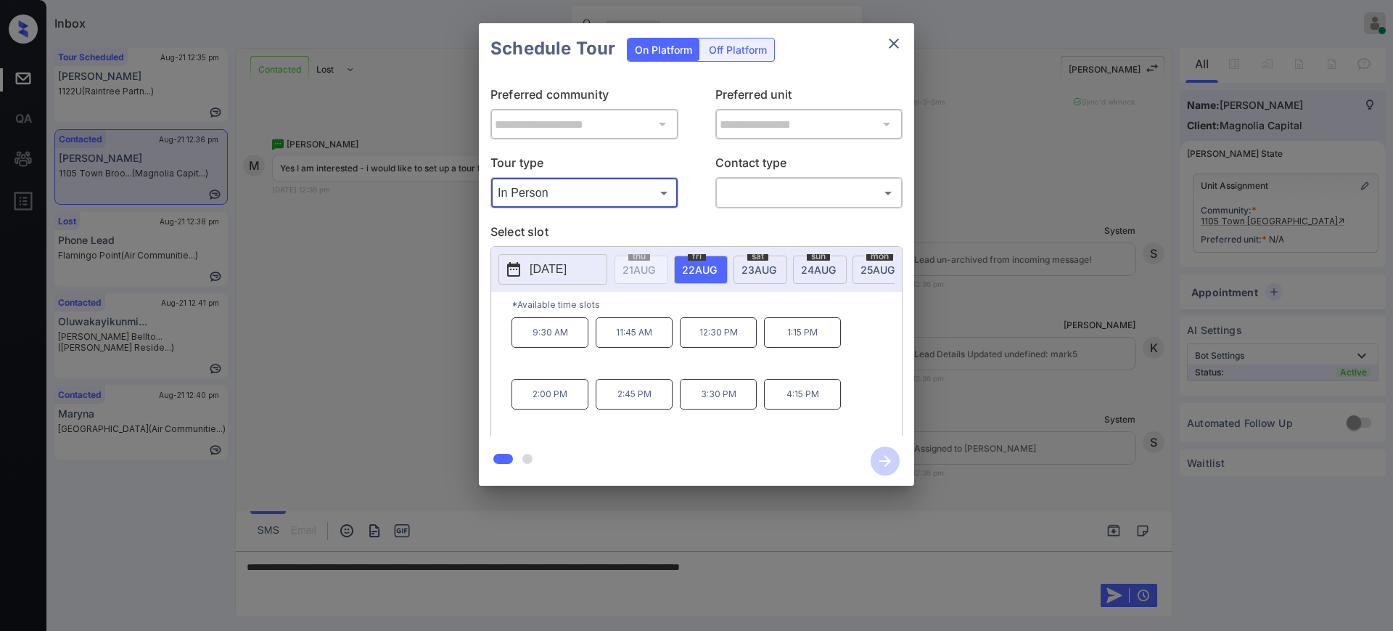
type input "********"
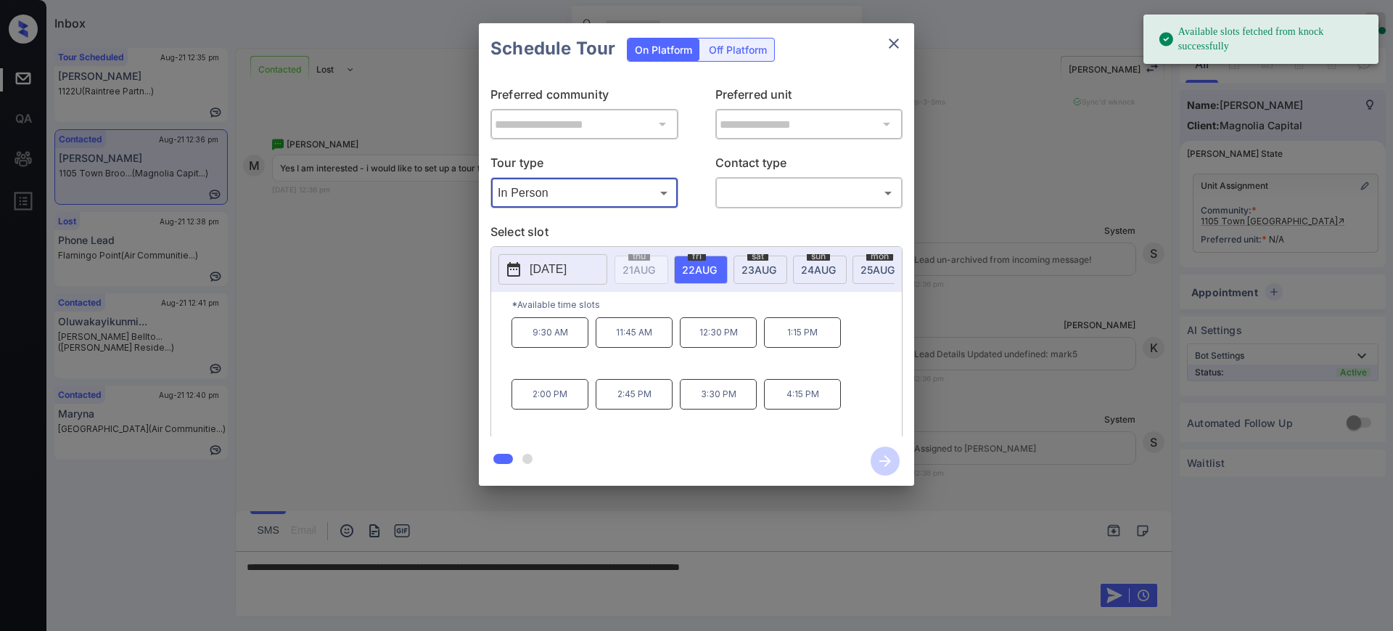
click at [555, 259] on button "[DATE]" at bounding box center [553, 269] width 109 height 30
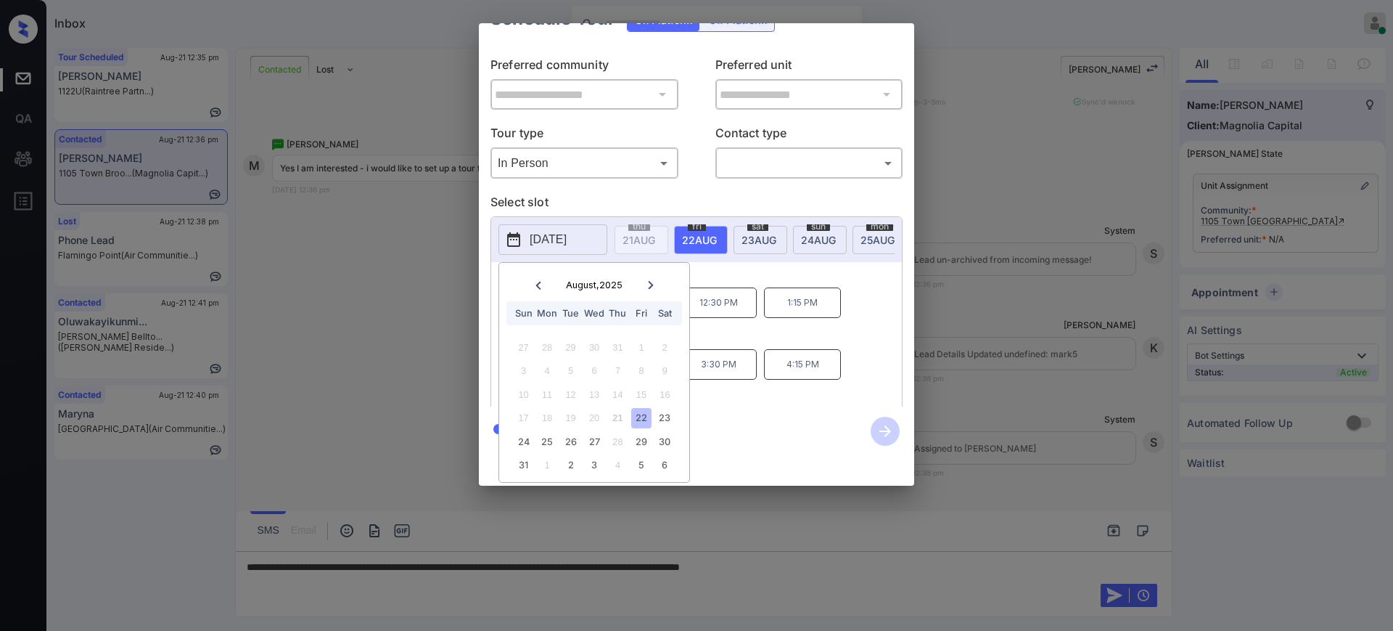
scroll to position [0, 0]
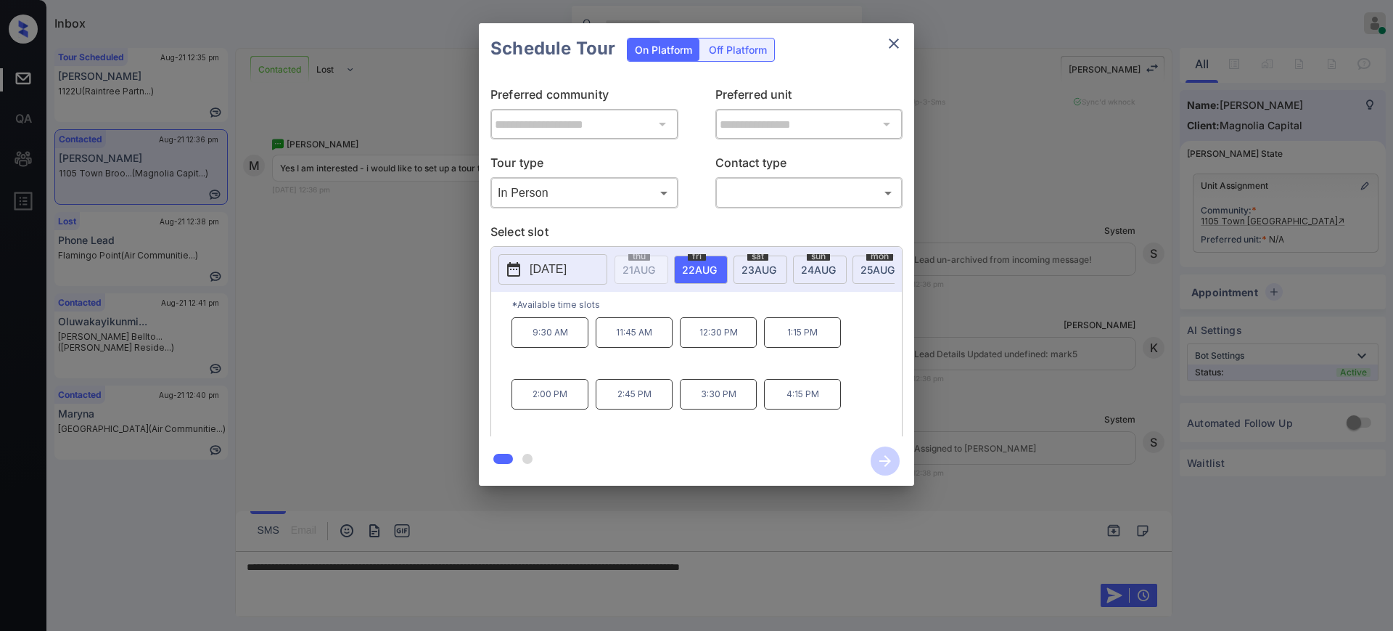
click at [470, 594] on div at bounding box center [696, 315] width 1393 height 631
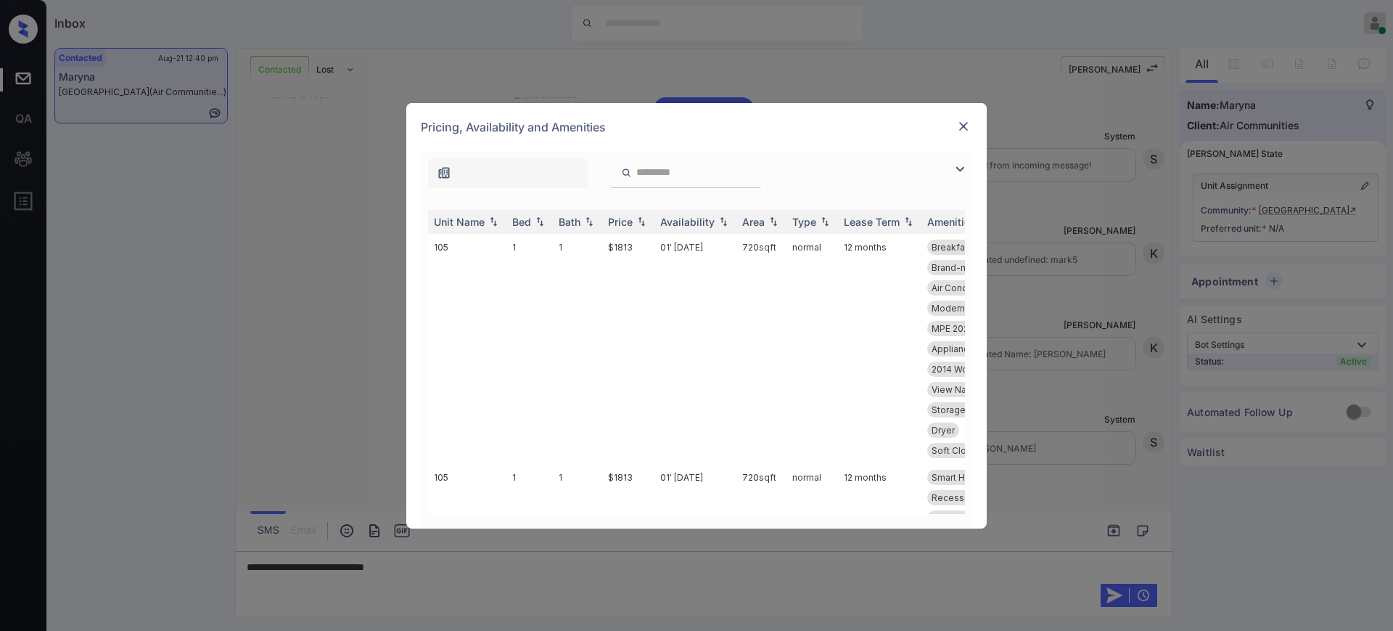
scroll to position [808, 0]
click at [959, 123] on img at bounding box center [963, 126] width 15 height 15
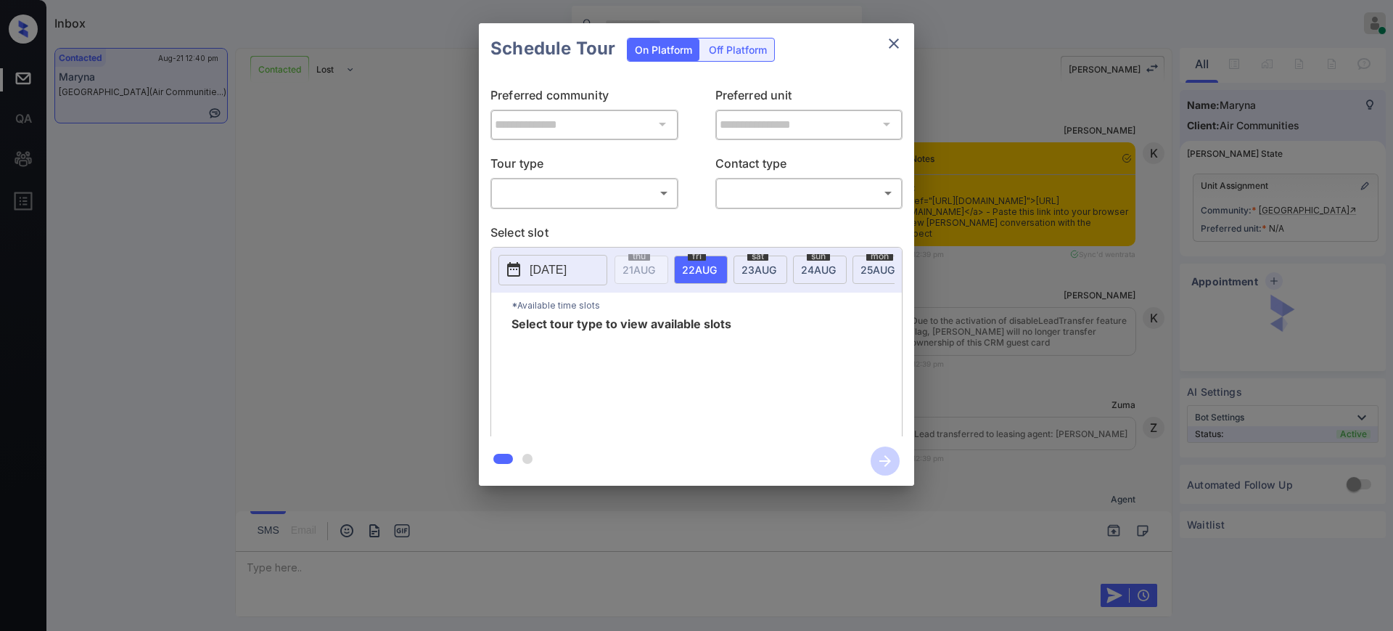
click at [542, 195] on body "Inbox [PERSON_NAME] Online Set yourself offline Set yourself on break Profile S…" at bounding box center [696, 315] width 1393 height 631
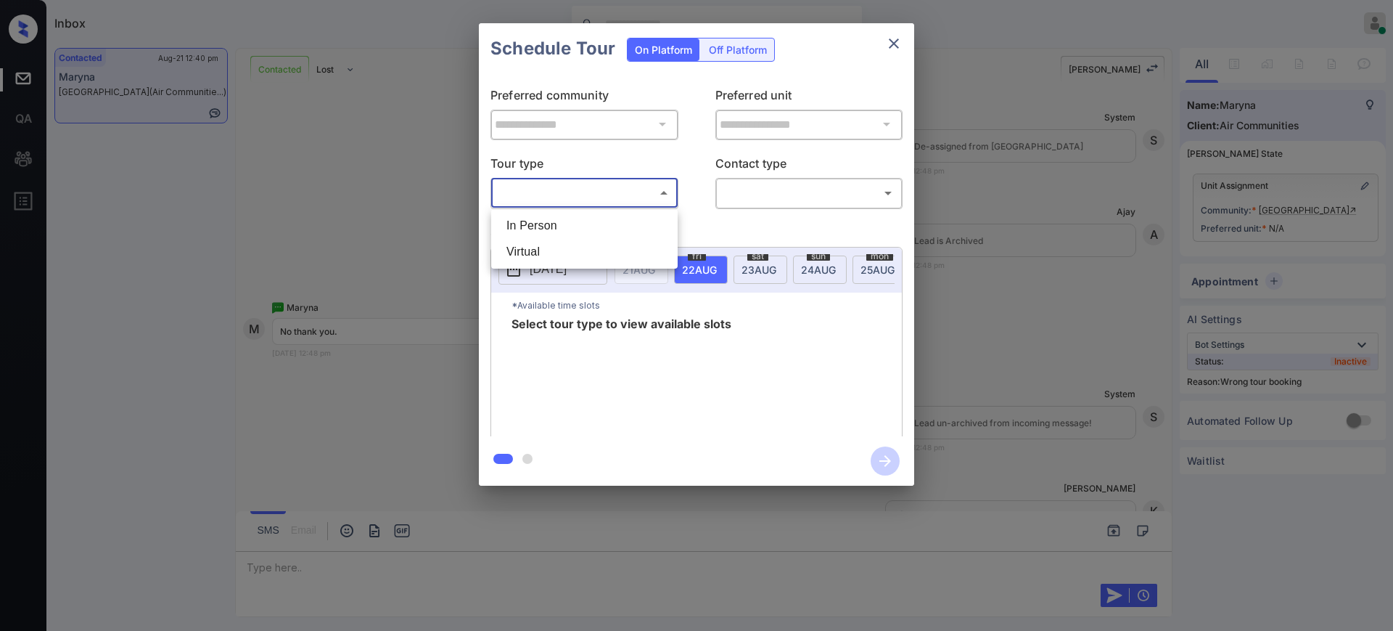
click at [893, 40] on div at bounding box center [696, 315] width 1393 height 631
click at [906, 39] on button "close" at bounding box center [894, 43] width 29 height 29
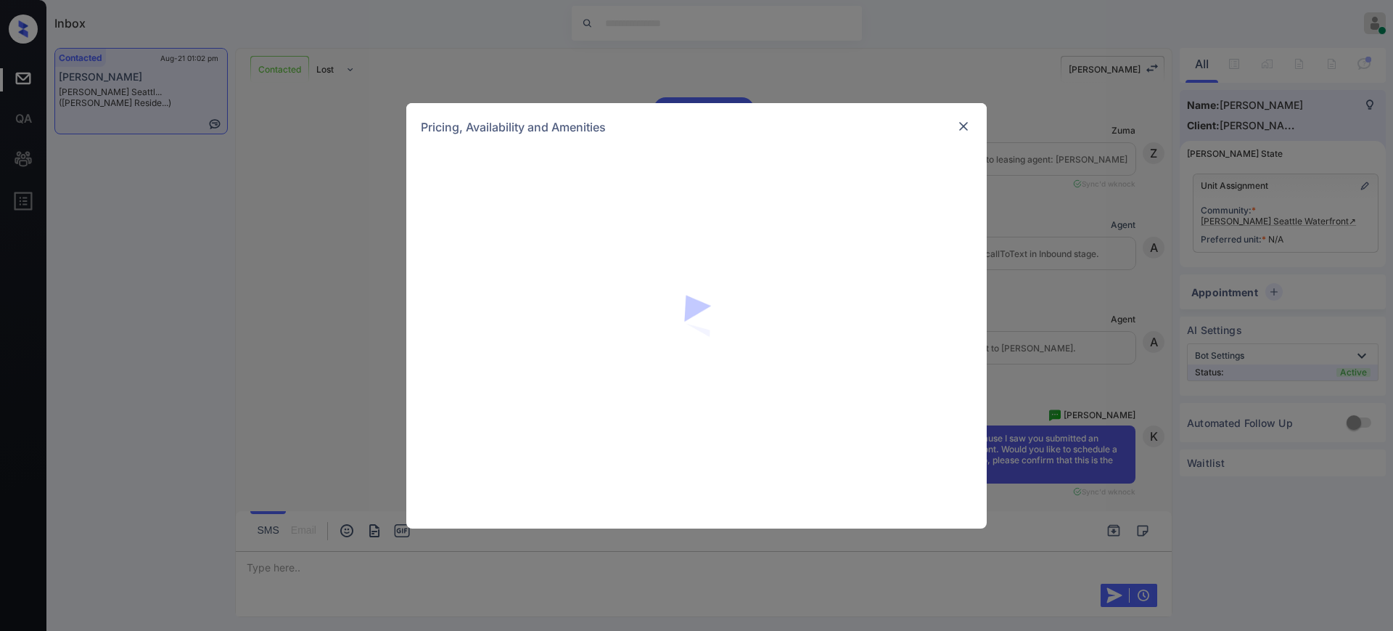
scroll to position [938, 0]
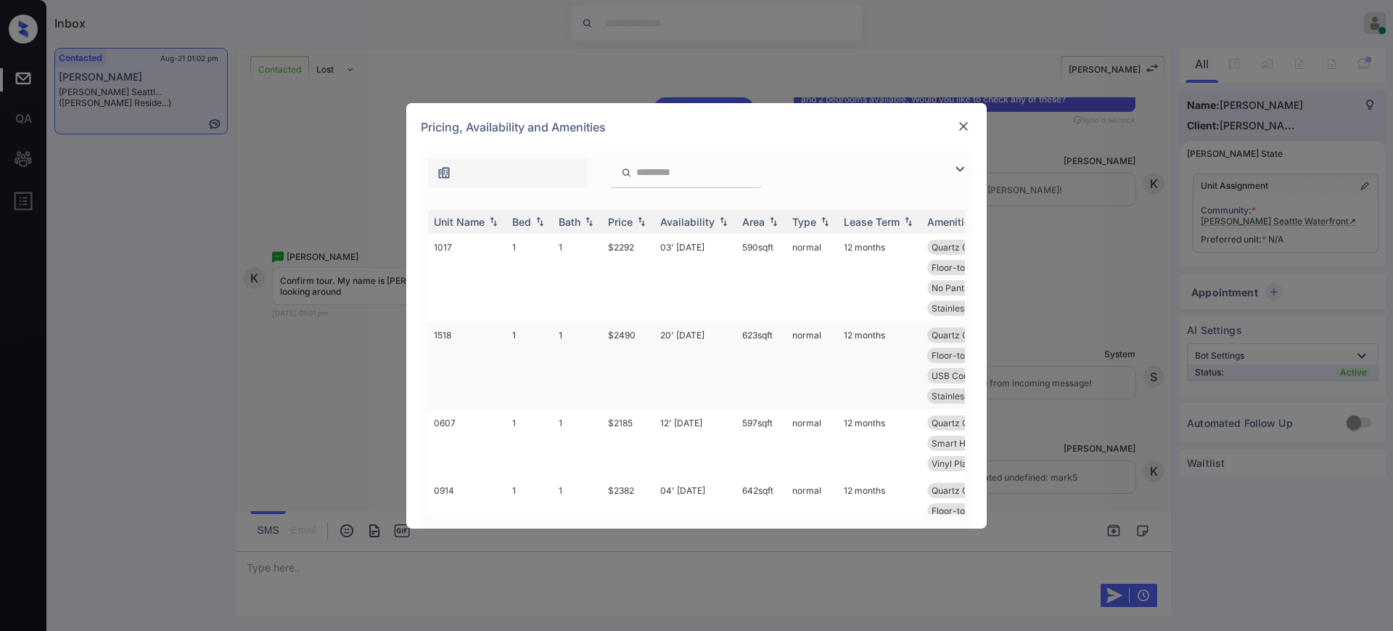
click at [611, 329] on td "$2490" at bounding box center [628, 365] width 52 height 88
type textarea "*"
click at [611, 329] on td "$2490" at bounding box center [628, 365] width 52 height 88
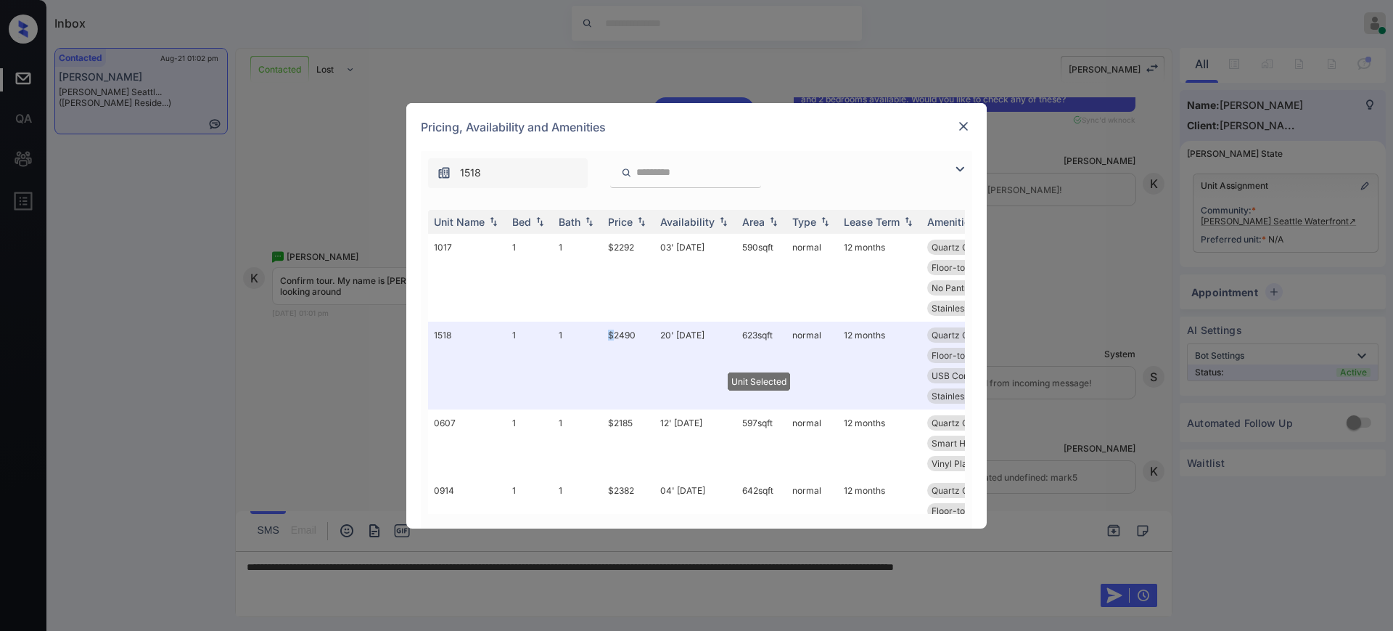
click at [962, 120] on img at bounding box center [963, 126] width 15 height 15
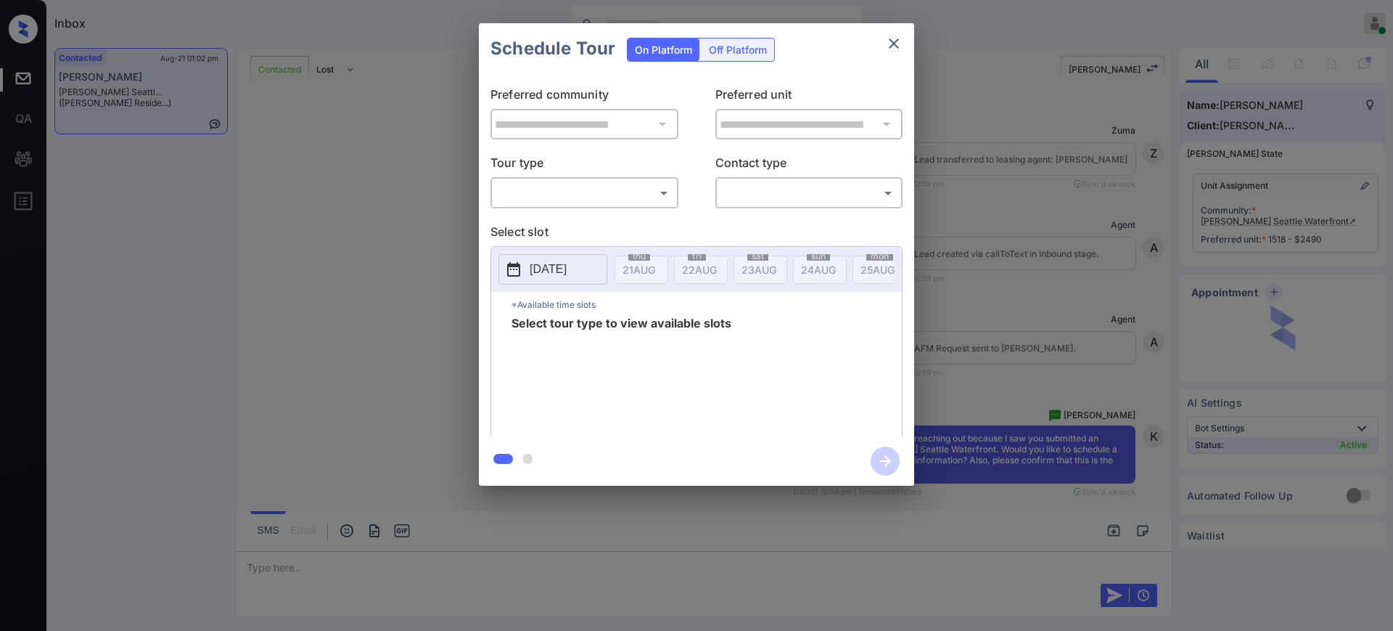
click at [560, 184] on body "Inbox Ajay Kumar Online Set yourself offline Set yourself on break Profile Swit…" at bounding box center [696, 315] width 1393 height 631
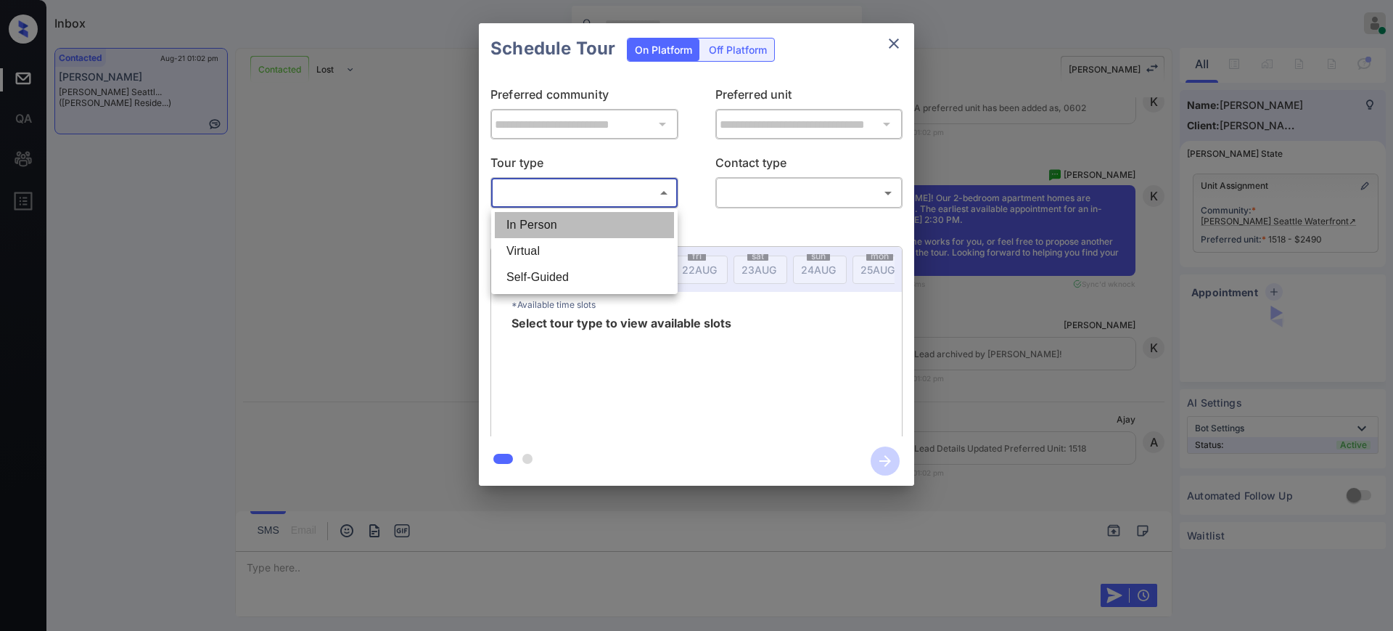
click at [550, 223] on li "In Person" at bounding box center [584, 225] width 179 height 26
type input "********"
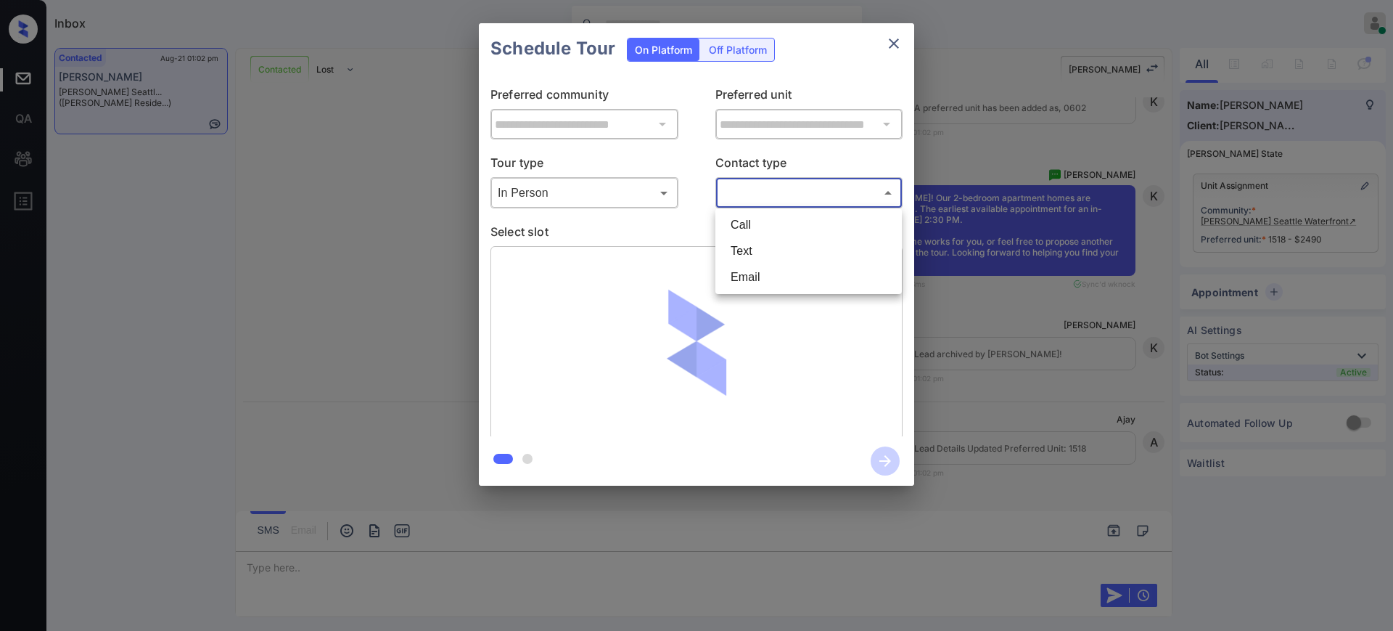
click at [775, 199] on body "Inbox Ajay Kumar Online Set yourself offline Set yourself on break Profile Swit…" at bounding box center [696, 315] width 1393 height 631
click at [735, 252] on li "Text" at bounding box center [808, 251] width 179 height 26
type input "****"
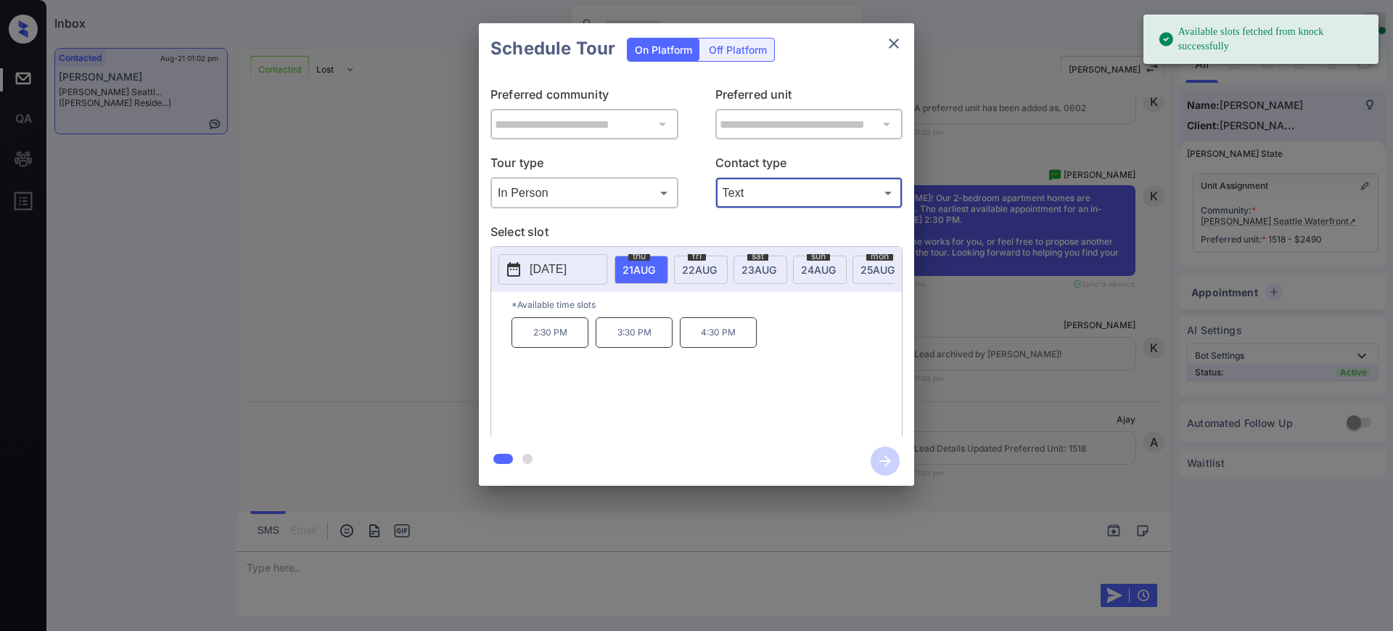
click at [1100, 323] on div "**********" at bounding box center [696, 254] width 1393 height 509
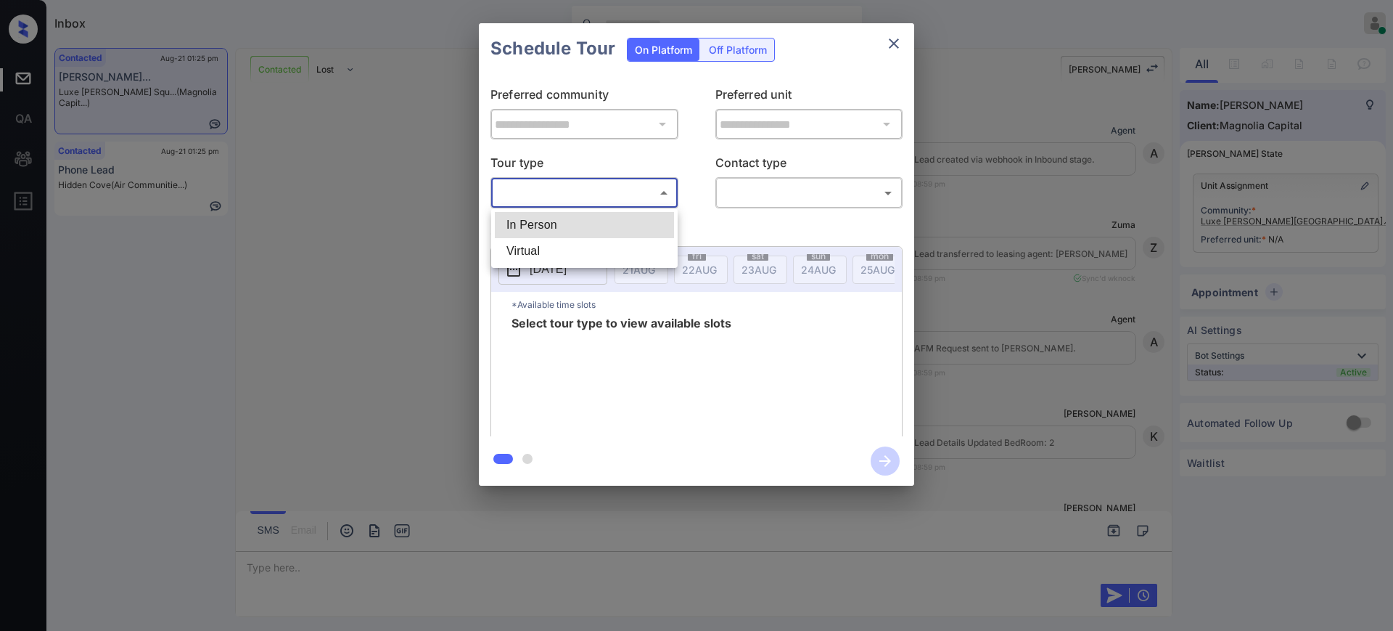
click at [575, 192] on body "Inbox Ajay Kumar Online Set yourself offline Set yourself on break Profile Swit…" at bounding box center [696, 315] width 1393 height 631
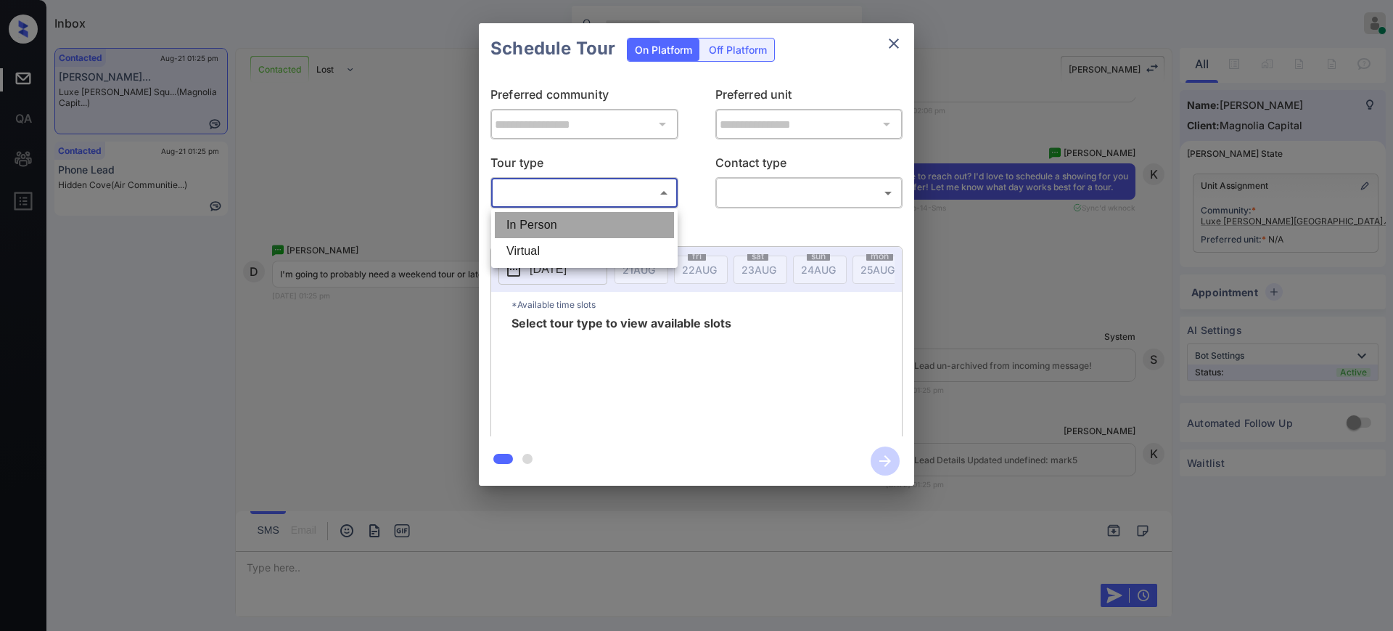
click at [560, 220] on li "In Person" at bounding box center [584, 225] width 179 height 26
type input "********"
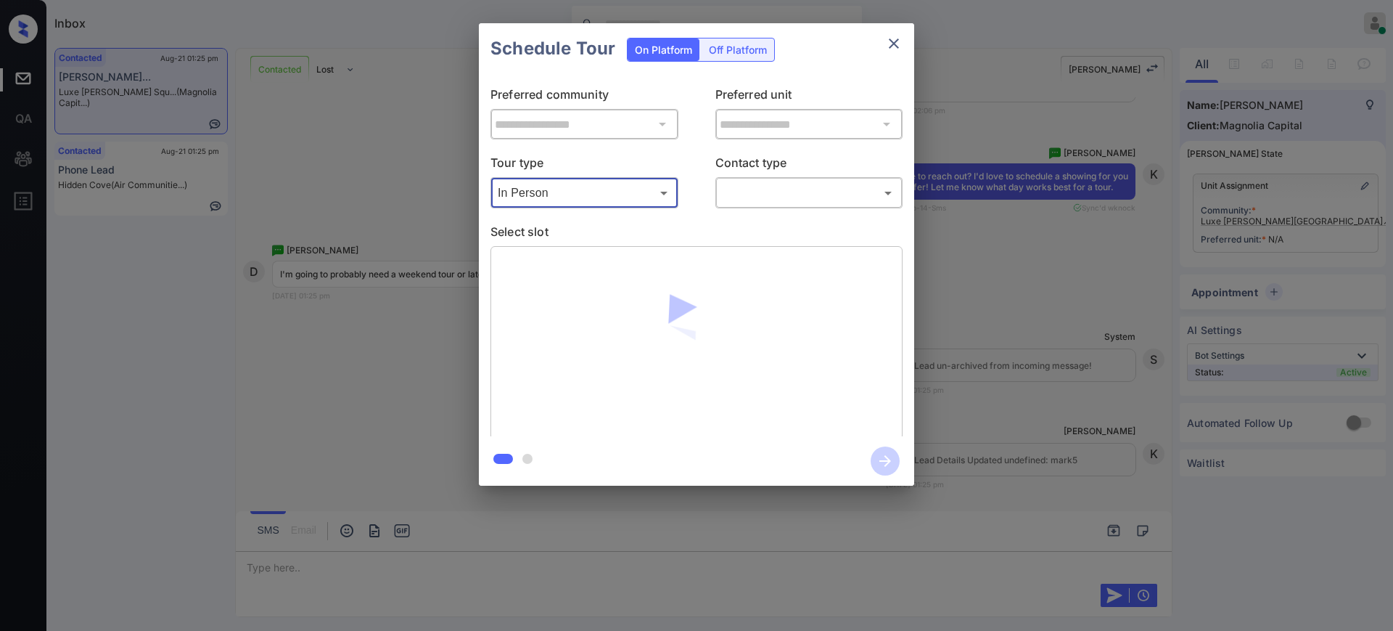
click at [771, 183] on body "Inbox Ajay Kumar Online Set yourself offline Set yourself on break Profile Swit…" at bounding box center [696, 315] width 1393 height 631
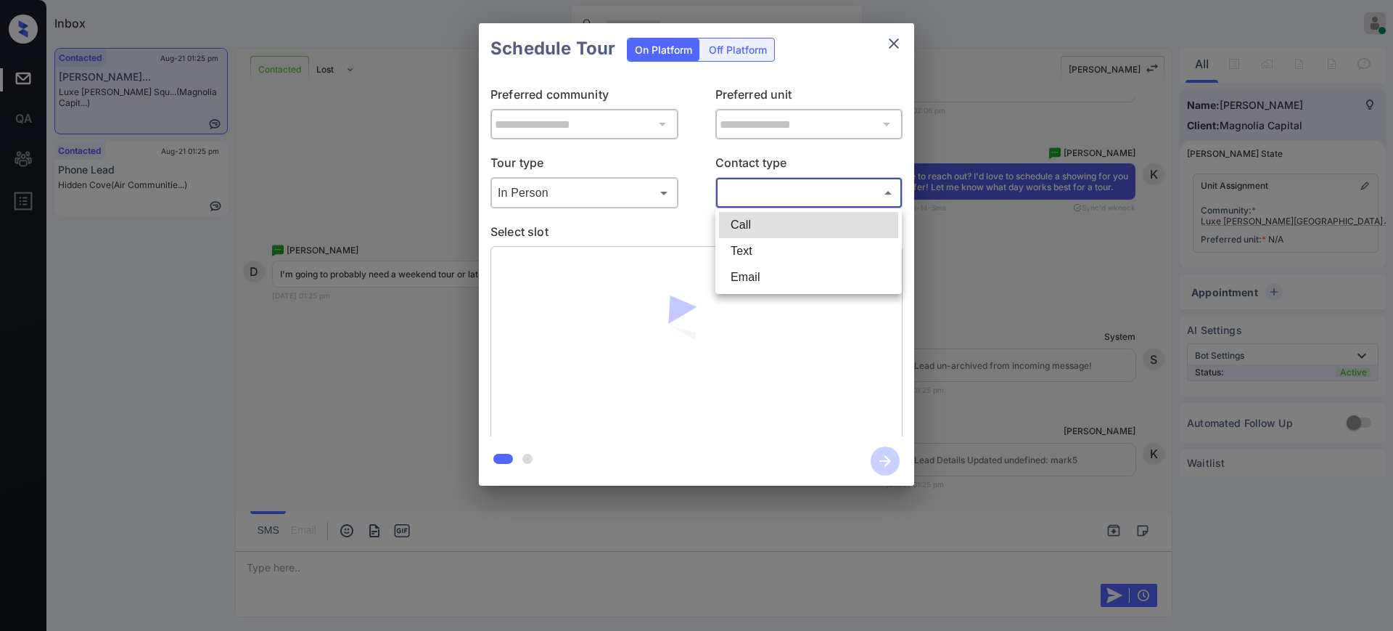
click at [736, 255] on li "Text" at bounding box center [808, 251] width 179 height 26
type input "****"
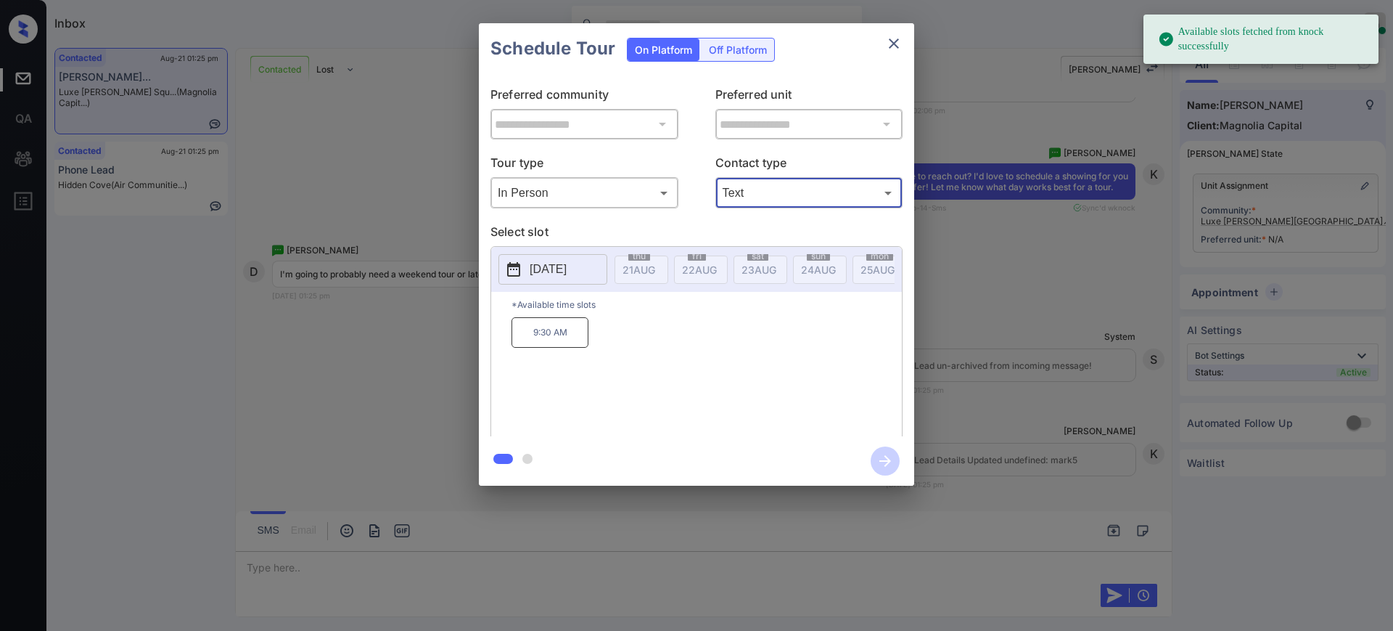
click at [567, 270] on p "[DATE]" at bounding box center [548, 269] width 37 height 17
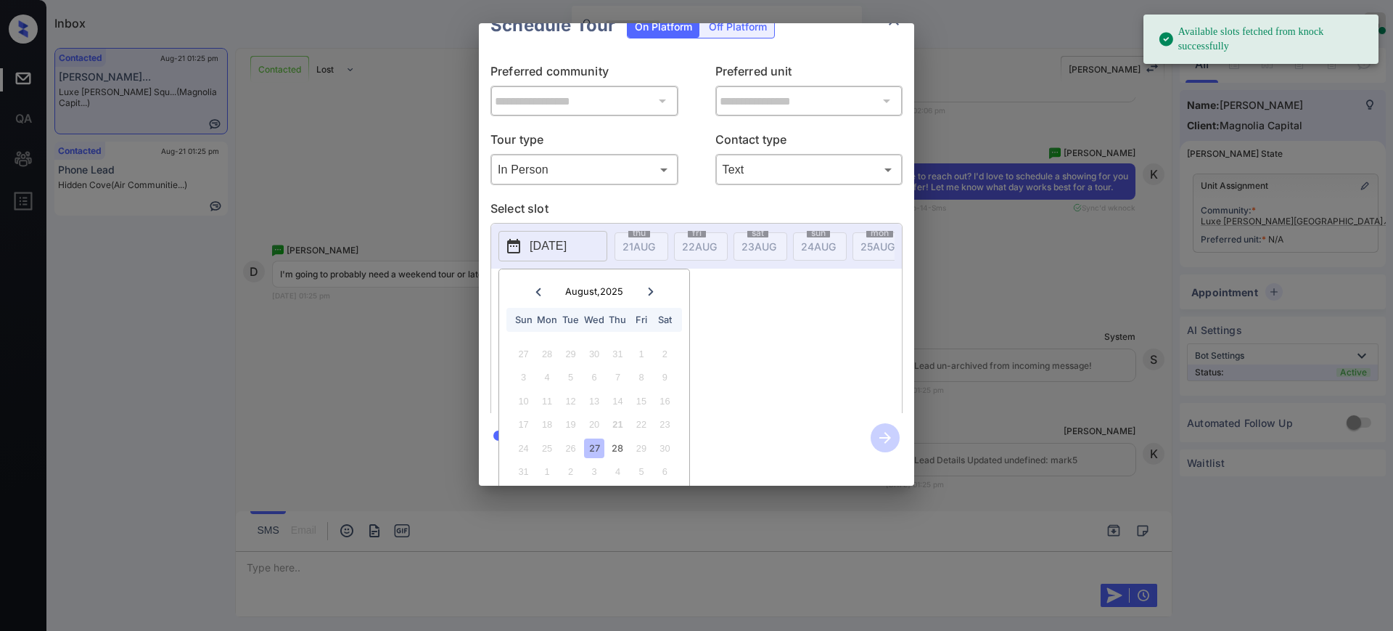
scroll to position [45, 0]
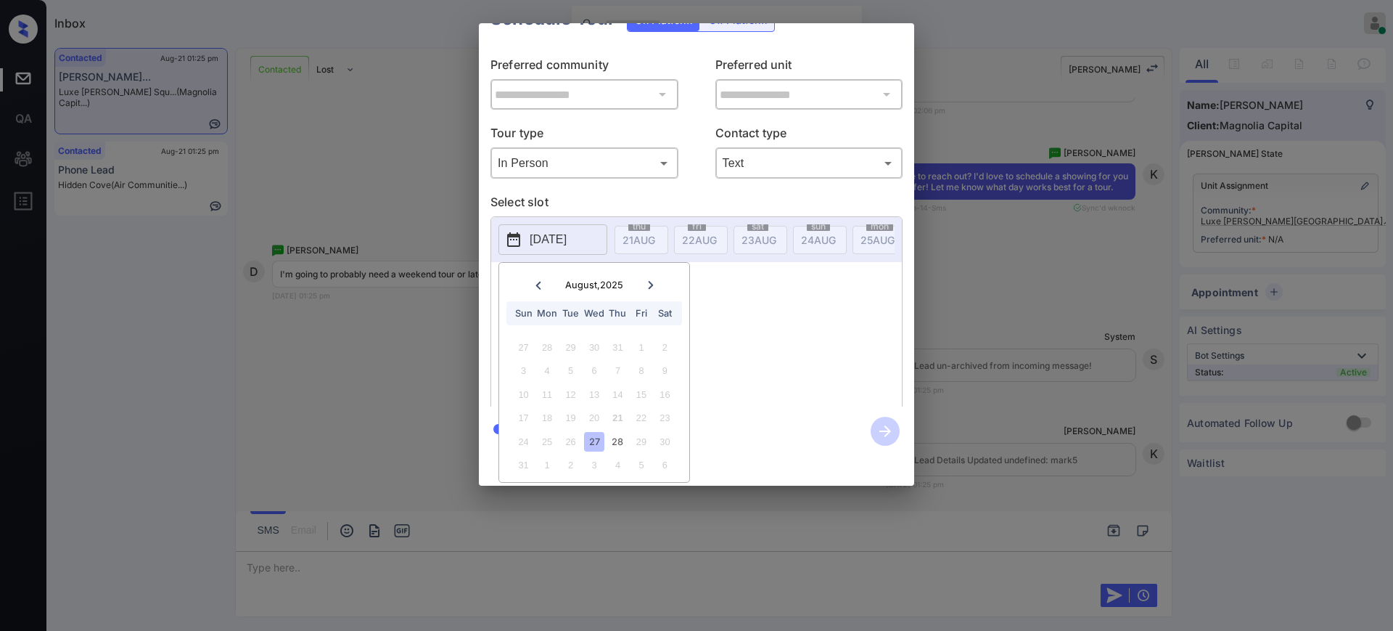
click at [650, 276] on div at bounding box center [651, 285] width 20 height 18
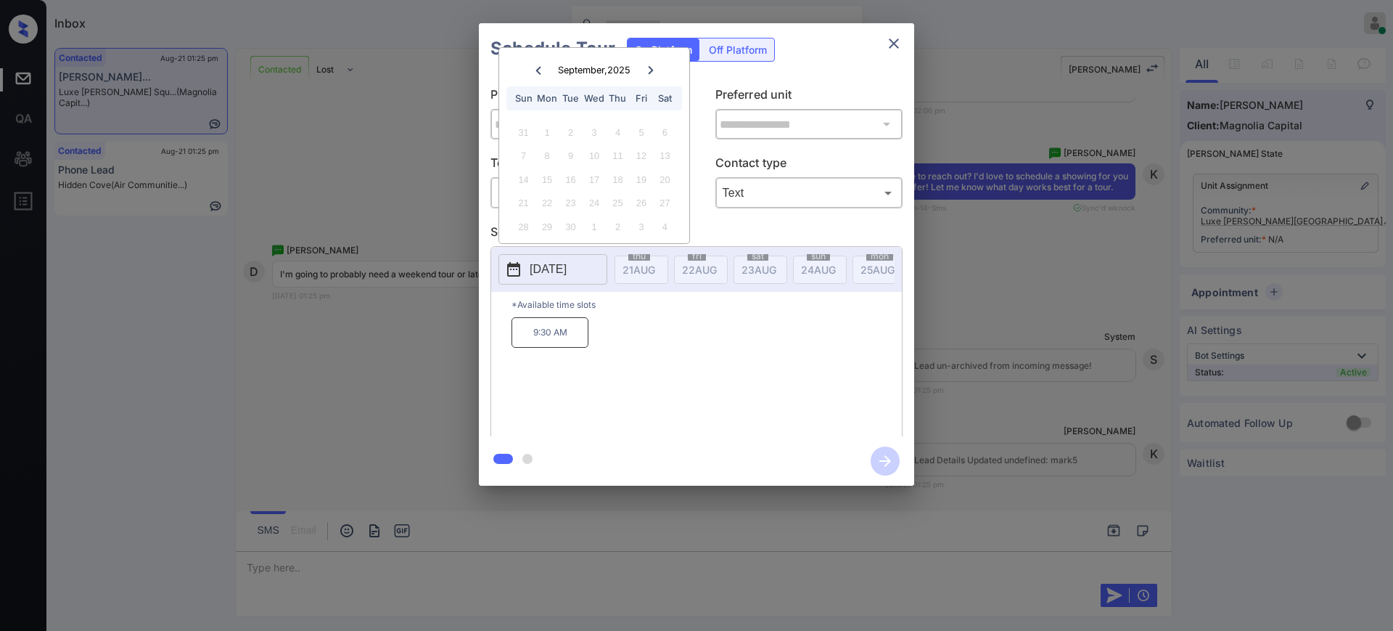
scroll to position [0, 0]
click at [544, 72] on div at bounding box center [538, 70] width 20 height 18
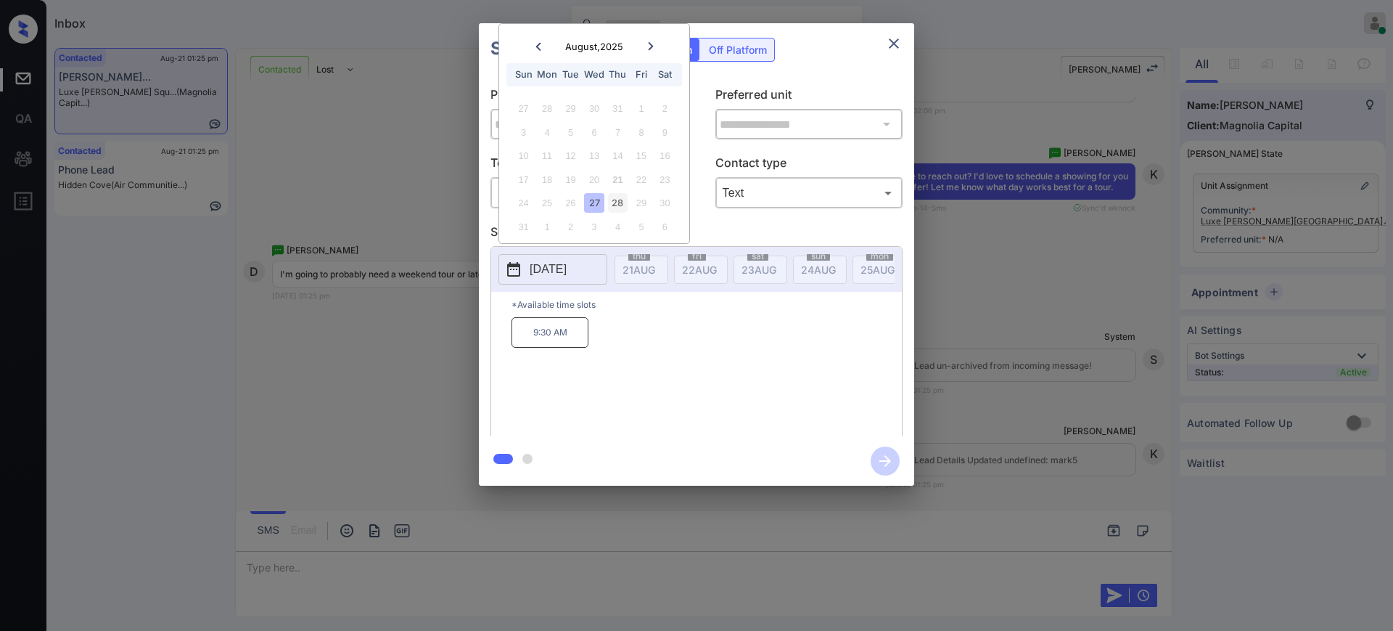
click at [609, 205] on div "28" at bounding box center [618, 203] width 20 height 20
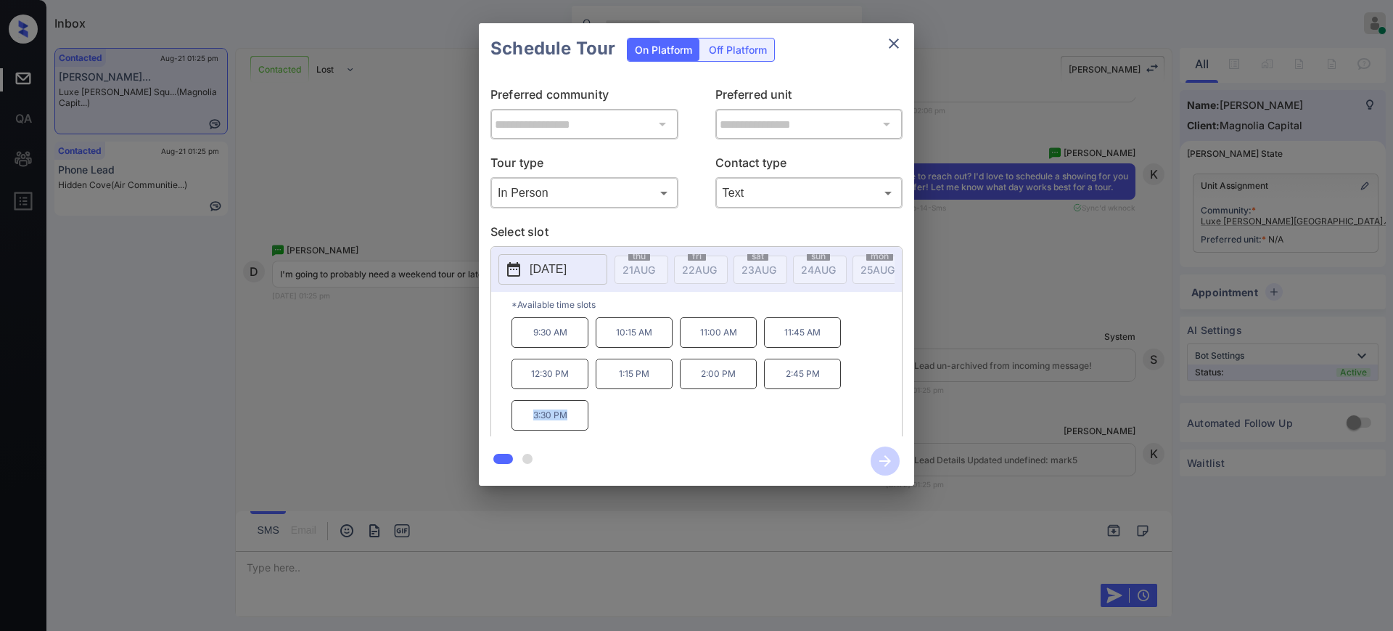
drag, startPoint x: 529, startPoint y: 426, endPoint x: 588, endPoint y: 425, distance: 58.8
type textarea "*******"
click at [572, 425] on p "3:30 PM" at bounding box center [550, 415] width 77 height 30
copy p "3:30 PM"
click at [1013, 365] on div "**********" at bounding box center [696, 254] width 1393 height 509
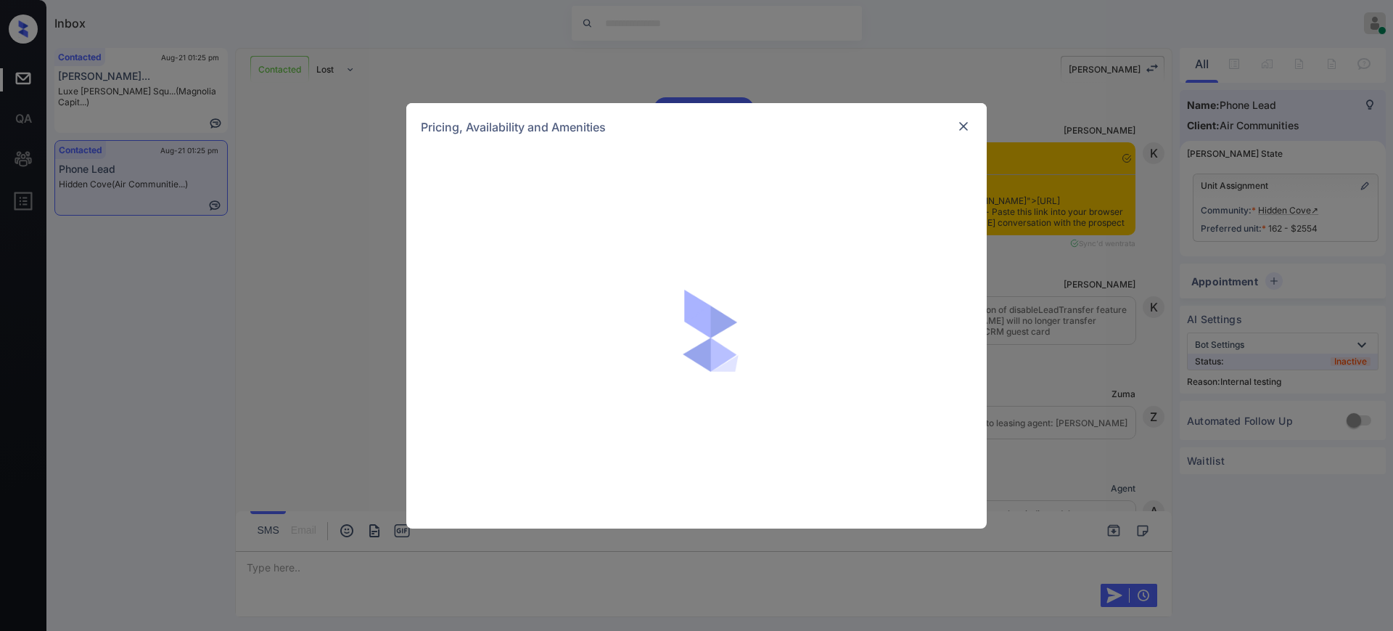
scroll to position [2888, 0]
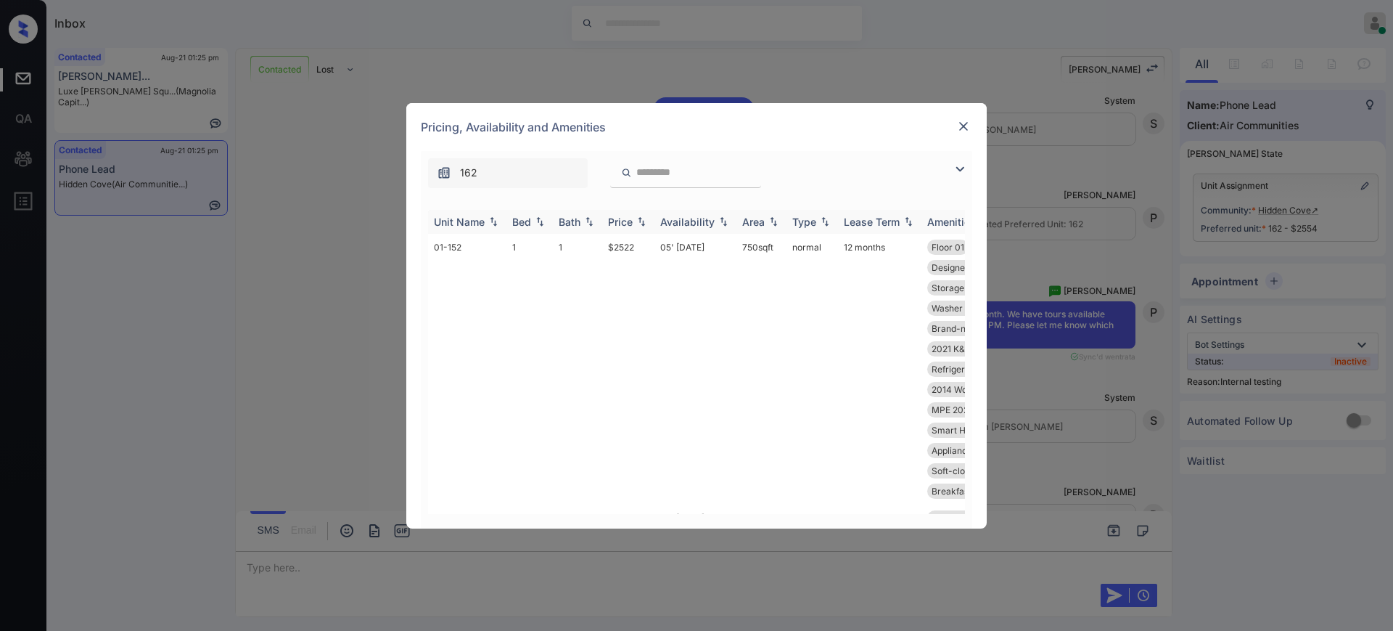
click at [521, 216] on div "Bed" at bounding box center [521, 222] width 19 height 12
click at [957, 122] on img at bounding box center [963, 126] width 15 height 15
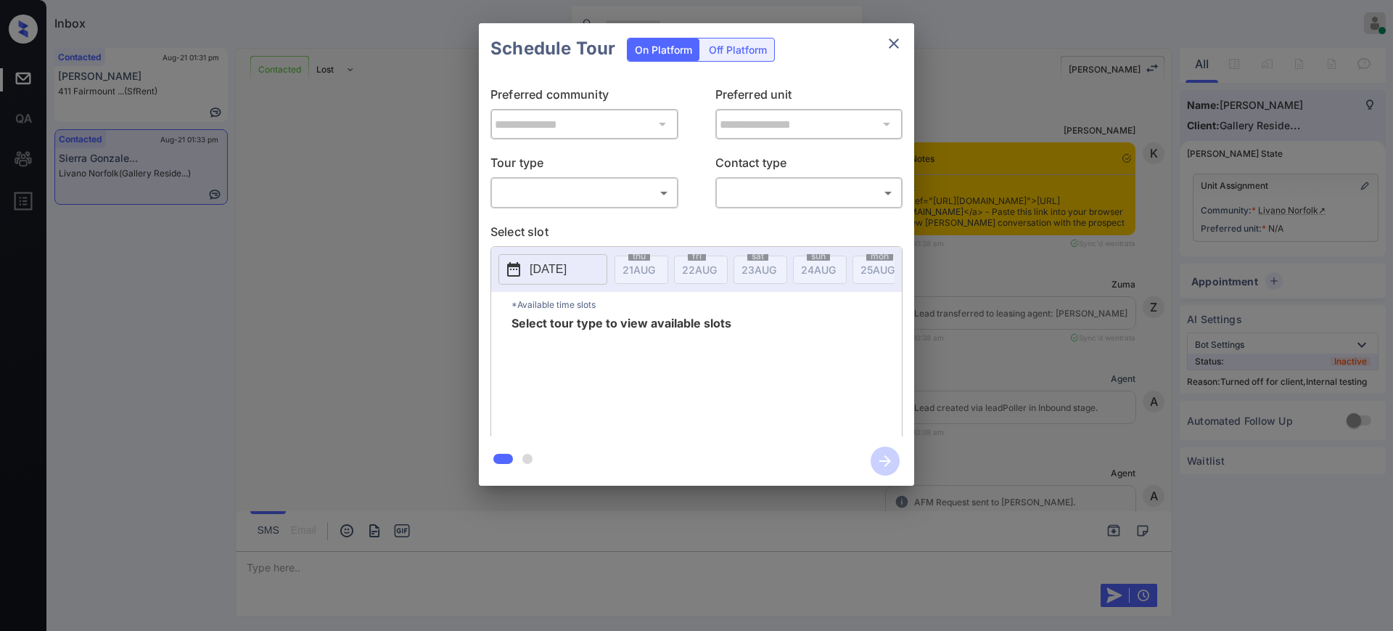
click at [573, 179] on body "Inbox [PERSON_NAME] Online Set yourself offline Set yourself on break Profile S…" at bounding box center [696, 315] width 1393 height 631
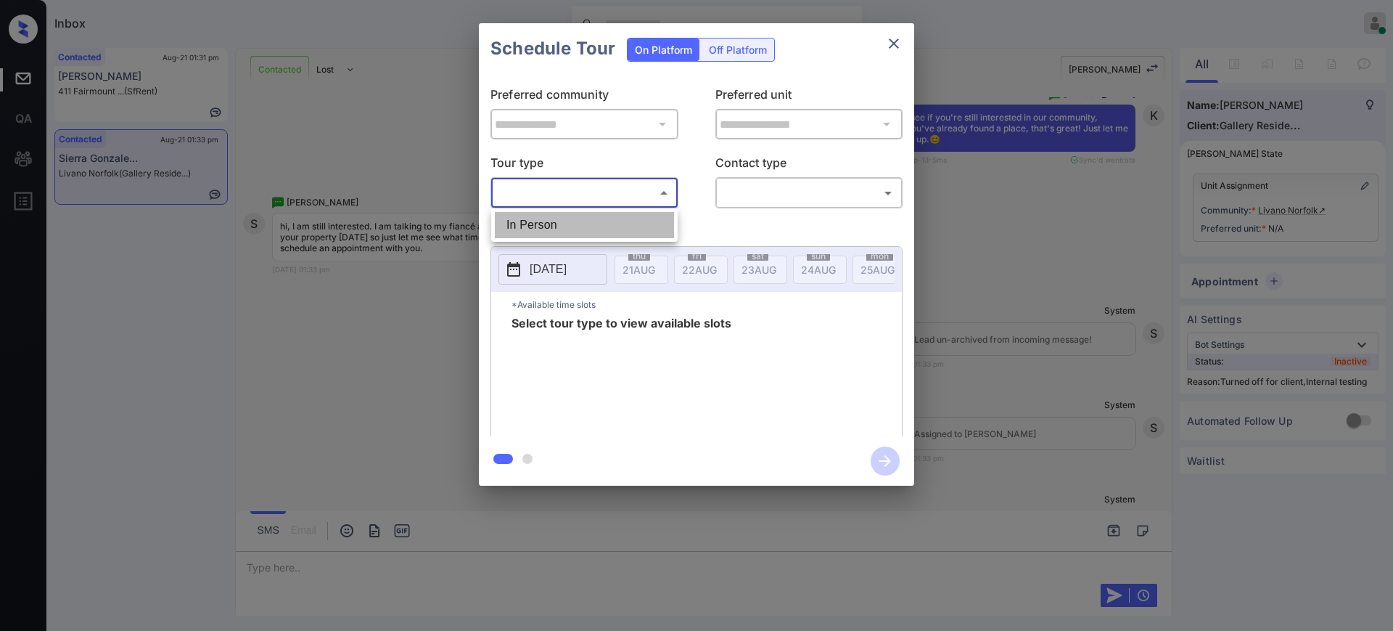
click at [573, 213] on li "In Person" at bounding box center [584, 225] width 179 height 26
type input "********"
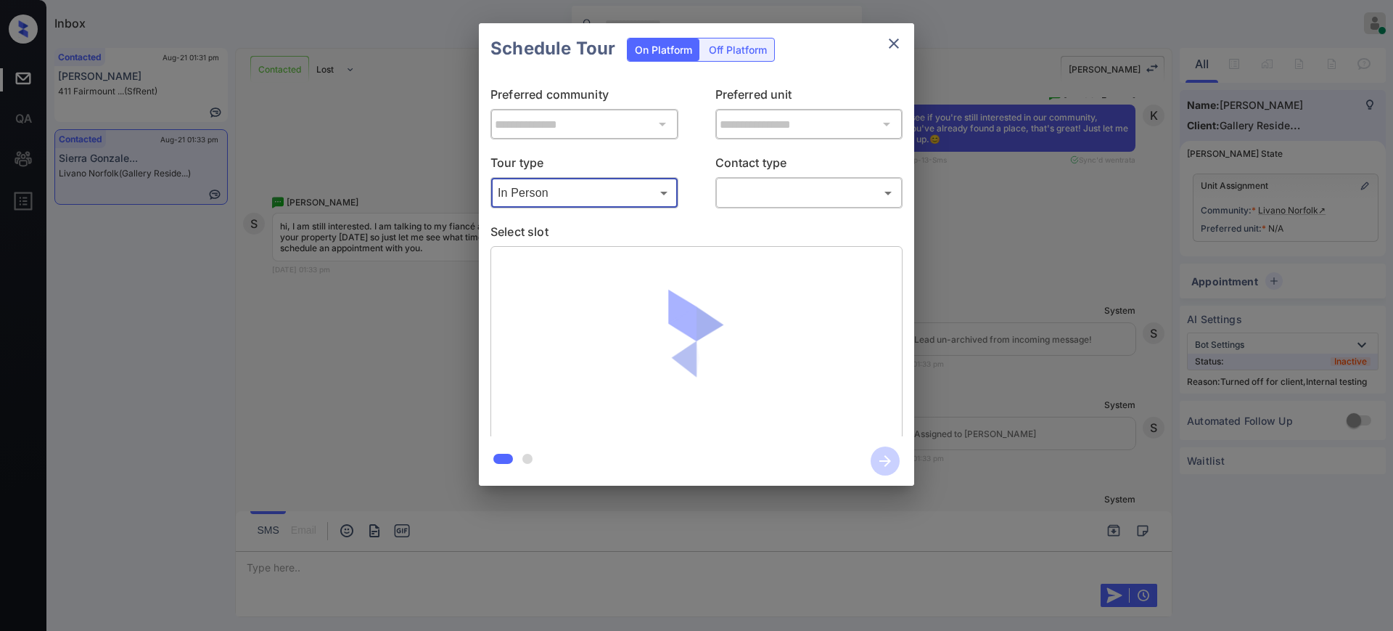
drag, startPoint x: 741, startPoint y: 175, endPoint x: 744, endPoint y: 184, distance: 9.2
click at [742, 175] on p "Contact type" at bounding box center [810, 165] width 188 height 23
click at [745, 187] on body "Inbox [PERSON_NAME] Online Set yourself offline Set yourself on break Profile S…" at bounding box center [696, 315] width 1393 height 631
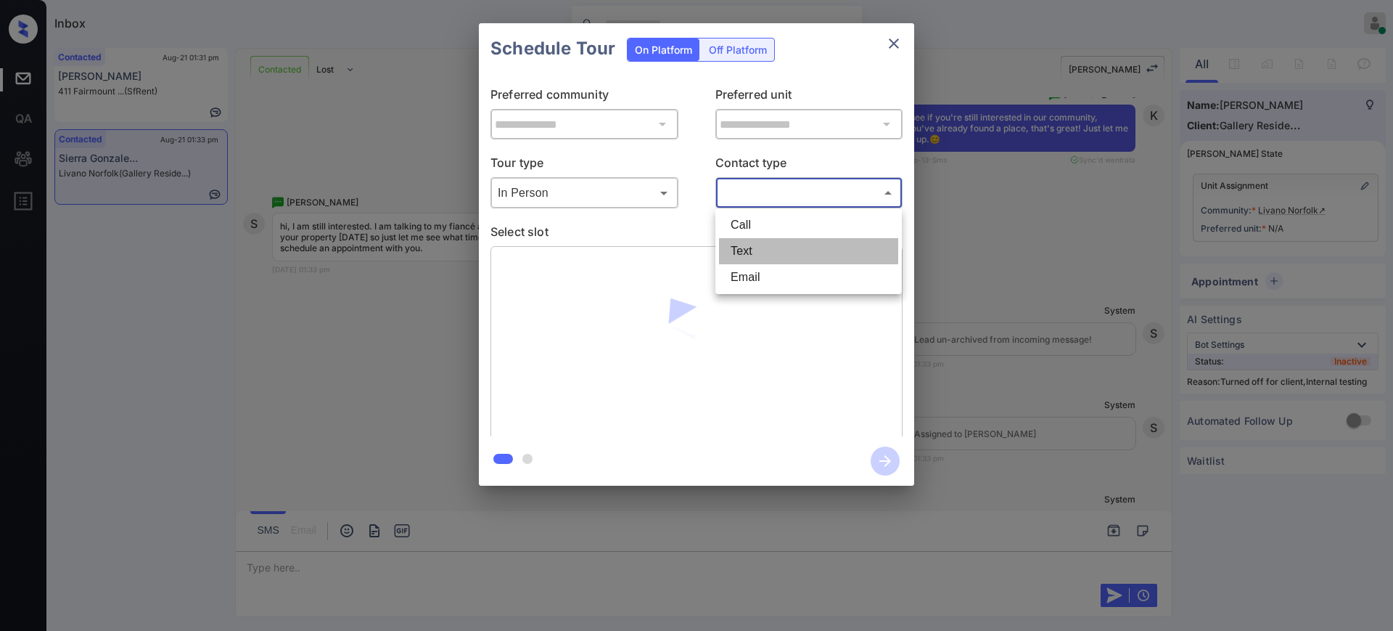
click at [742, 244] on li "Text" at bounding box center [808, 251] width 179 height 26
type input "****"
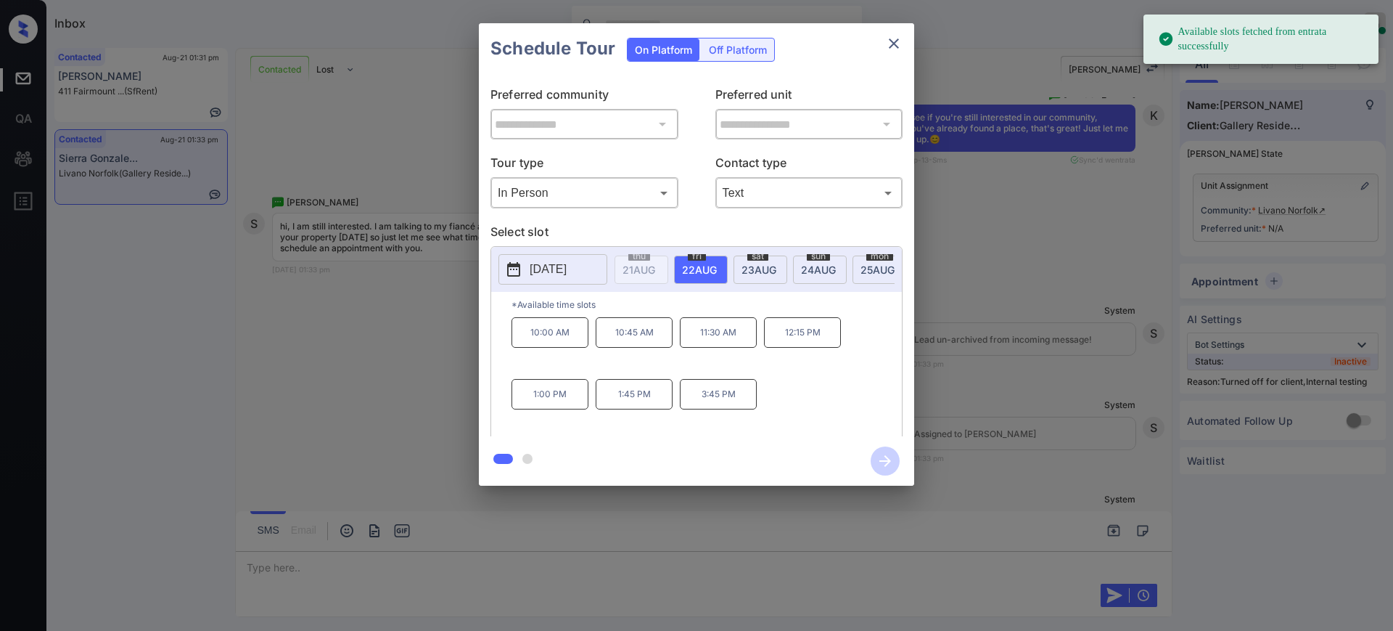
click at [655, 269] on span "[DATE]" at bounding box center [639, 269] width 33 height 12
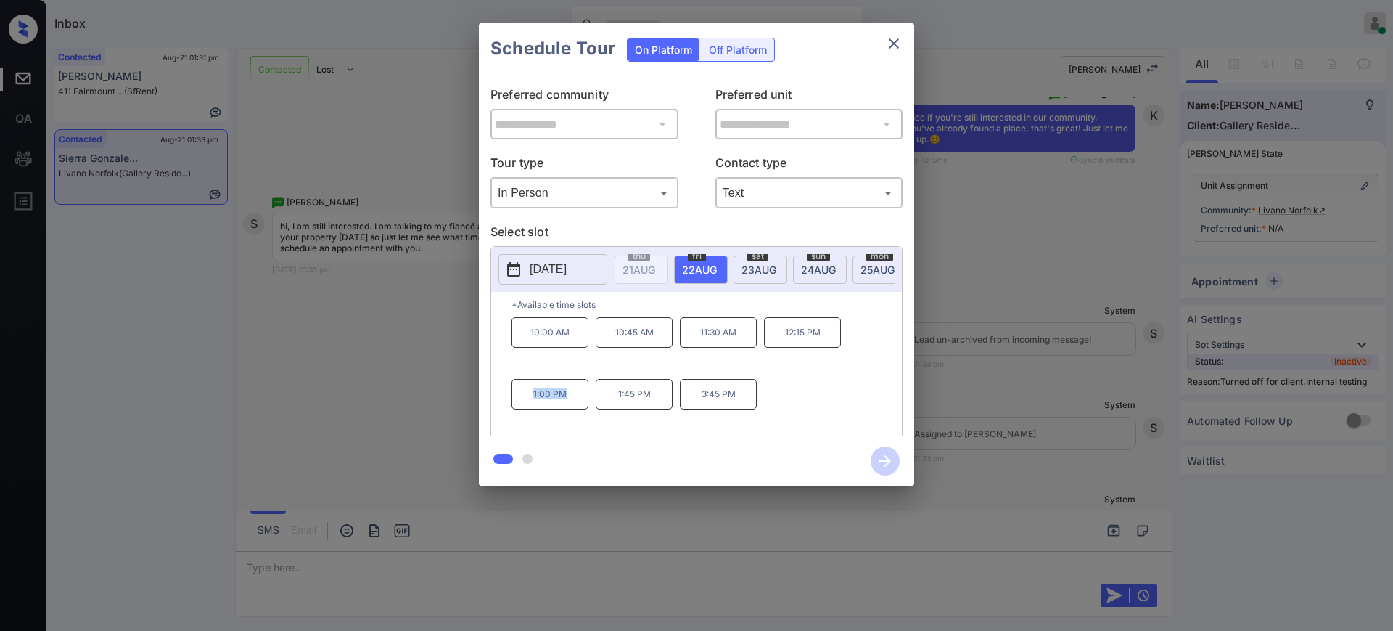
drag, startPoint x: 530, startPoint y: 404, endPoint x: 612, endPoint y: 377, distance: 85.8
click at [581, 403] on p "1:00 PM" at bounding box center [550, 394] width 77 height 30
copy p "1:00 PM"
click at [885, 46] on icon "close" at bounding box center [893, 43] width 17 height 17
